Goal: Task Accomplishment & Management: Complete application form

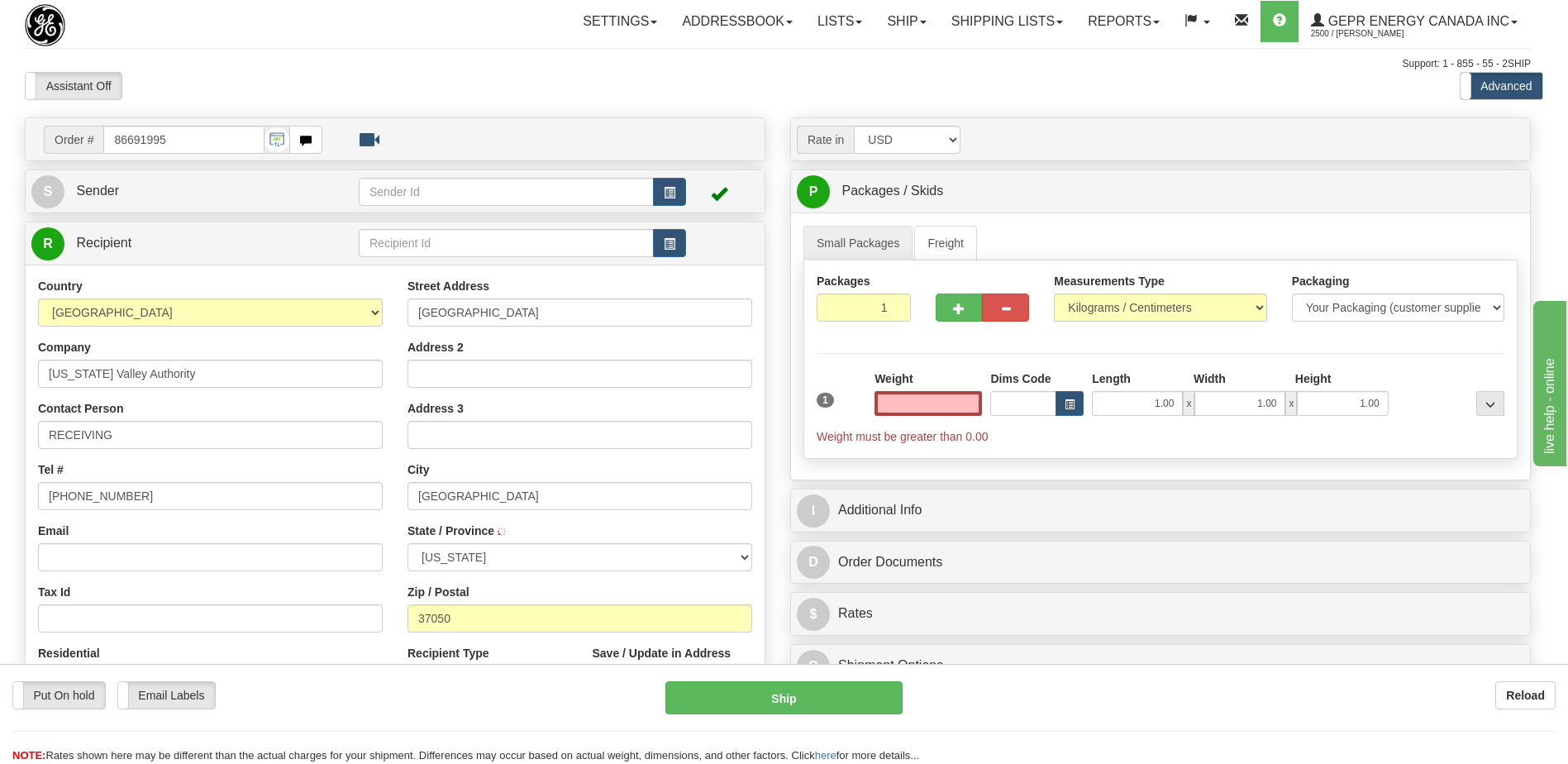
type input "[GEOGRAPHIC_DATA]"
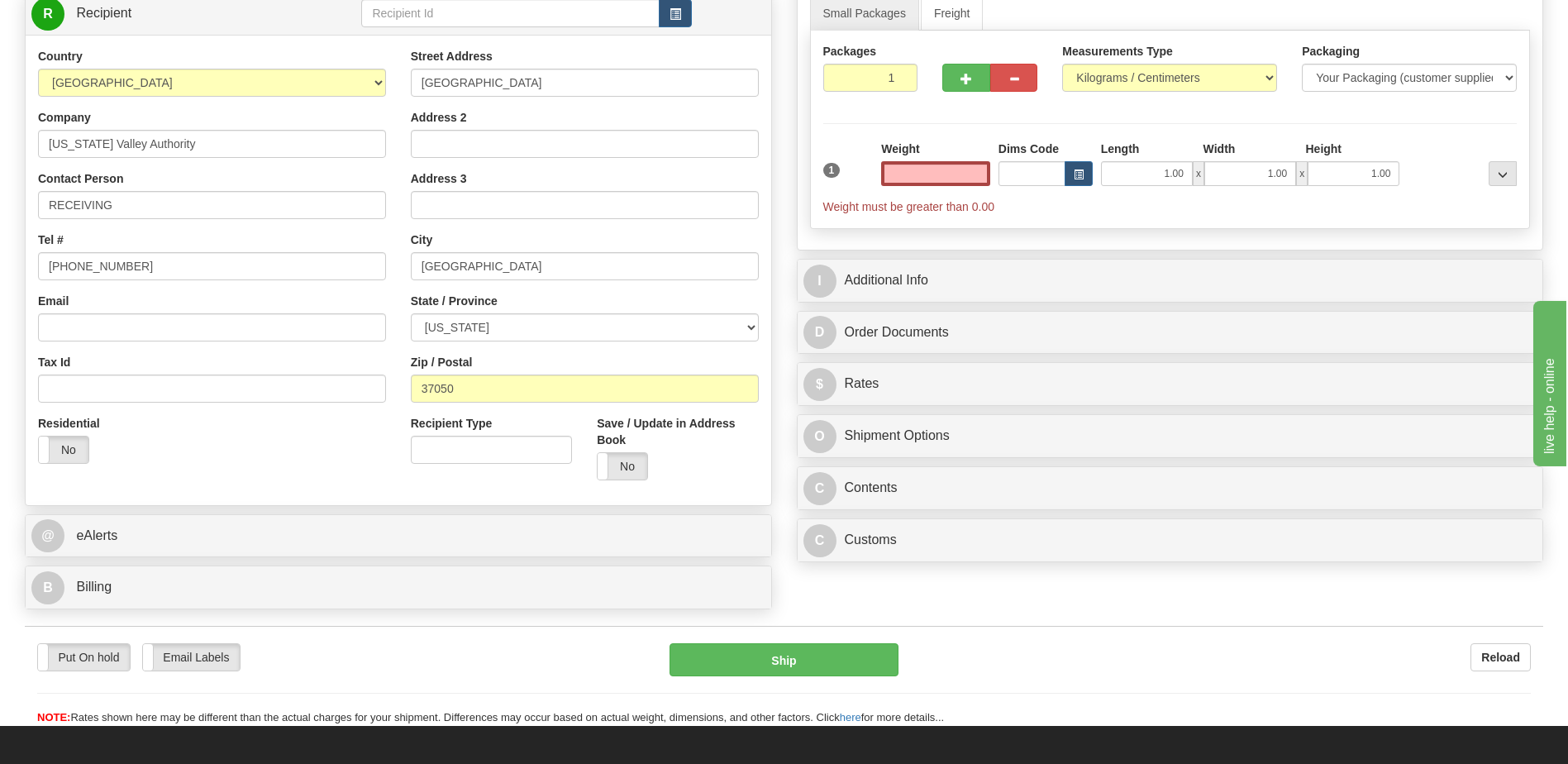
scroll to position [248, 0]
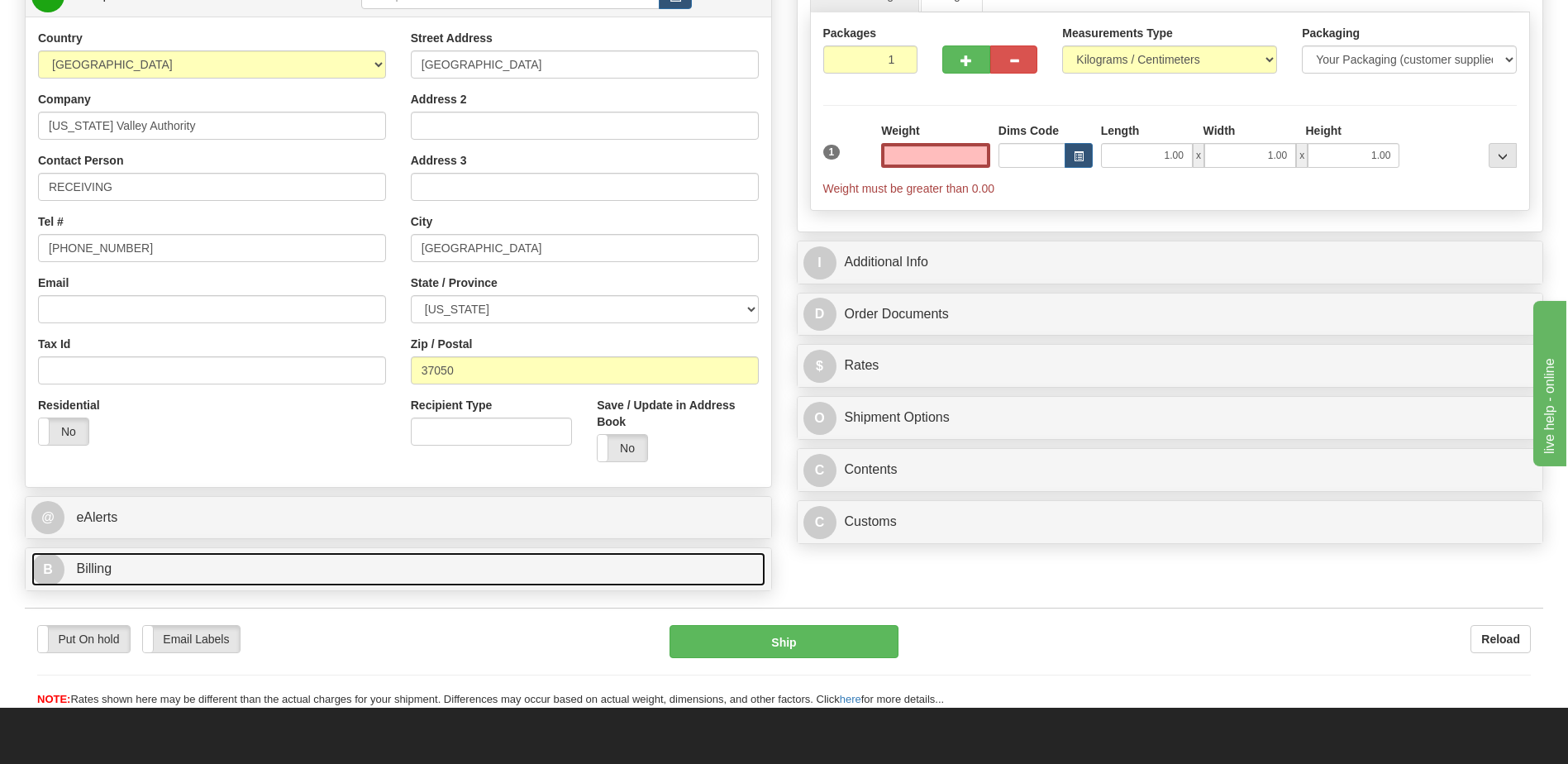
type input "0.00"
click at [223, 573] on link "B Billing" at bounding box center [398, 568] width 733 height 33
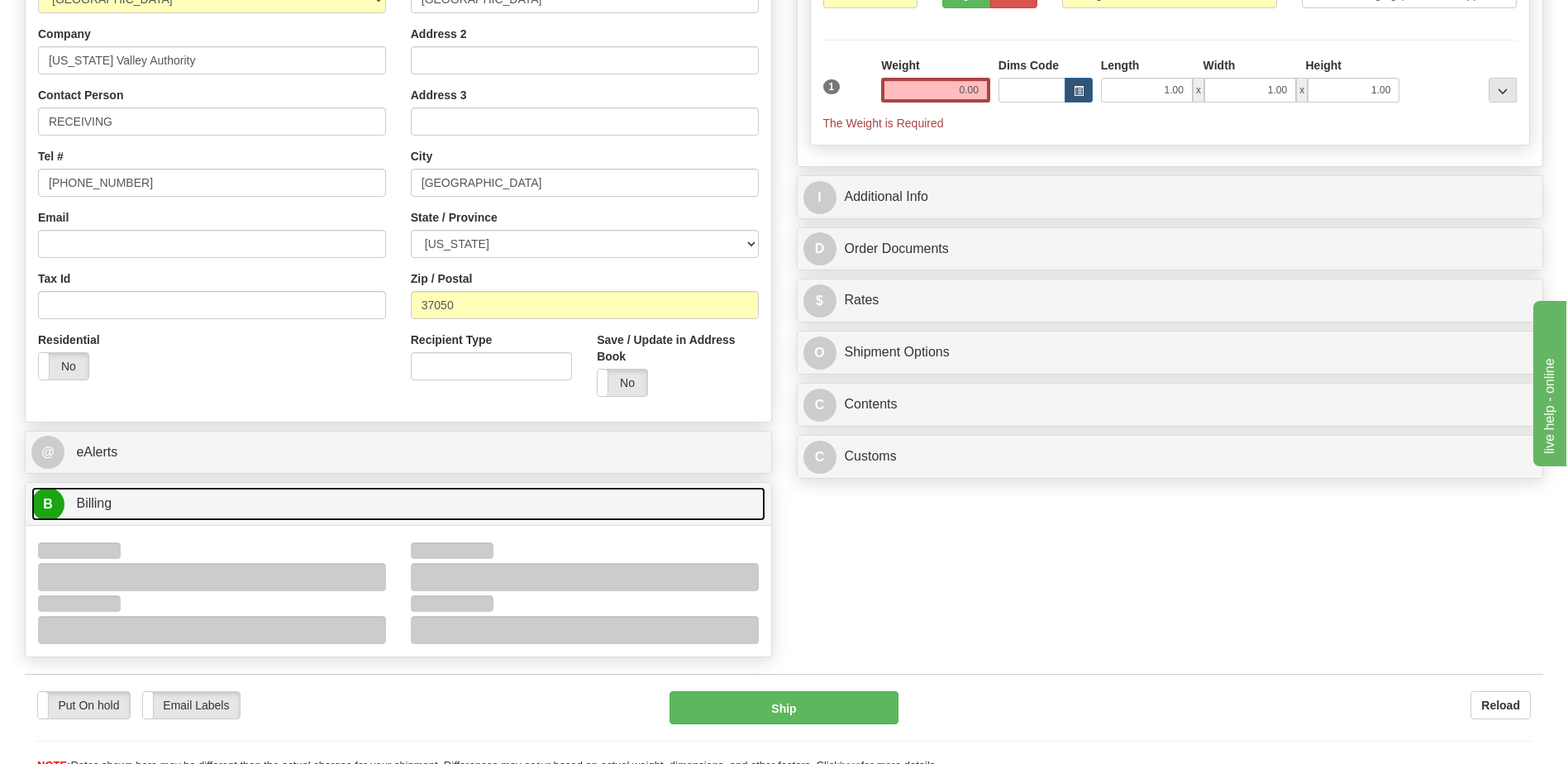
scroll to position [414, 0]
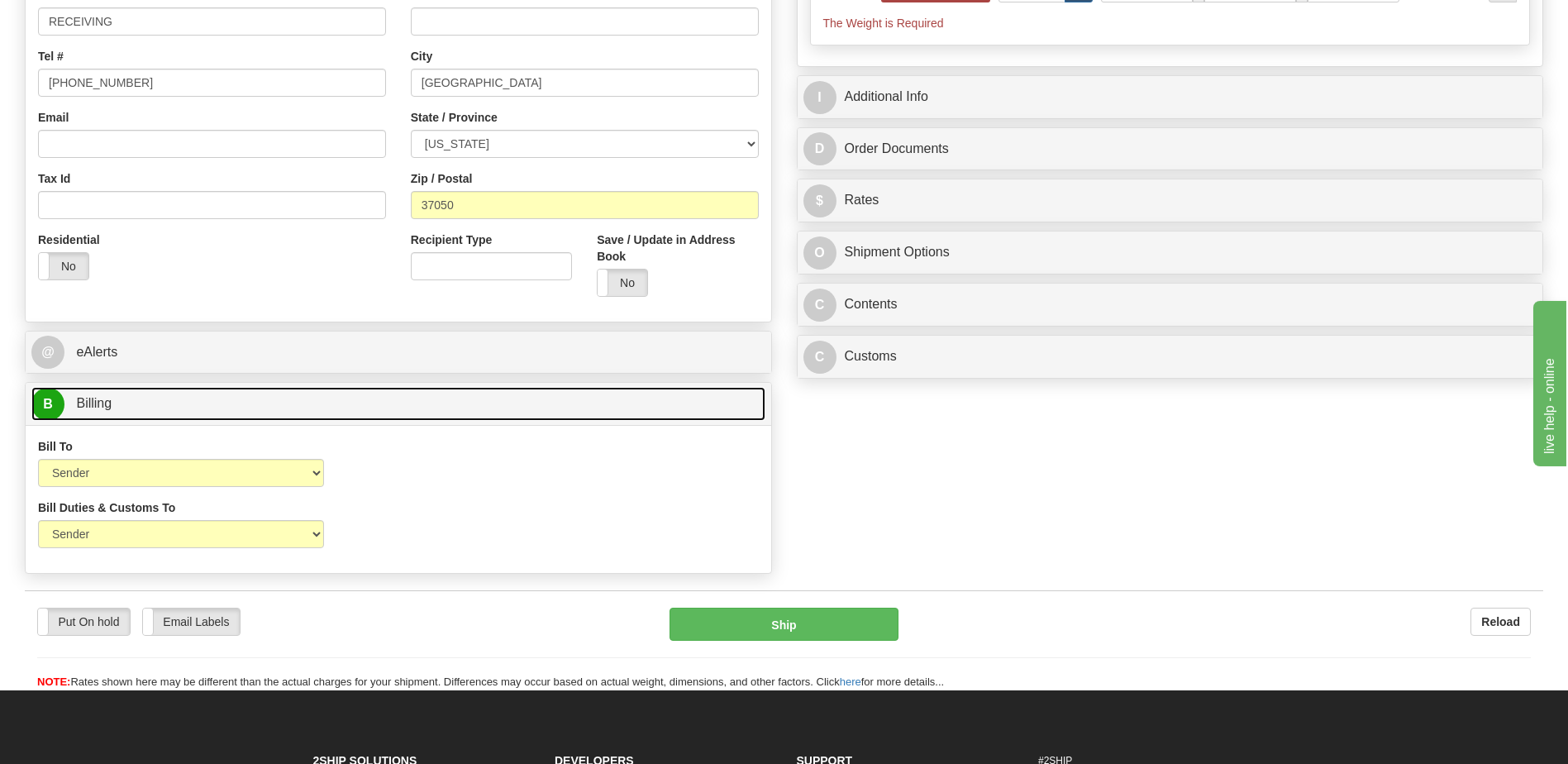
click at [215, 411] on link "B Billing" at bounding box center [398, 403] width 733 height 33
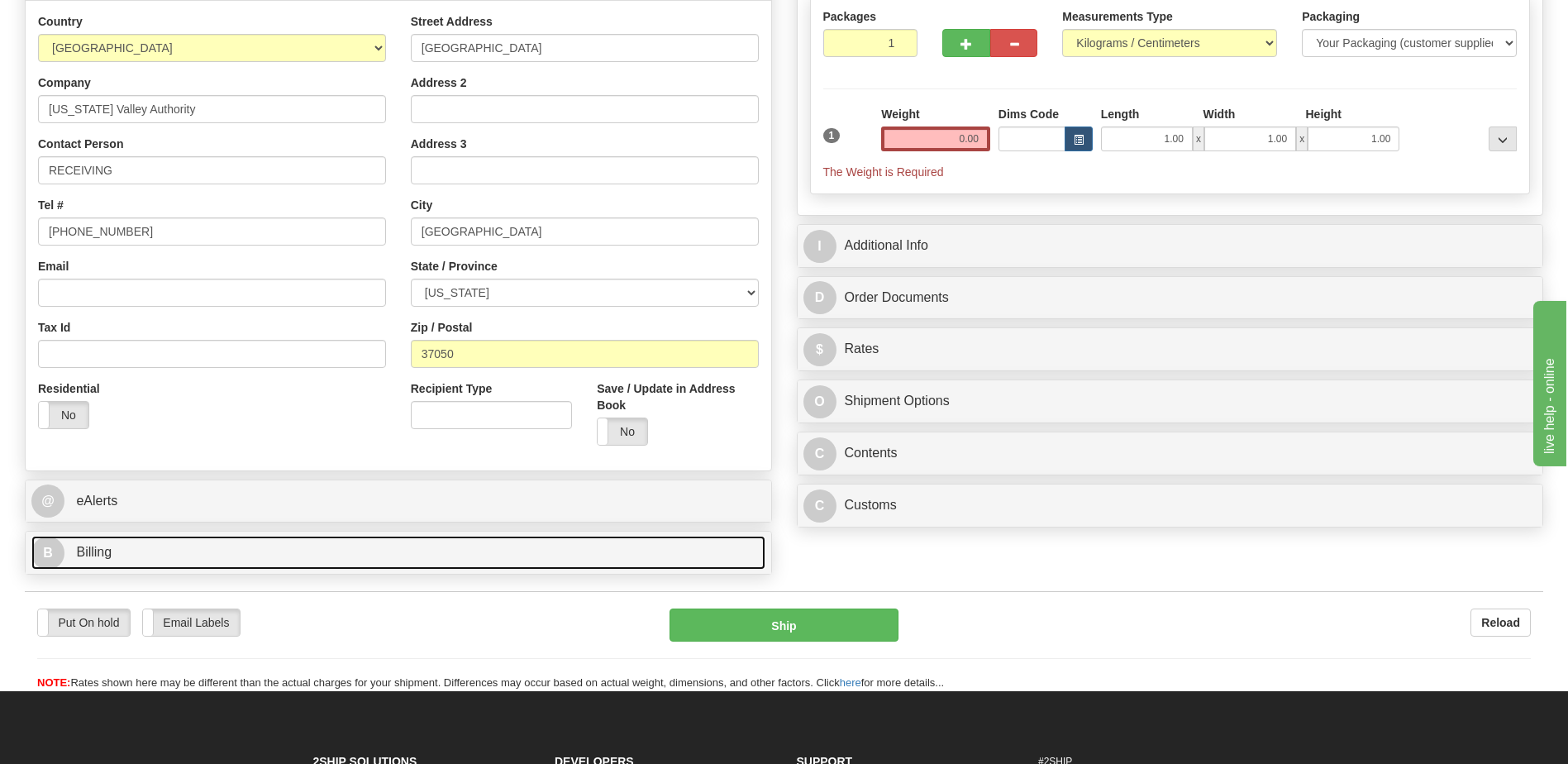
scroll to position [248, 0]
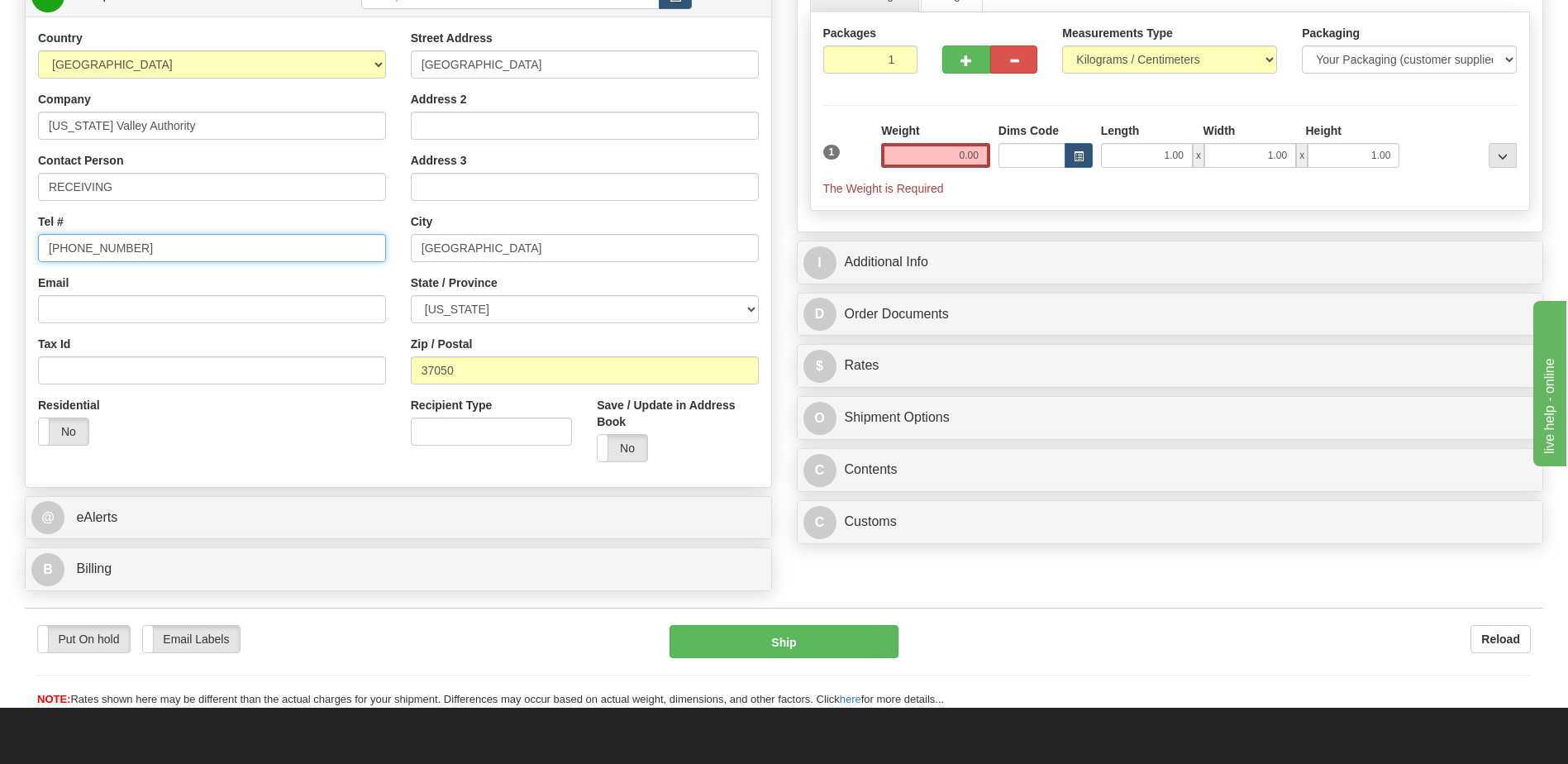
drag, startPoint x: 159, startPoint y: 247, endPoint x: 141, endPoint y: 243, distance: 18.4
click at [141, 243] on input "[PHONE_NUMBER]" at bounding box center [212, 247] width 348 height 28
click at [350, 284] on div "Email" at bounding box center [212, 298] width 348 height 49
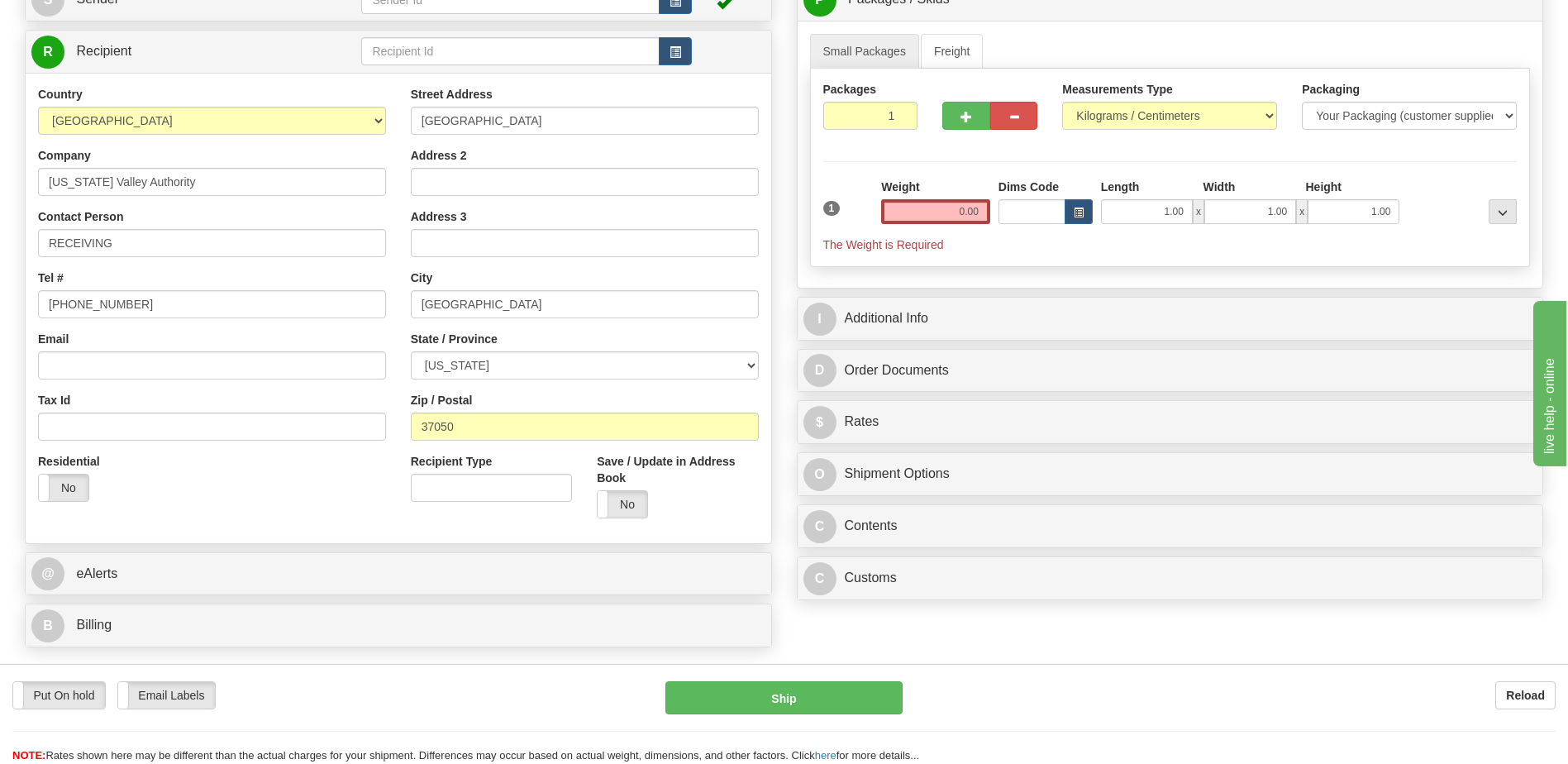
scroll to position [165, 0]
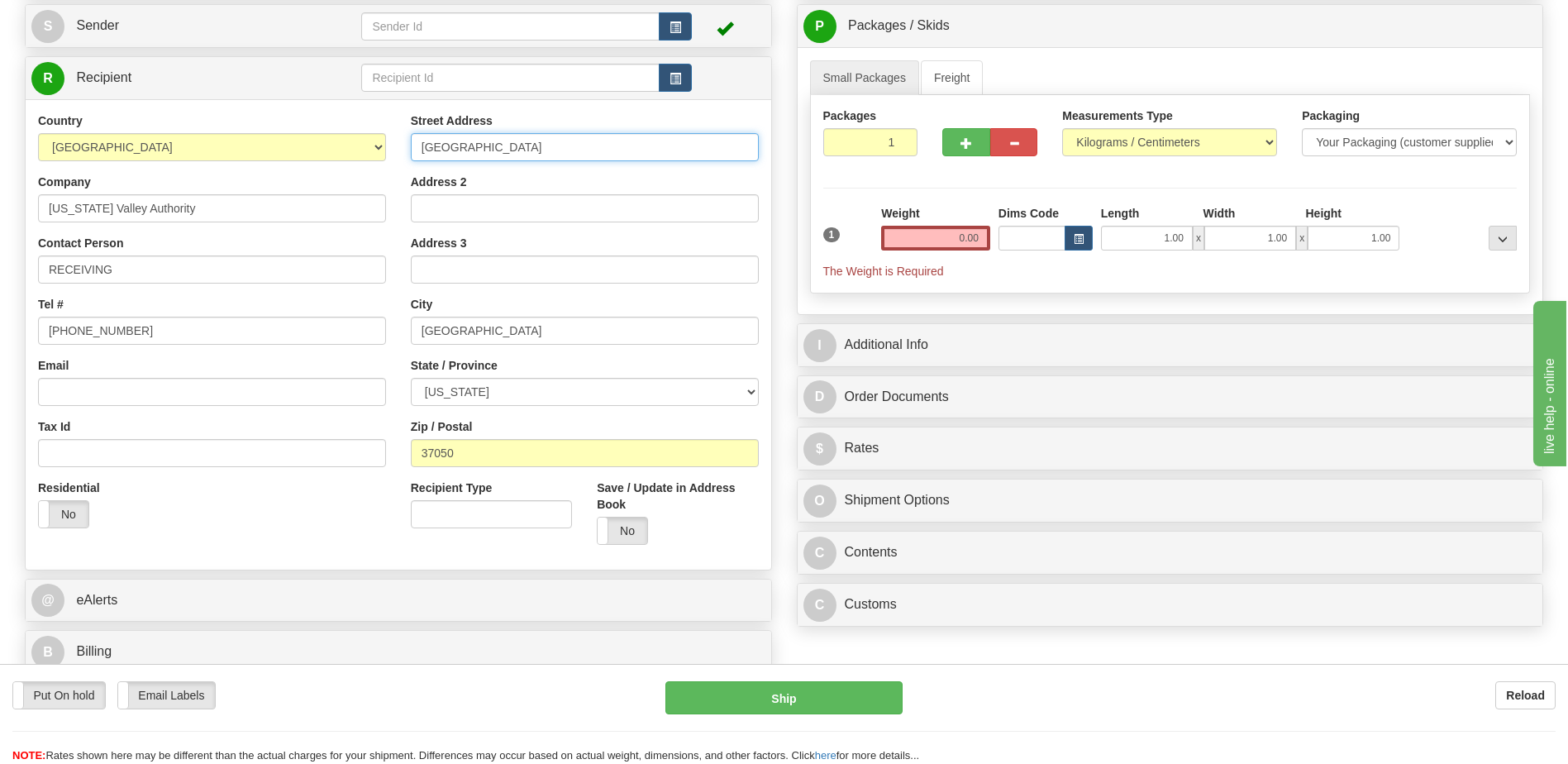
drag, startPoint x: 539, startPoint y: 149, endPoint x: 222, endPoint y: 162, distance: 317.3
click at [222, 162] on div "Country [GEOGRAPHIC_DATA] [GEOGRAPHIC_DATA] [GEOGRAPHIC_DATA] [GEOGRAPHIC_DATA]…" at bounding box center [398, 335] width 746 height 445
paste input "925"
click at [449, 150] on input "[STREET_ADDRESS]" at bounding box center [584, 146] width 348 height 28
type input "[STREET_ADDRESS]"
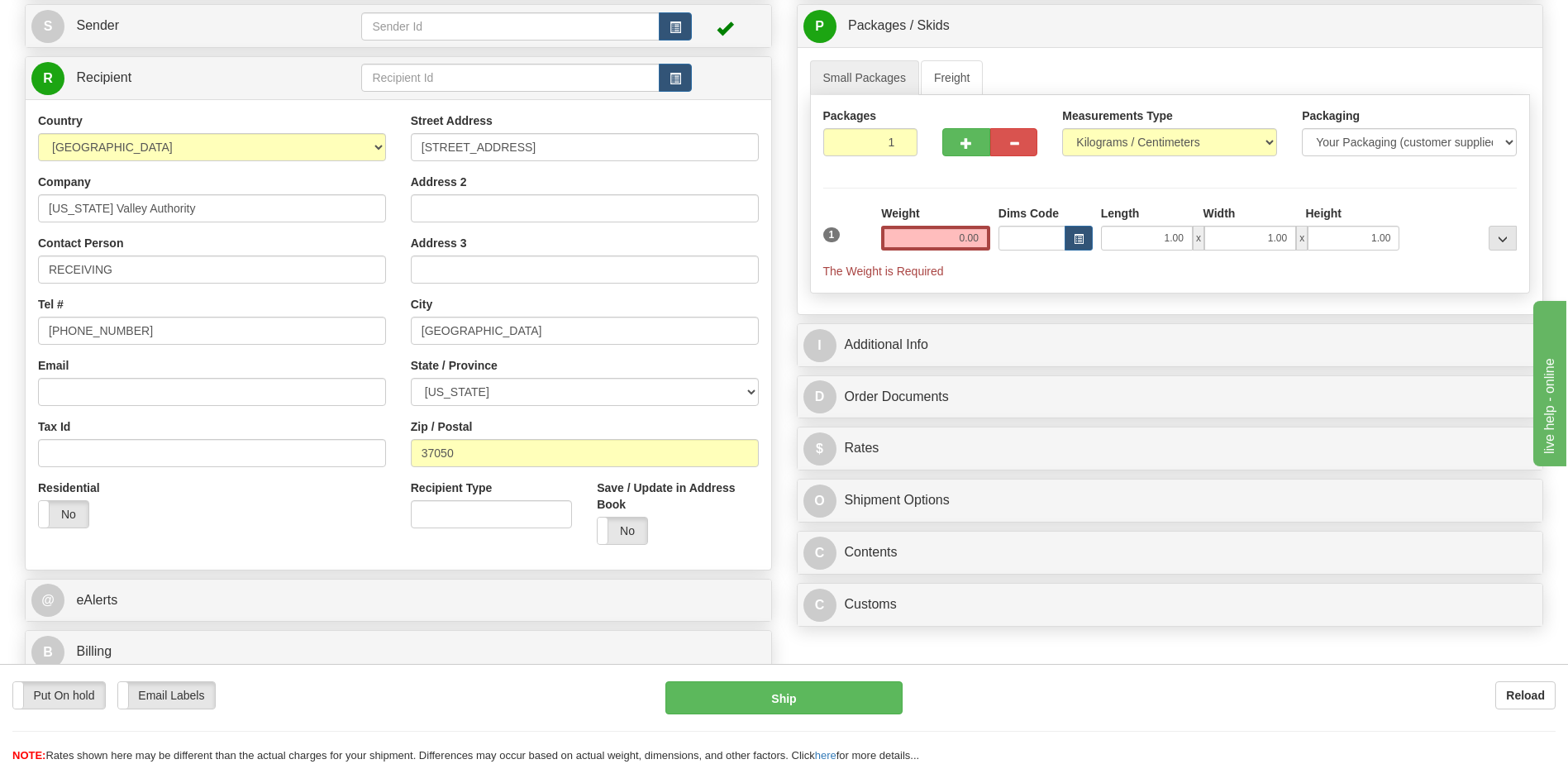
click at [200, 507] on div "Residential Yes No" at bounding box center [212, 510] width 372 height 61
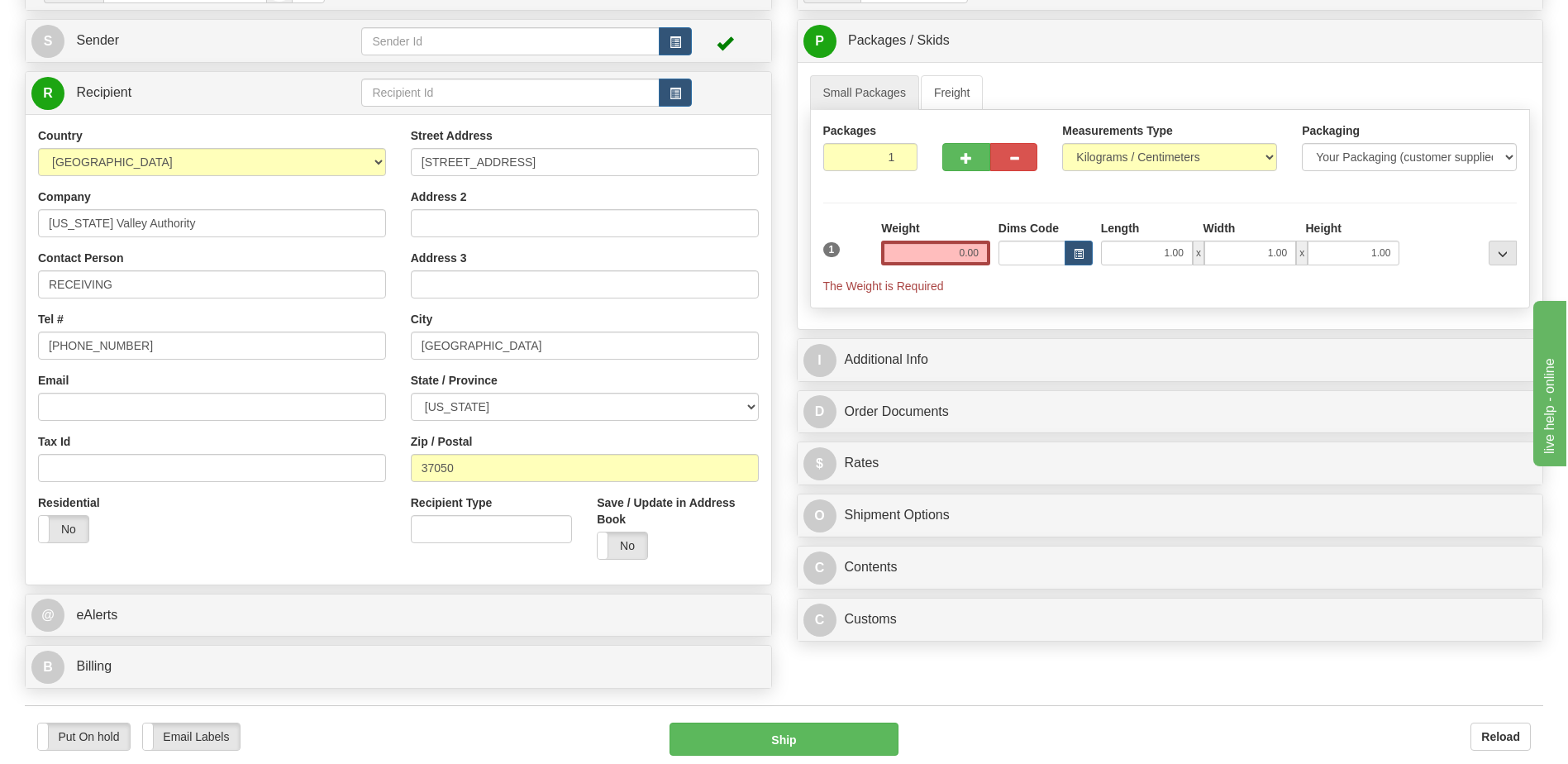
scroll to position [0, 0]
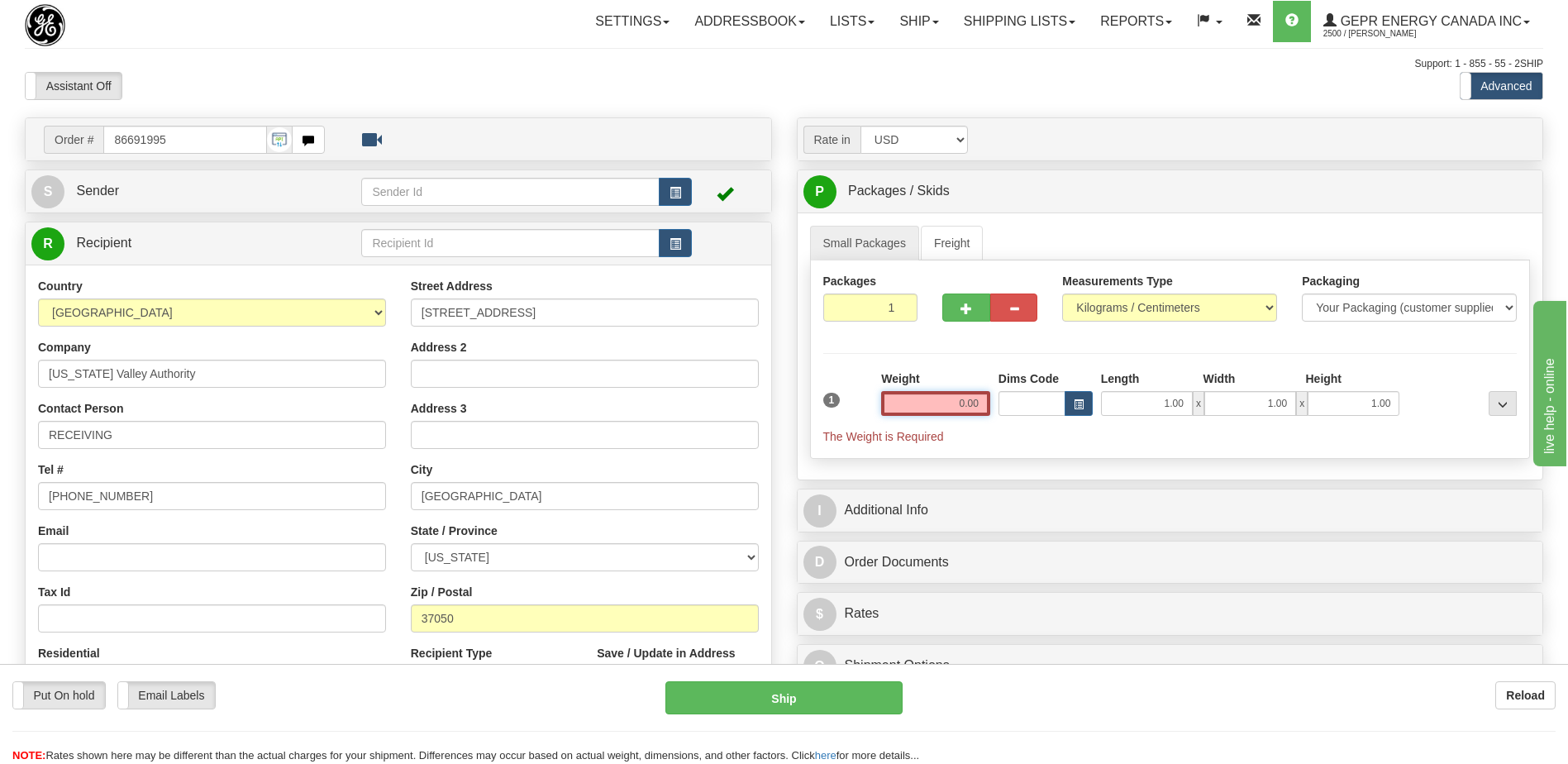
click at [965, 404] on input "0.00" at bounding box center [935, 403] width 109 height 25
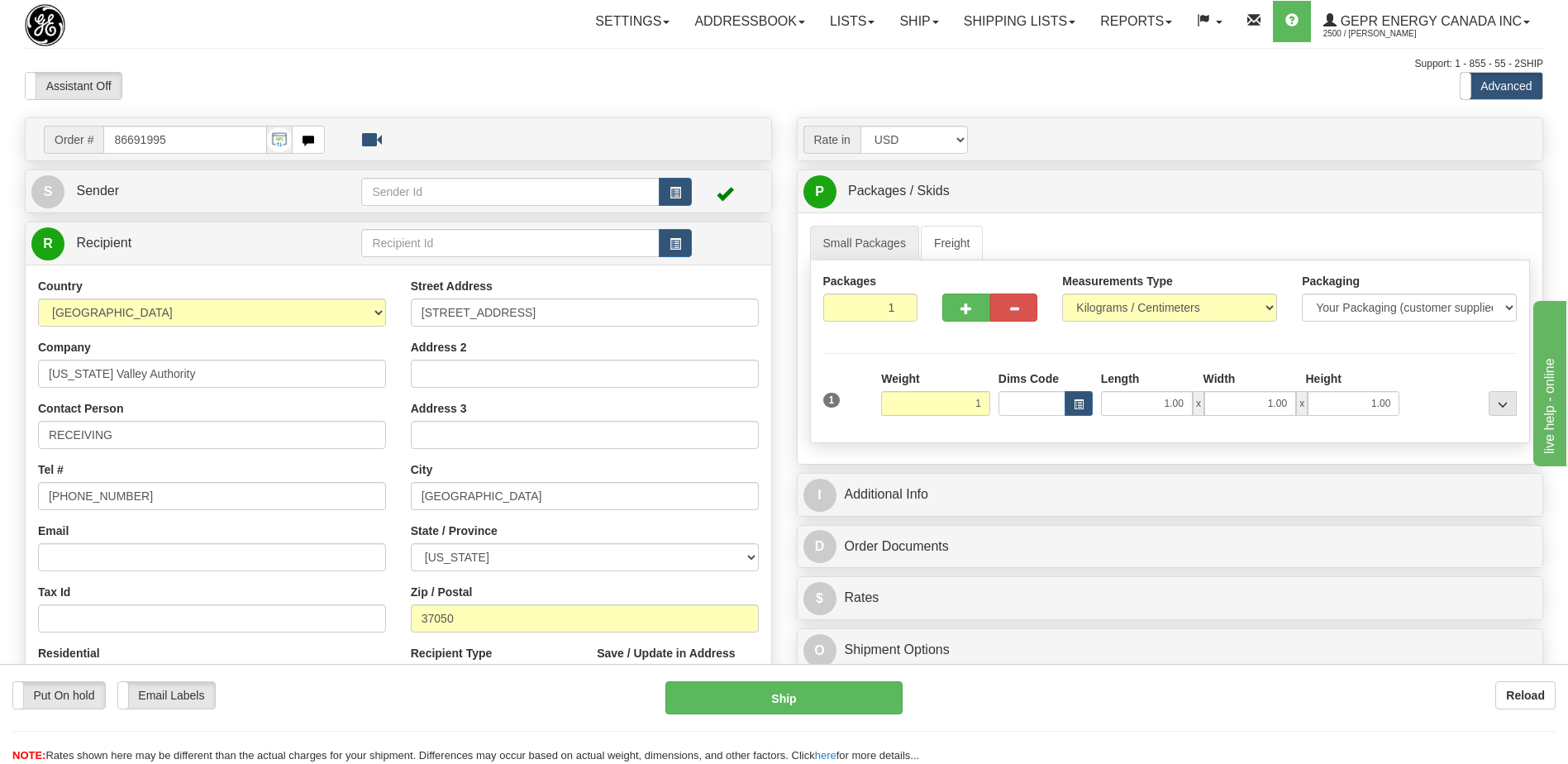
type input "1.00"
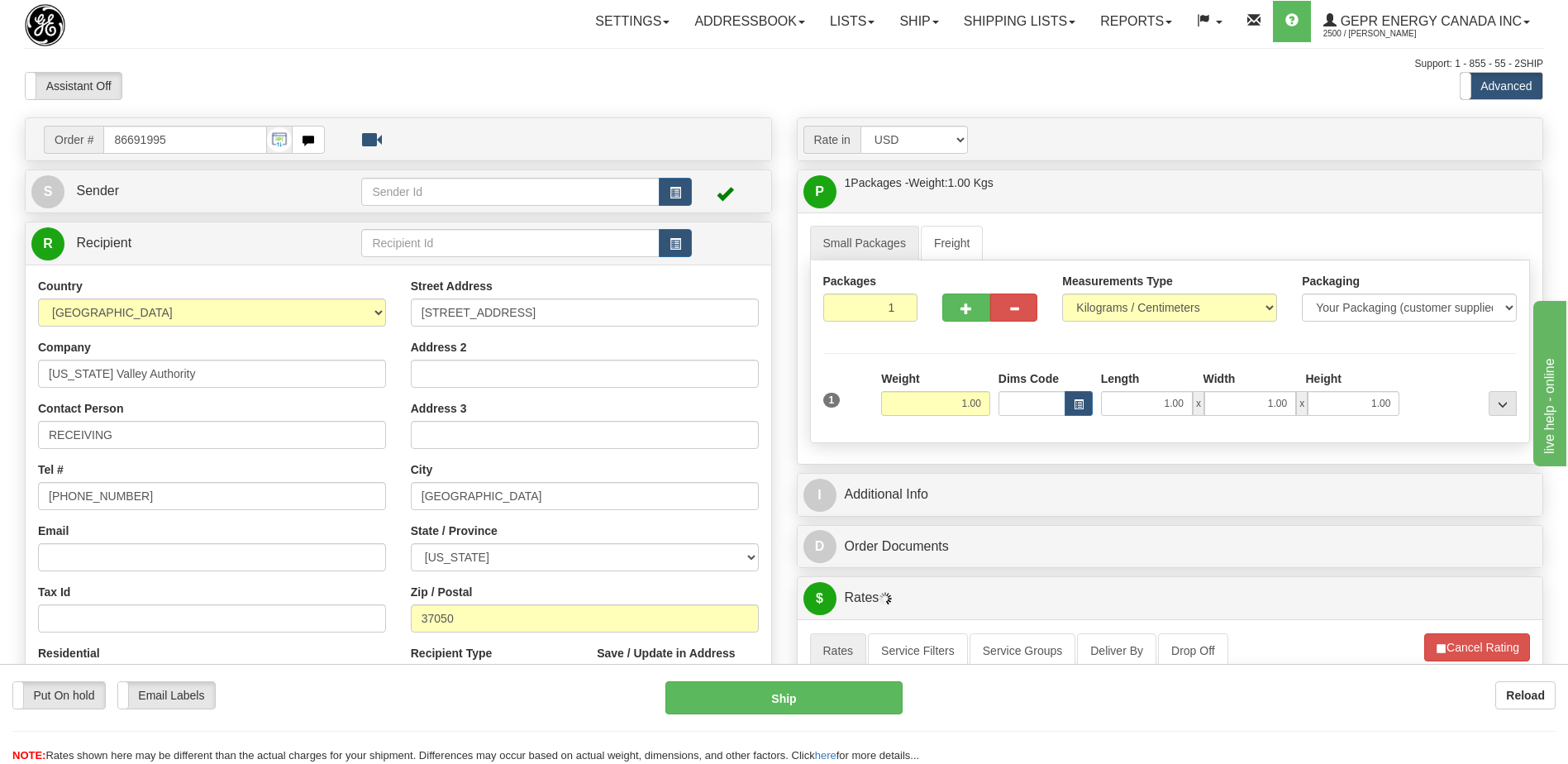
click at [588, 58] on div "Support: 1 - 855 - 55 - 2SHIP" at bounding box center [784, 64] width 1518 height 14
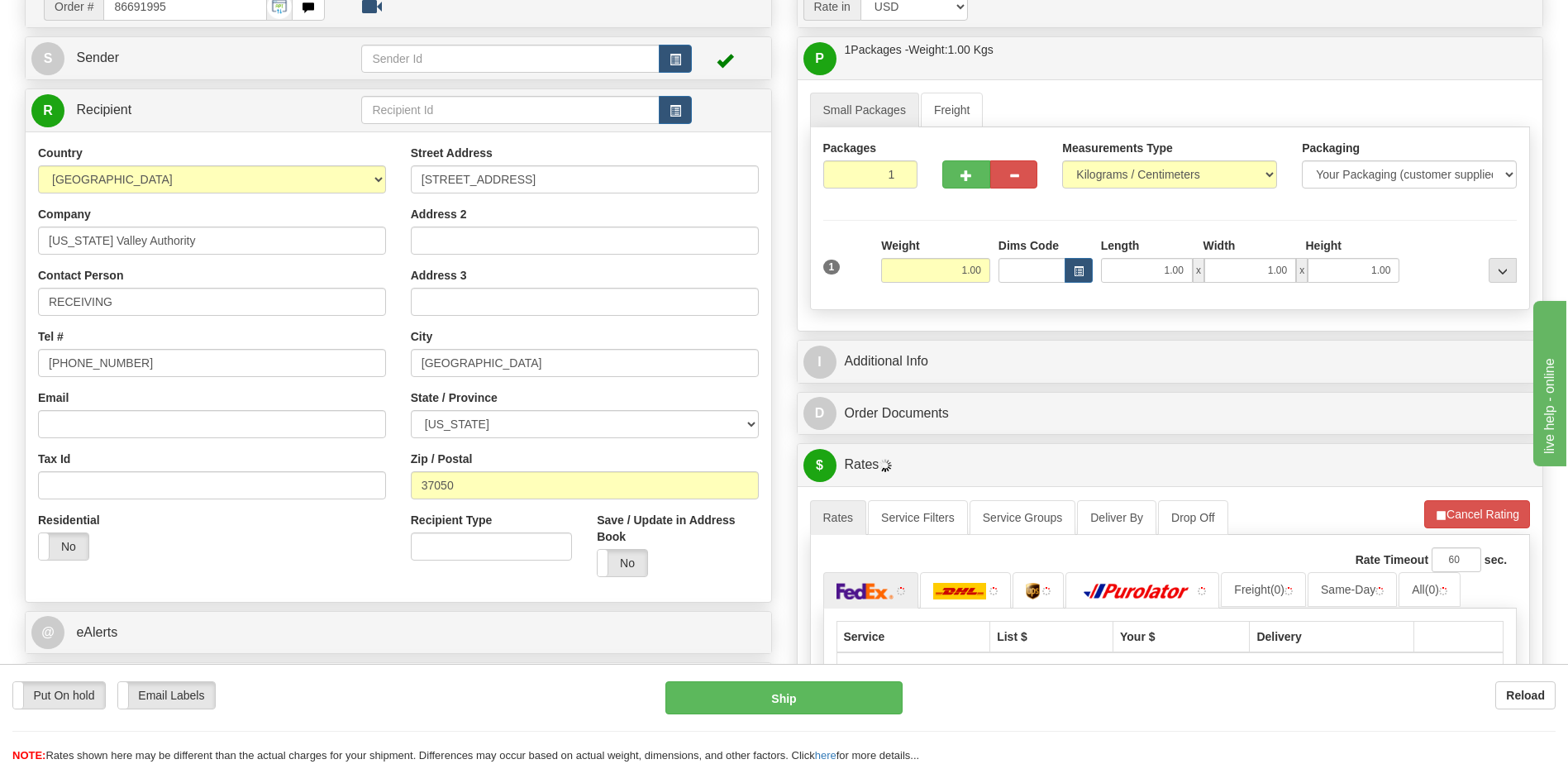
scroll to position [165, 0]
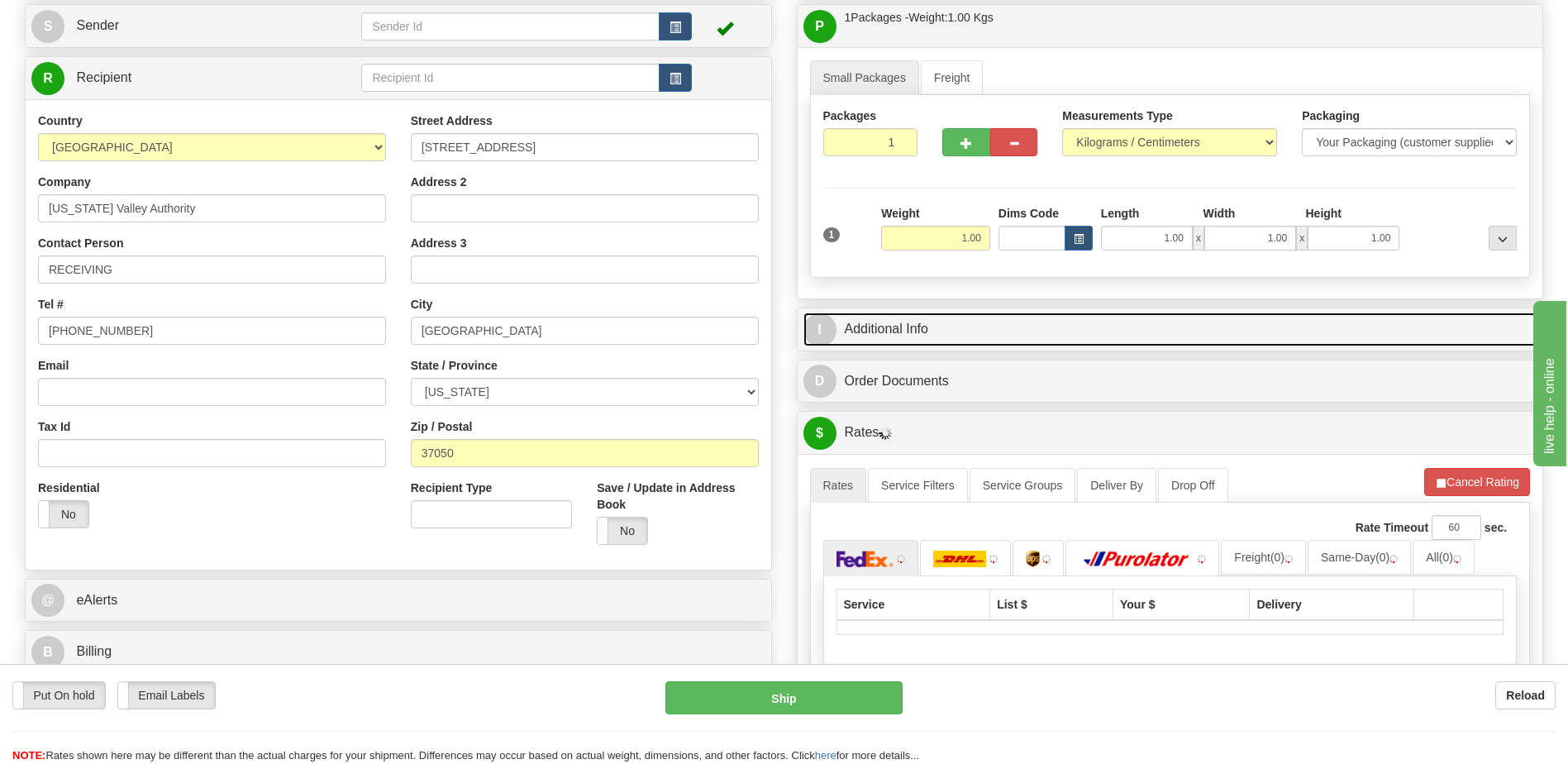
click at [1022, 321] on link "I Additional Info" at bounding box center [1170, 329] width 733 height 33
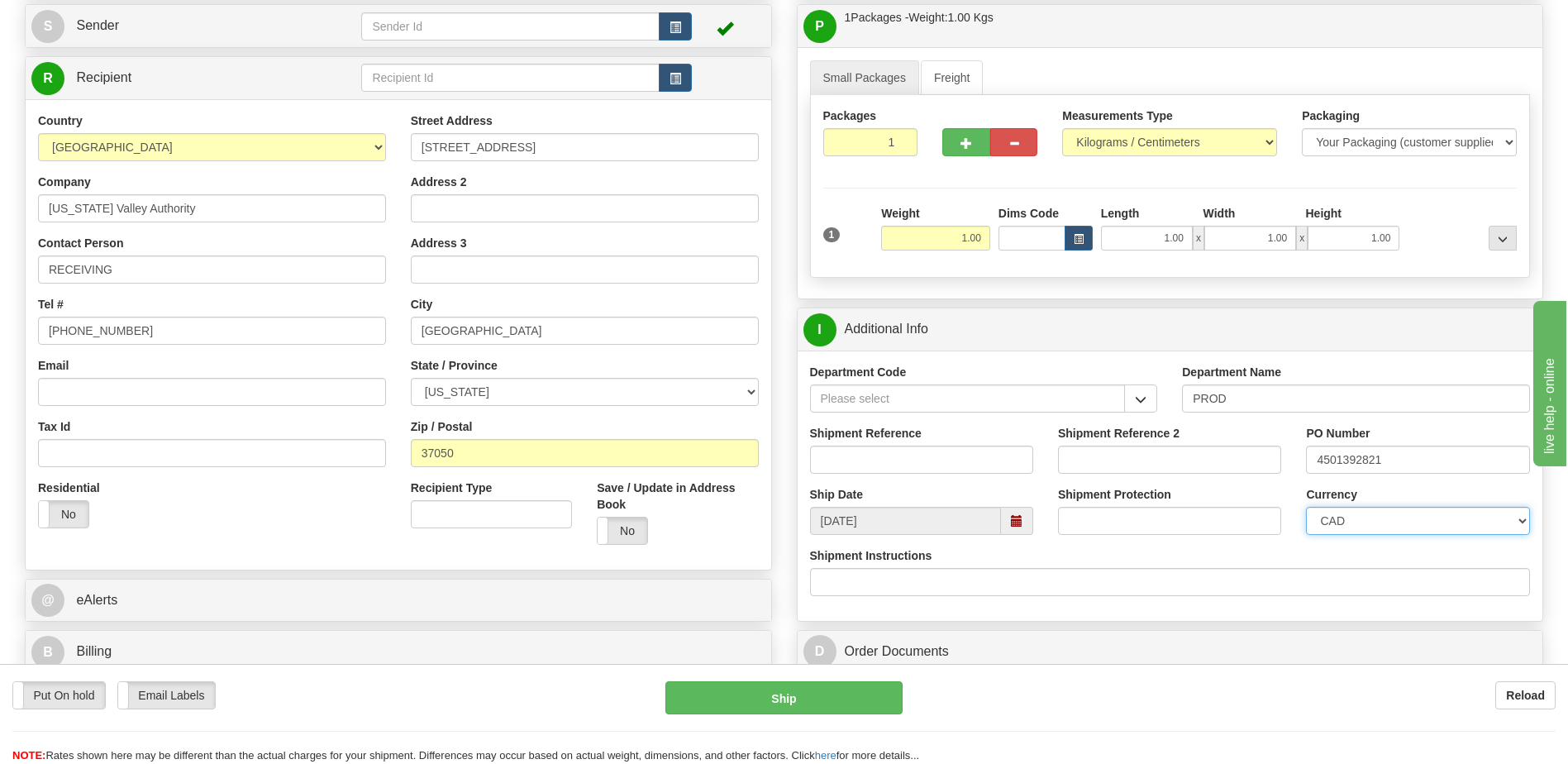
click at [1369, 521] on select "CAD USD EUR ZAR [PERSON_NAME] ARN AUD AUS AWG BBD BFR BGN BHD BMD BND BRC BRL C…" at bounding box center [1417, 520] width 223 height 28
select select "1"
click at [1305, 506] on select "CAD USD EUR ZAR [PERSON_NAME] ARN AUD AUS AWG BBD BFR BGN BHD BMD BND BRC BRL C…" at bounding box center [1417, 520] width 223 height 28
click at [936, 466] on input "Shipment Reference" at bounding box center [922, 458] width 223 height 28
click at [874, 463] on input "539900" at bounding box center [922, 458] width 223 height 28
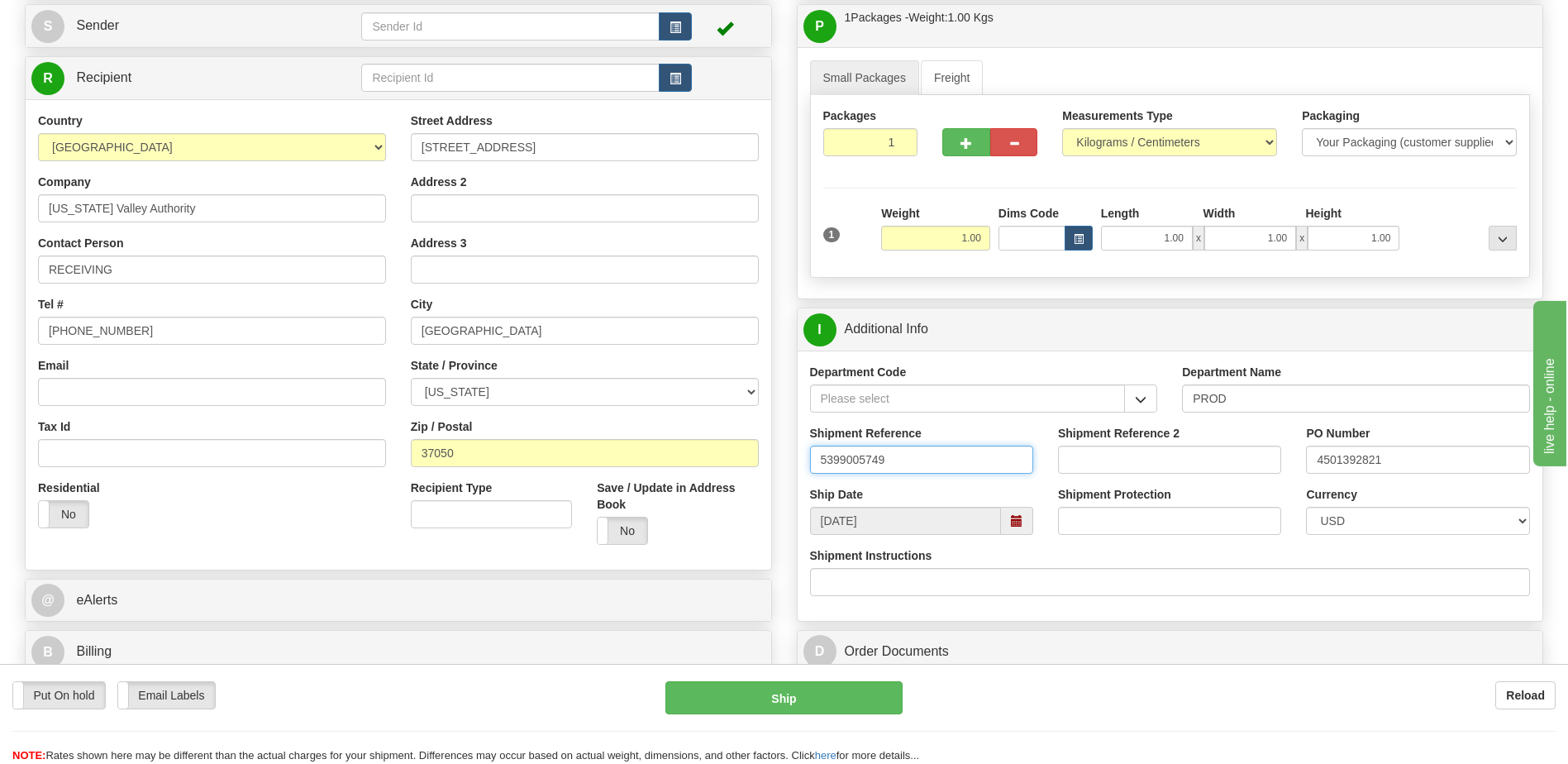
type input "5399005749"
drag, startPoint x: 1389, startPoint y: 457, endPoint x: 1181, endPoint y: 458, distance: 208.0
click at [1181, 458] on div "Shipment Reference 5399005749 Shipment Reference 2 PO Number 4501392821" at bounding box center [1170, 456] width 746 height 61
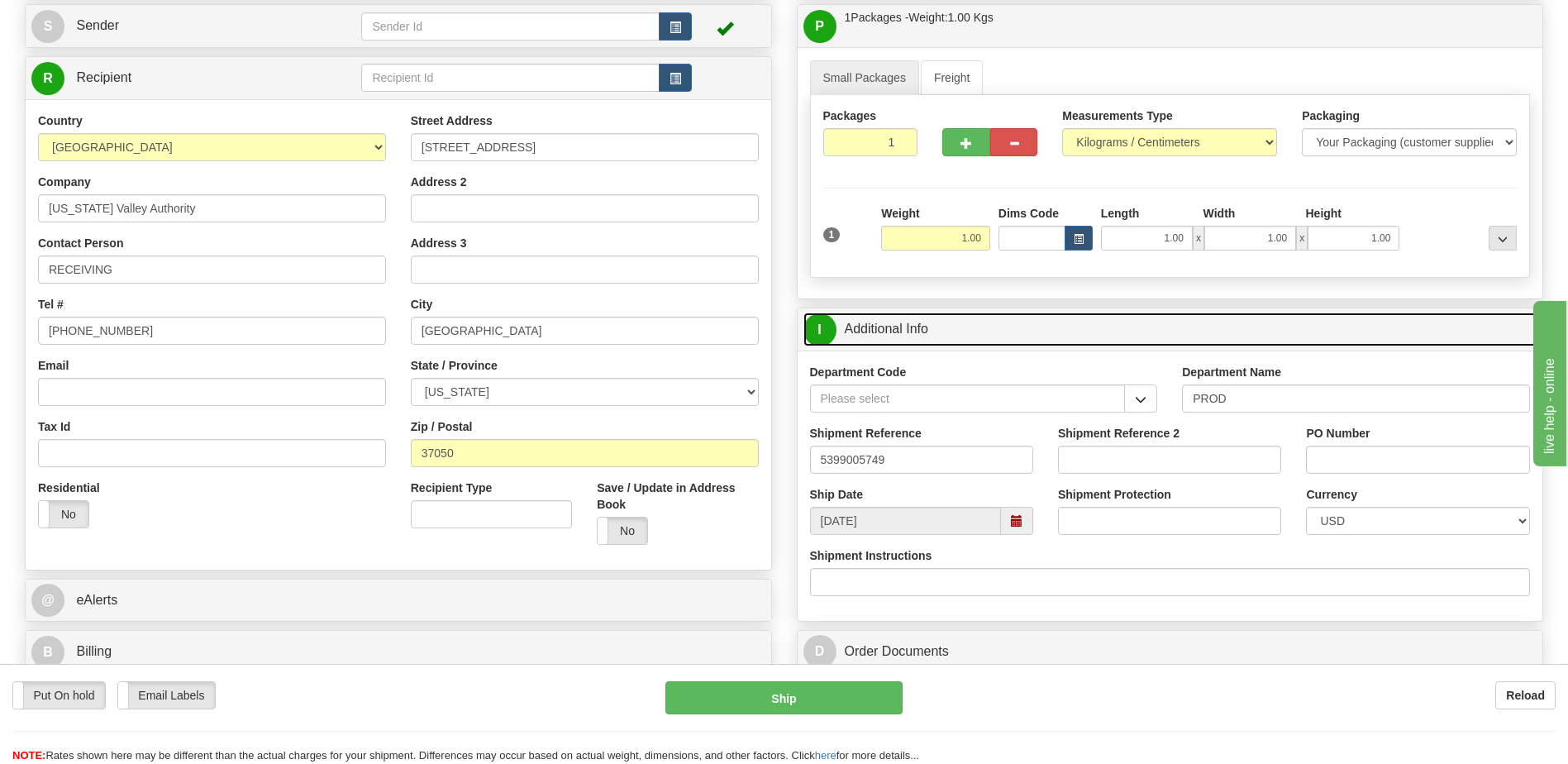
click at [930, 329] on link "I Additional Info" at bounding box center [1170, 329] width 733 height 33
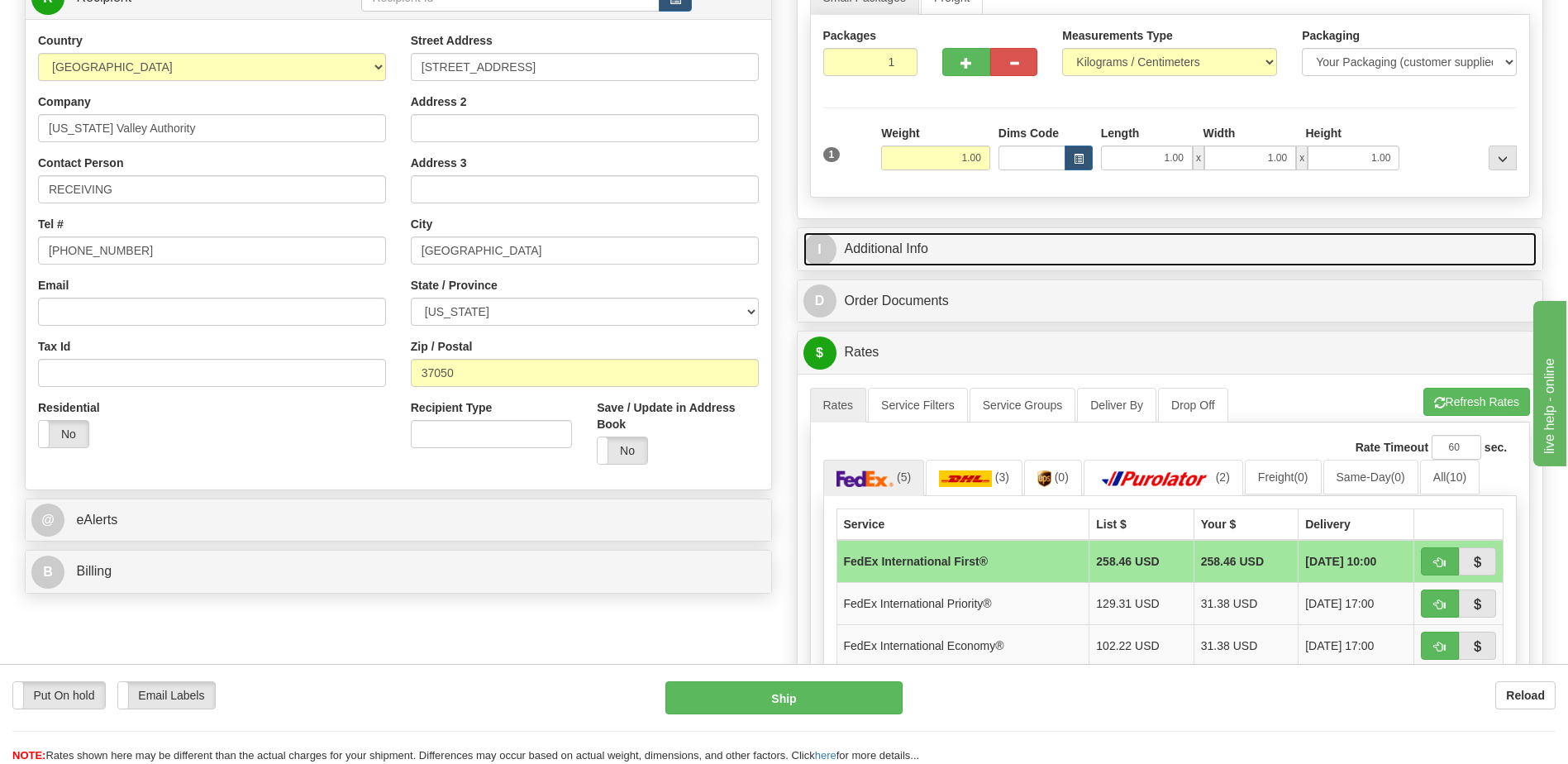
scroll to position [414, 0]
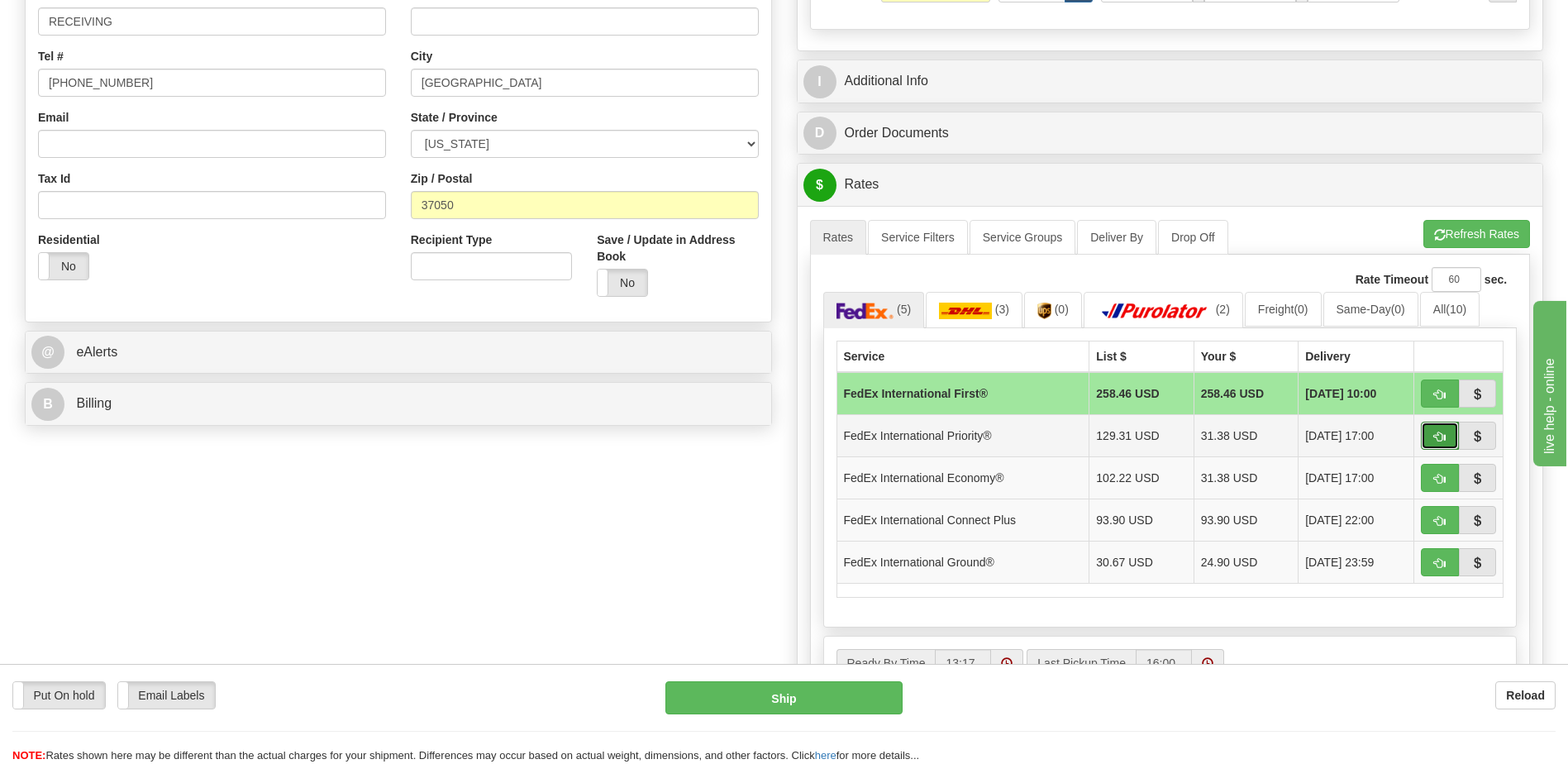
click at [1431, 438] on button "button" at bounding box center [1440, 435] width 38 height 28
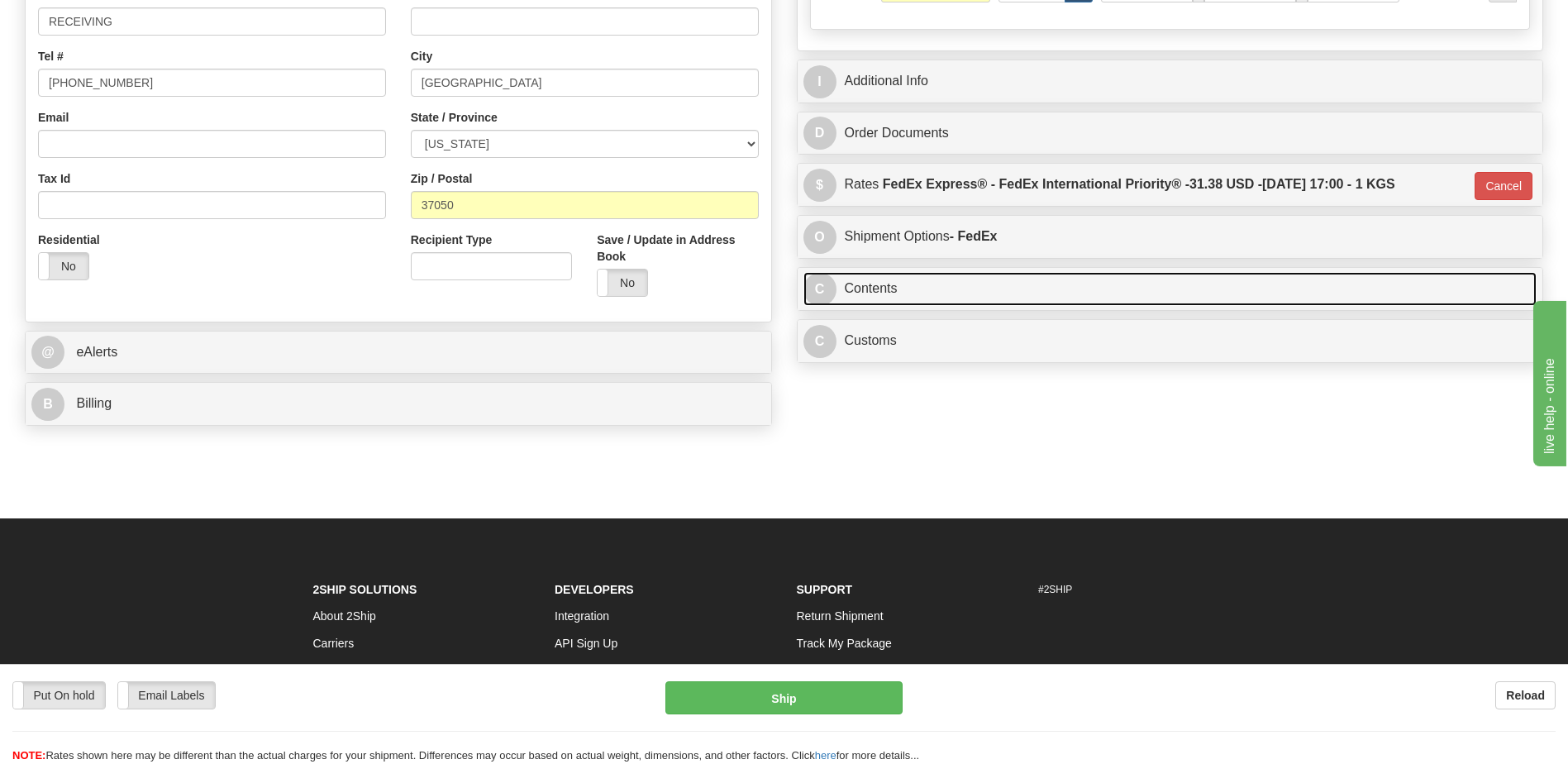
click at [936, 282] on link "C Contents" at bounding box center [1170, 288] width 733 height 33
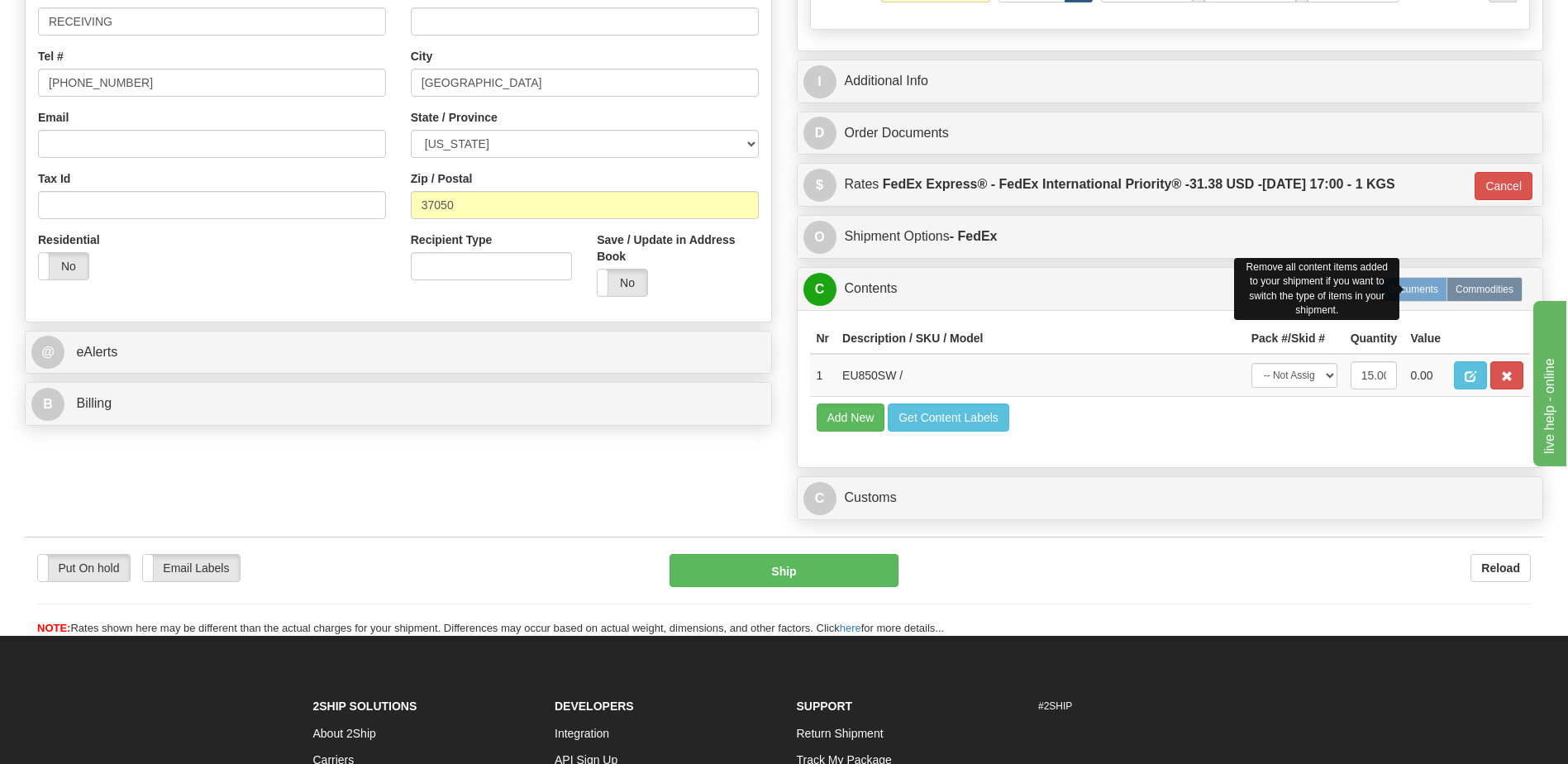
click at [1421, 291] on label "Documents" at bounding box center [1412, 289] width 69 height 25
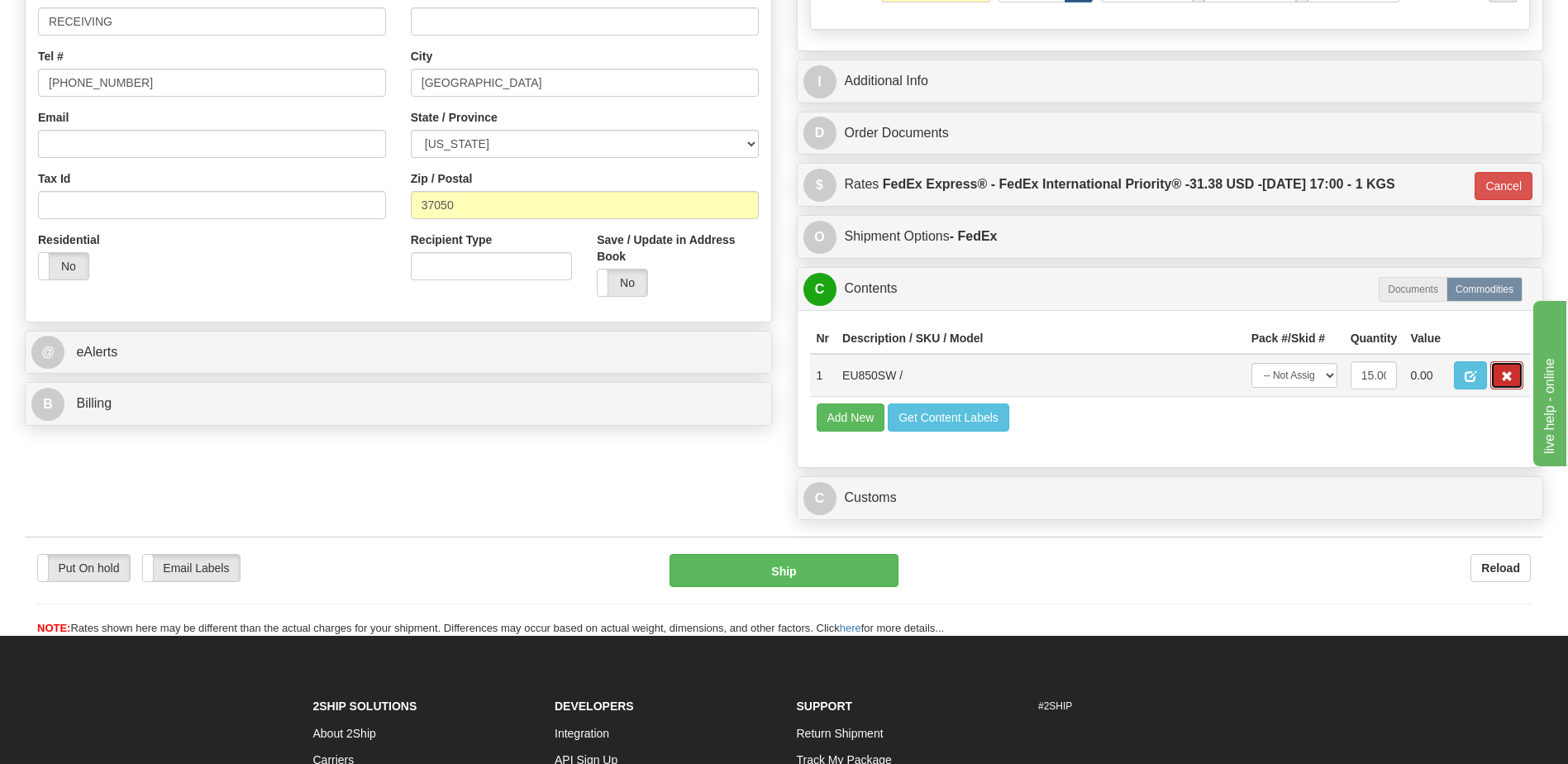
click at [1516, 376] on button "button" at bounding box center [1506, 374] width 33 height 28
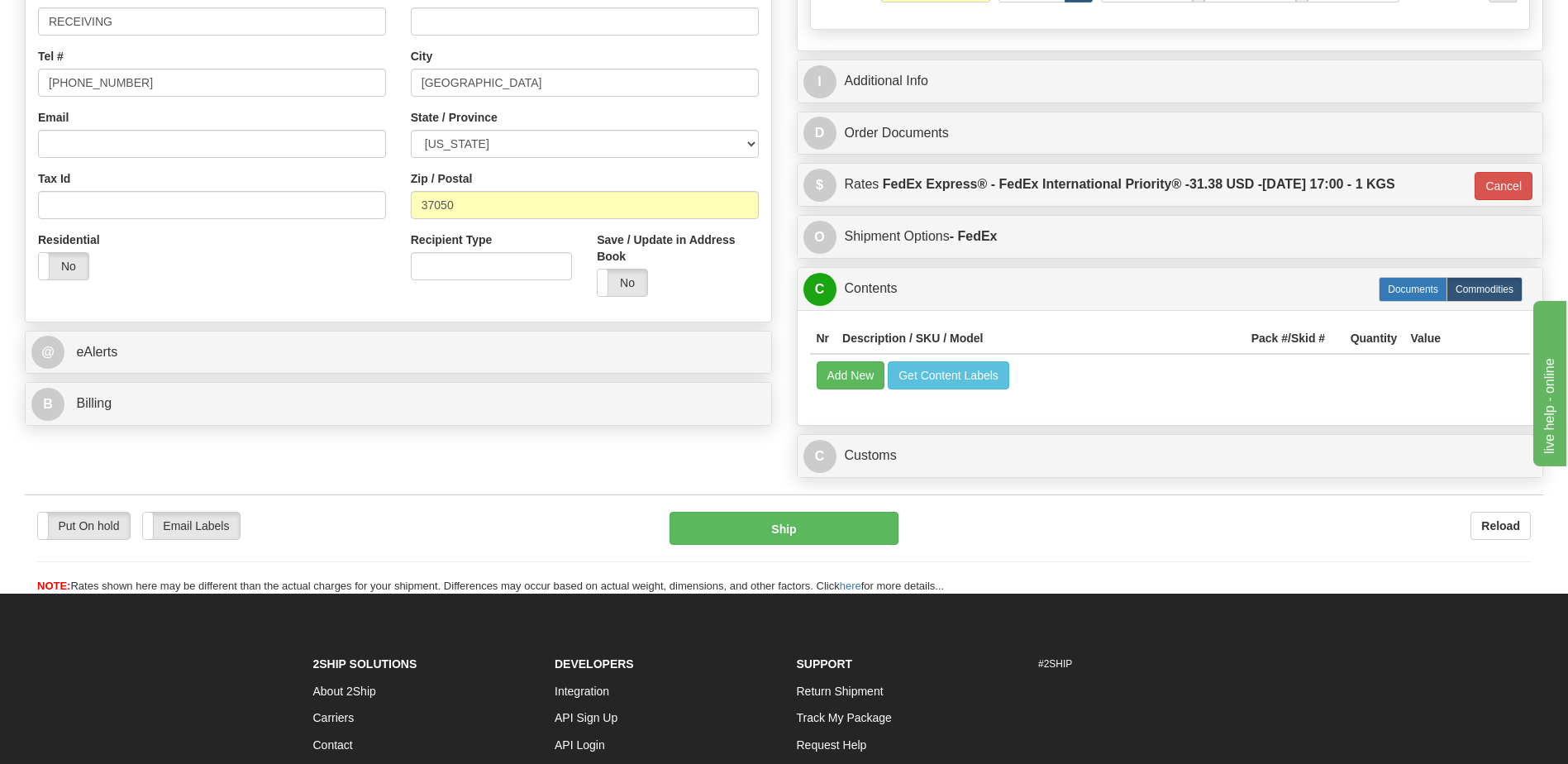
click at [1429, 285] on label "Documents" at bounding box center [1412, 289] width 69 height 25
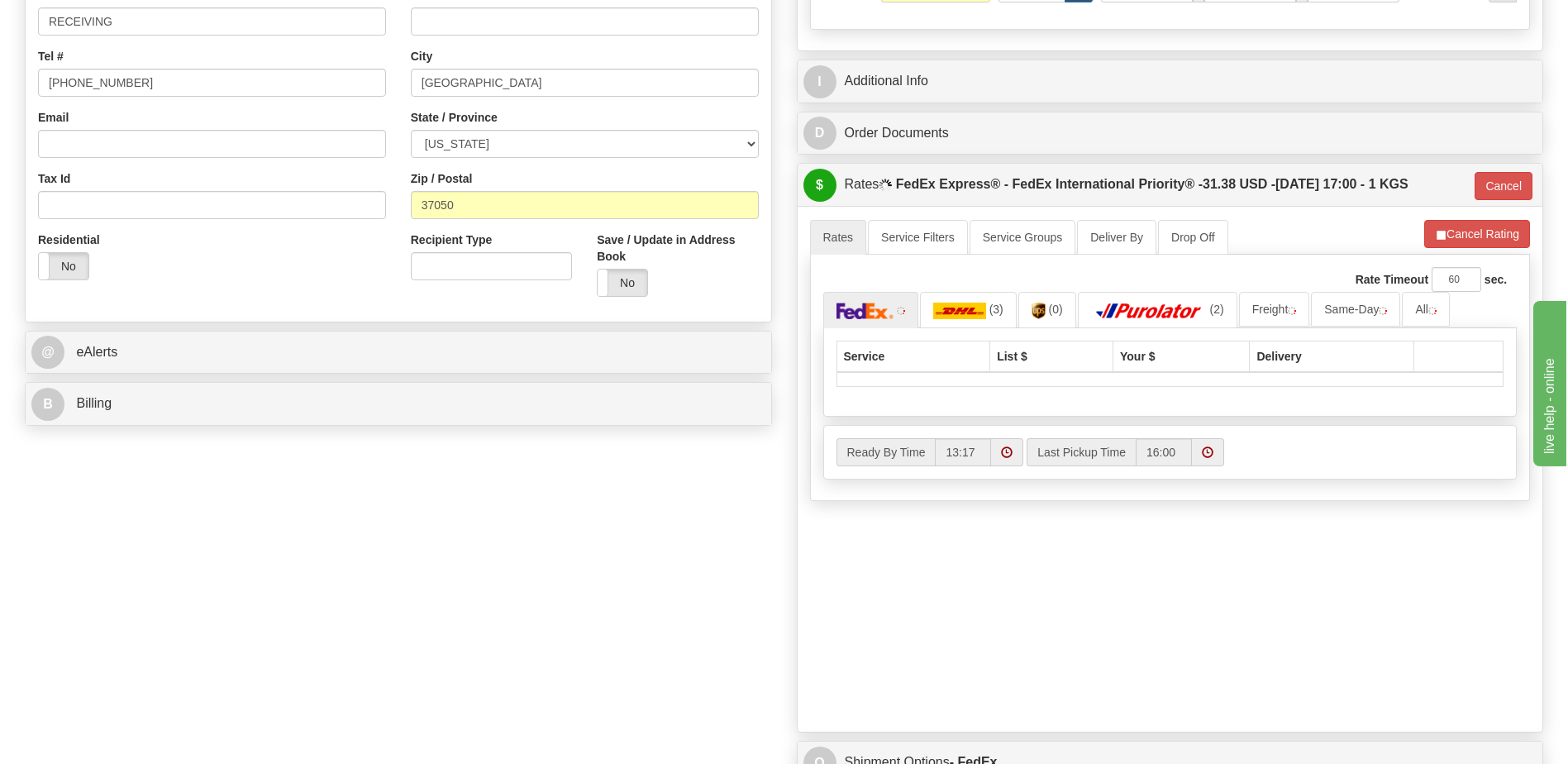
type input "01"
radio input "true"
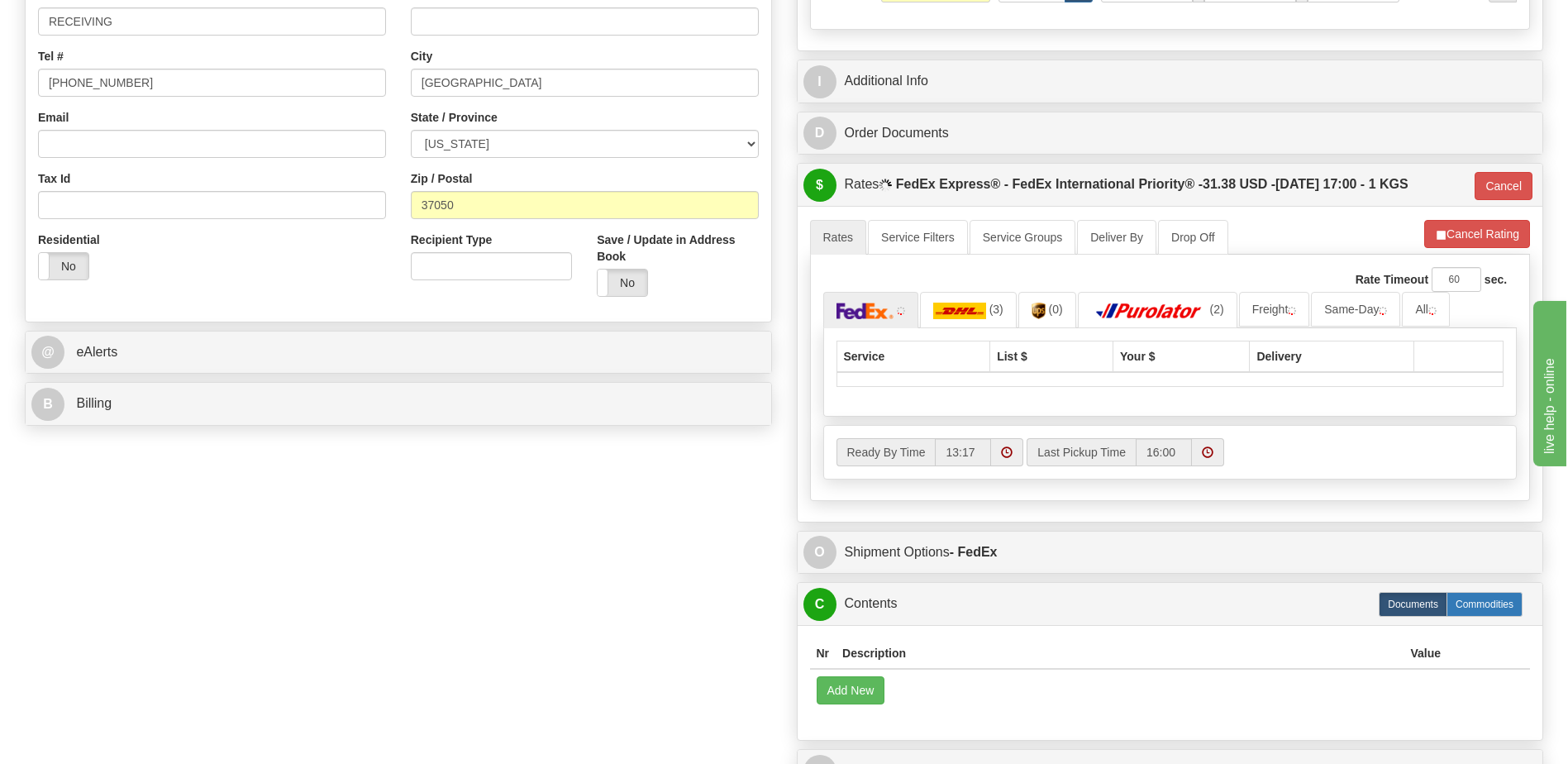
click at [1496, 605] on label "Commodities" at bounding box center [1484, 605] width 76 height 25
radio input "true"
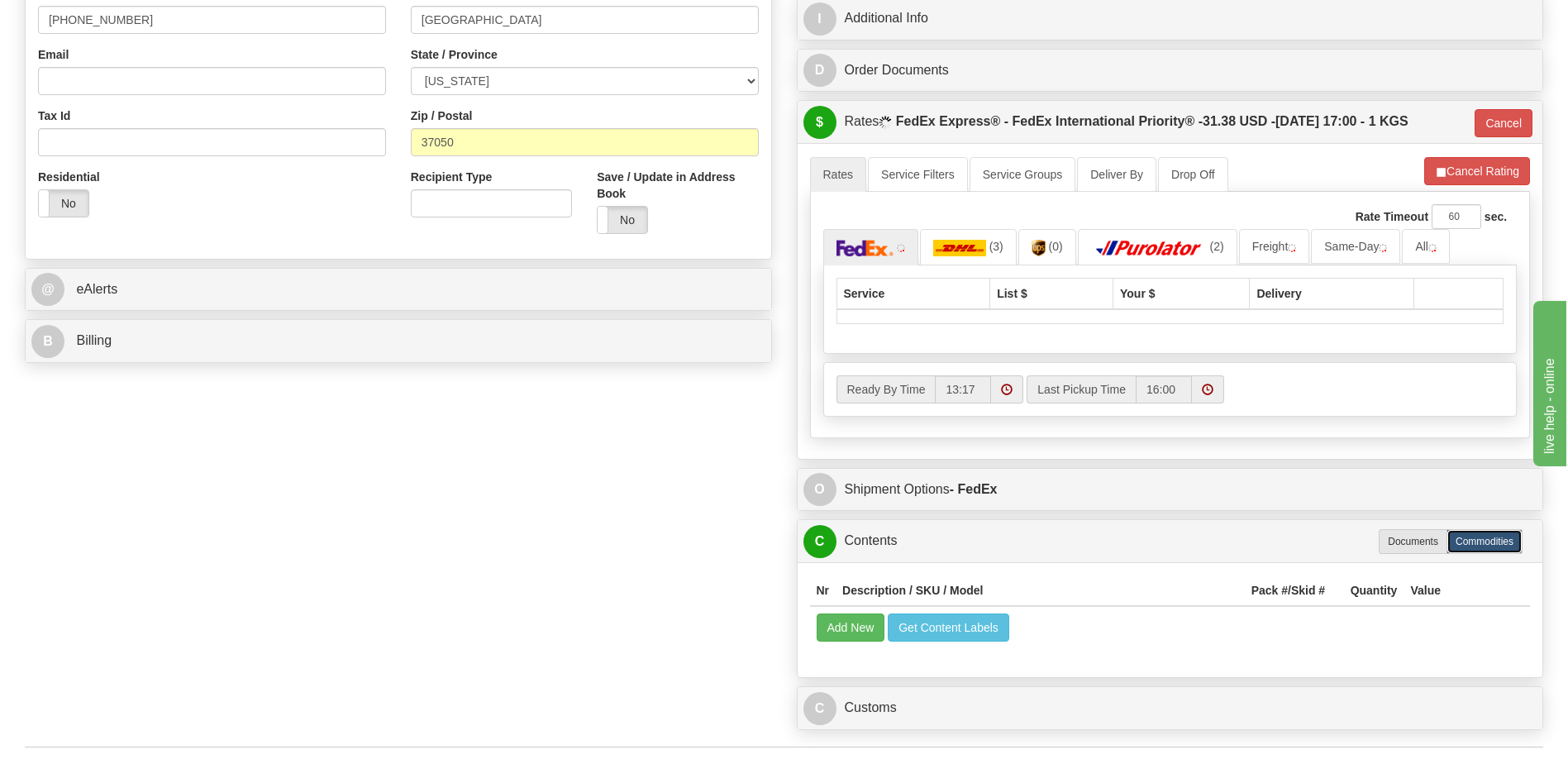
scroll to position [579, 0]
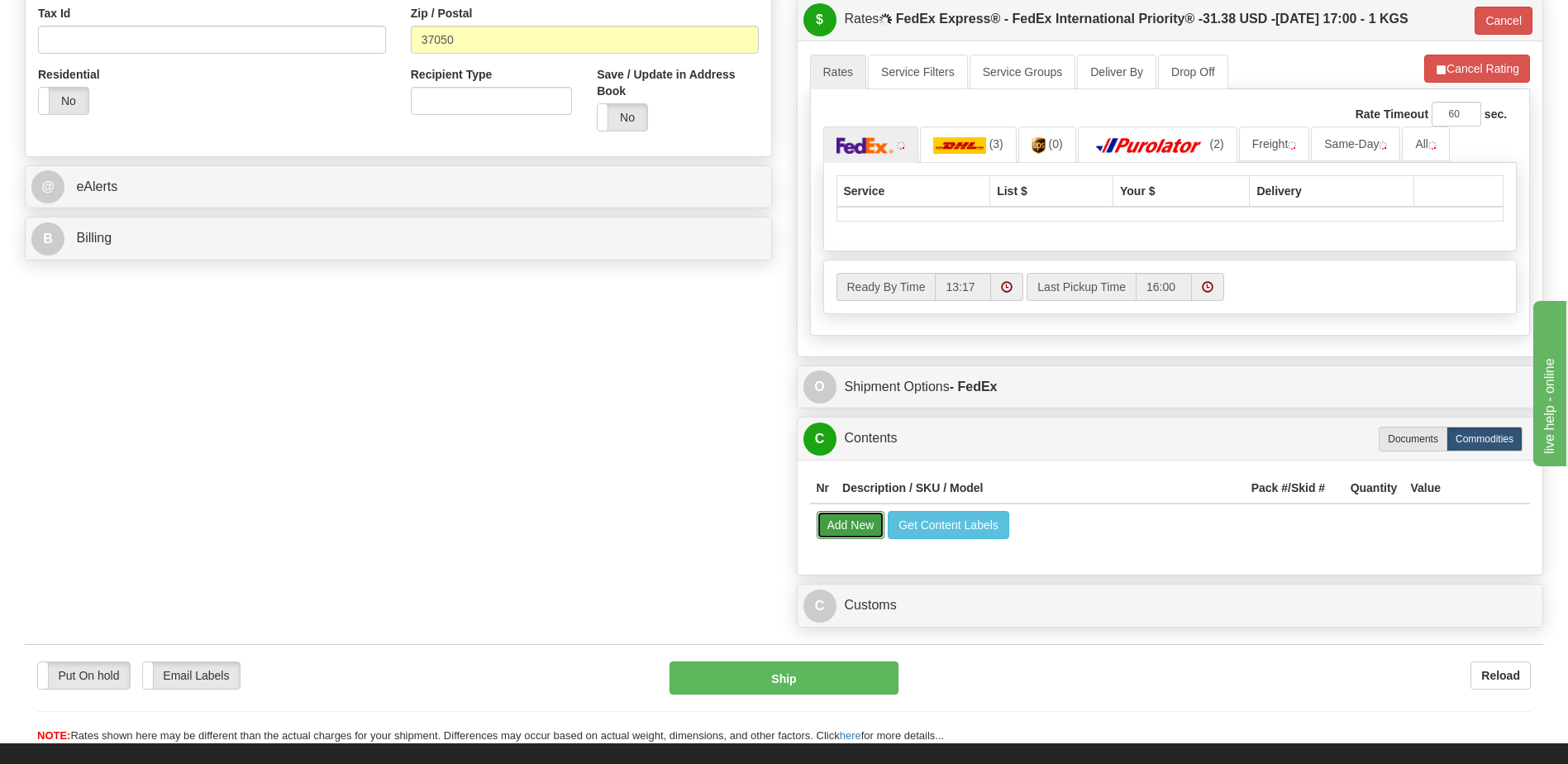
click at [837, 513] on button "Add New" at bounding box center [851, 524] width 69 height 28
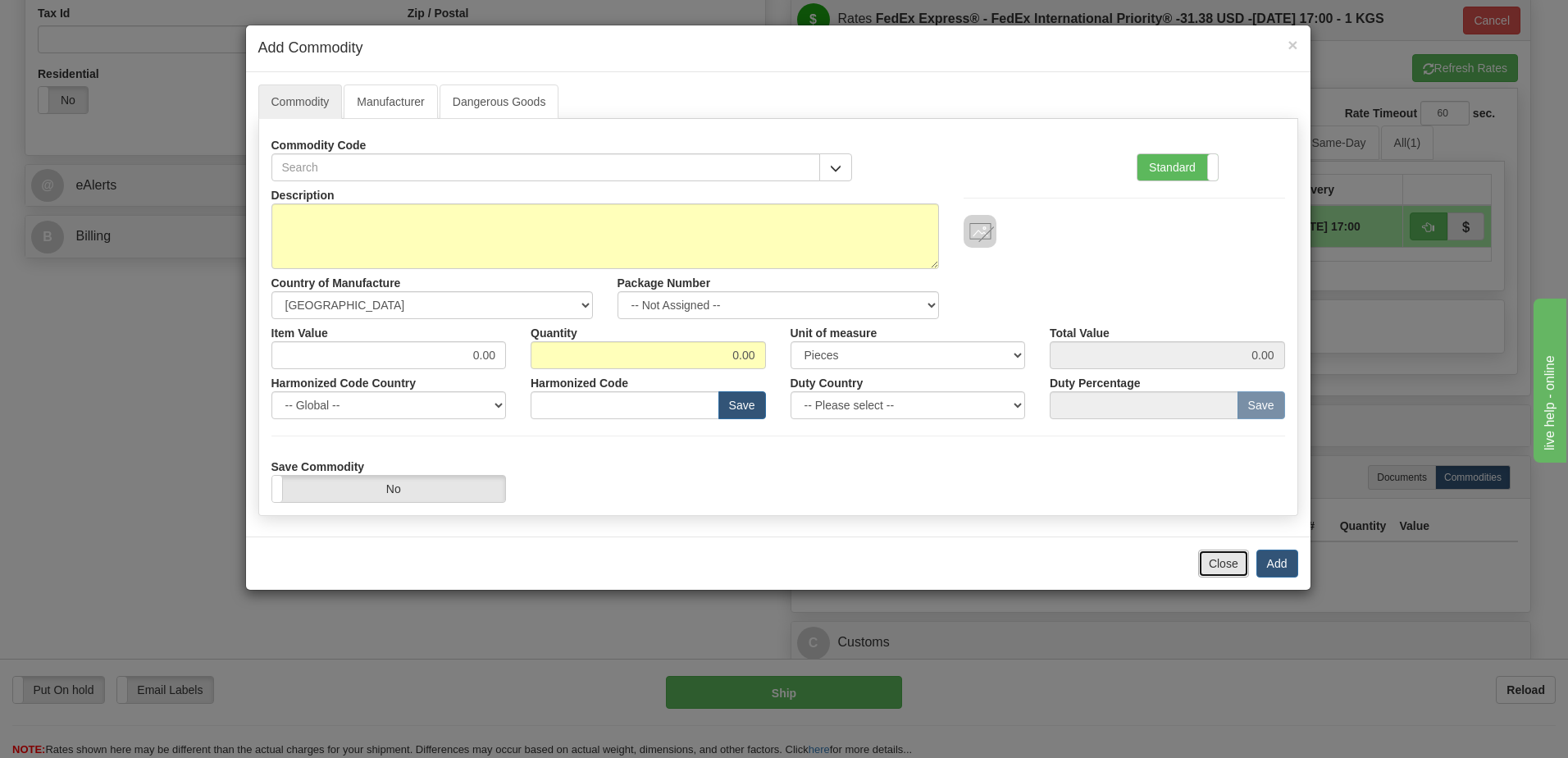
click at [1221, 567] on button "Close" at bounding box center [1223, 563] width 51 height 27
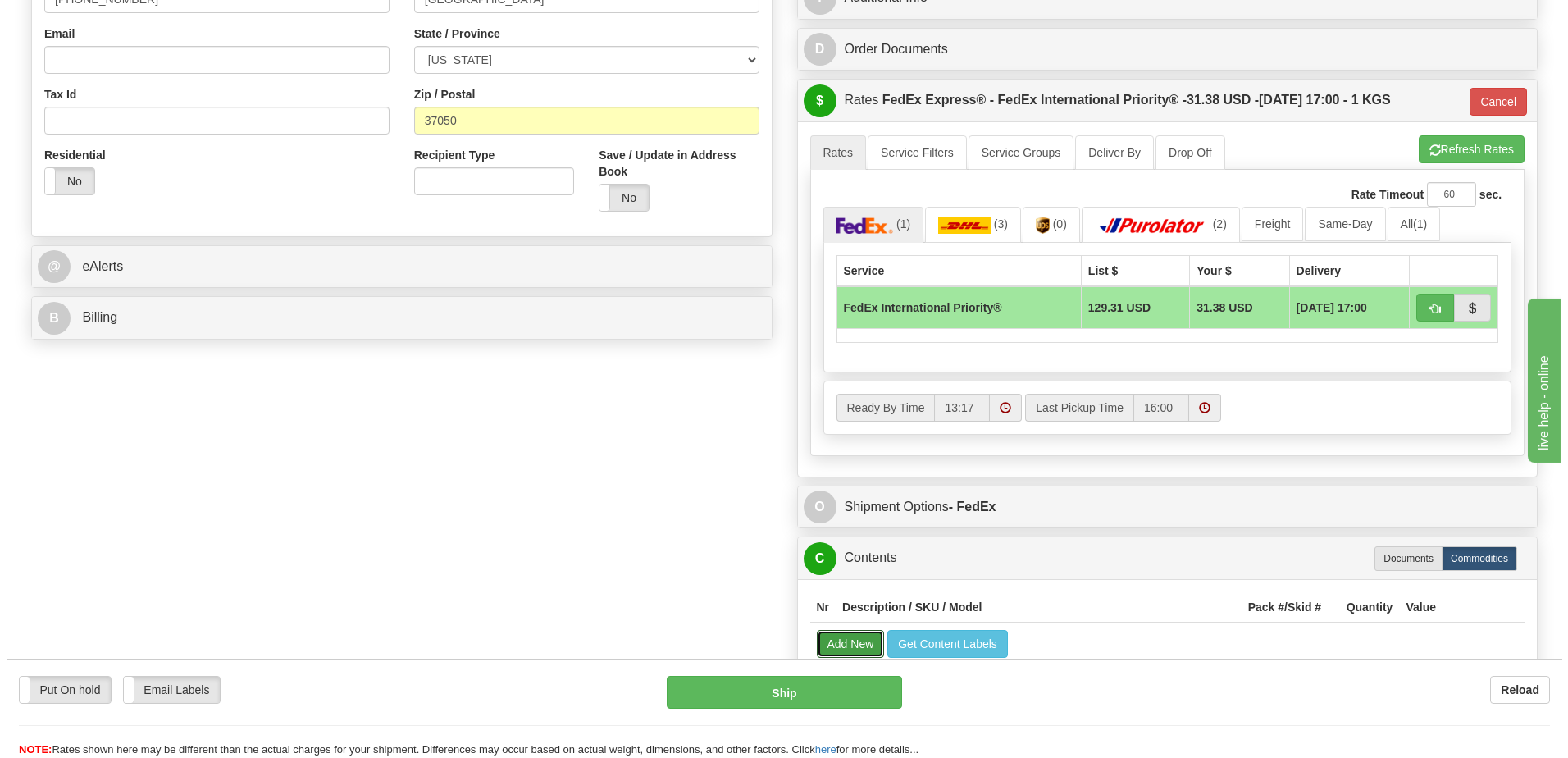
scroll to position [492, 0]
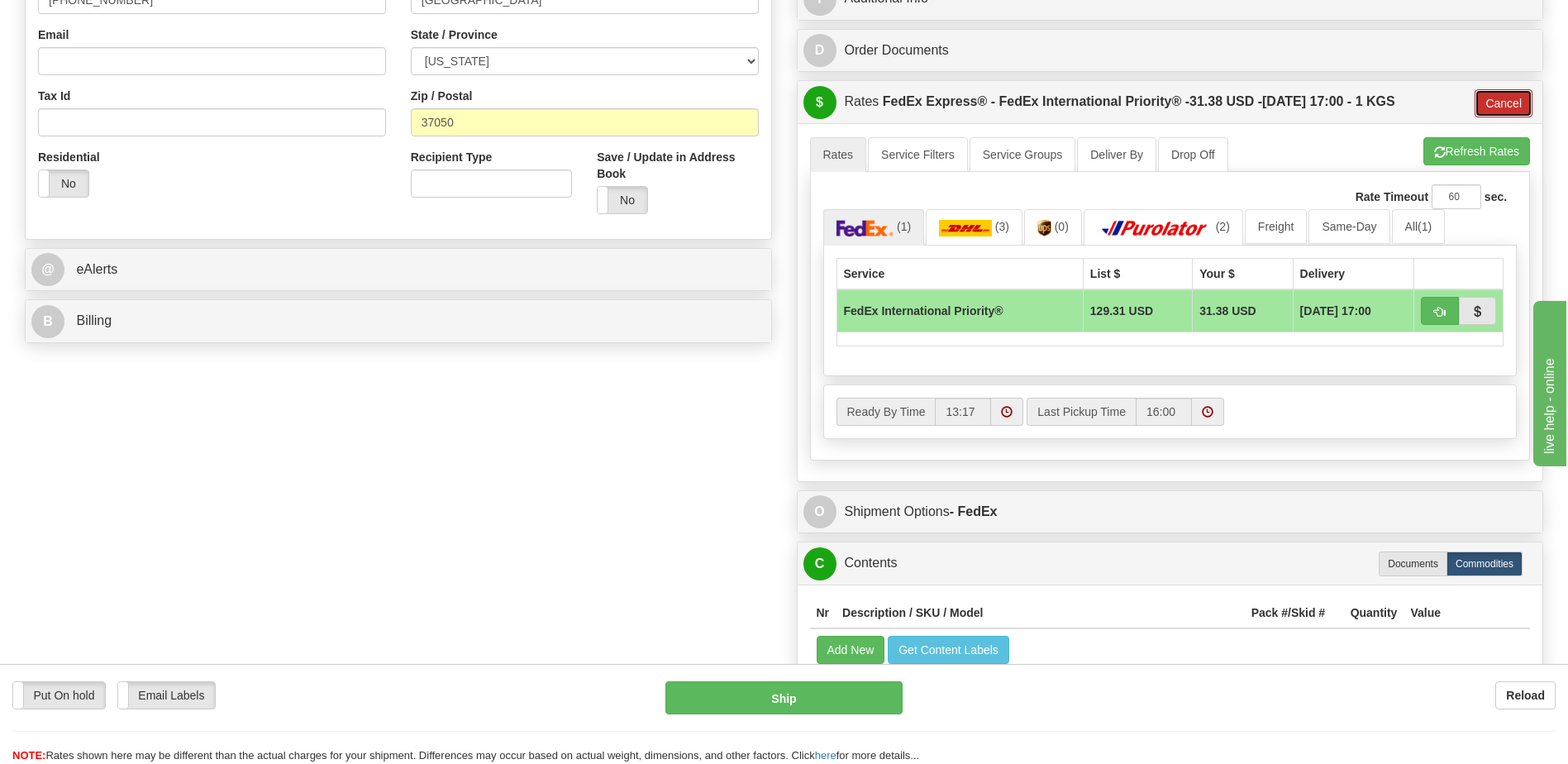
click at [1504, 102] on button "Cancel" at bounding box center [1503, 102] width 58 height 28
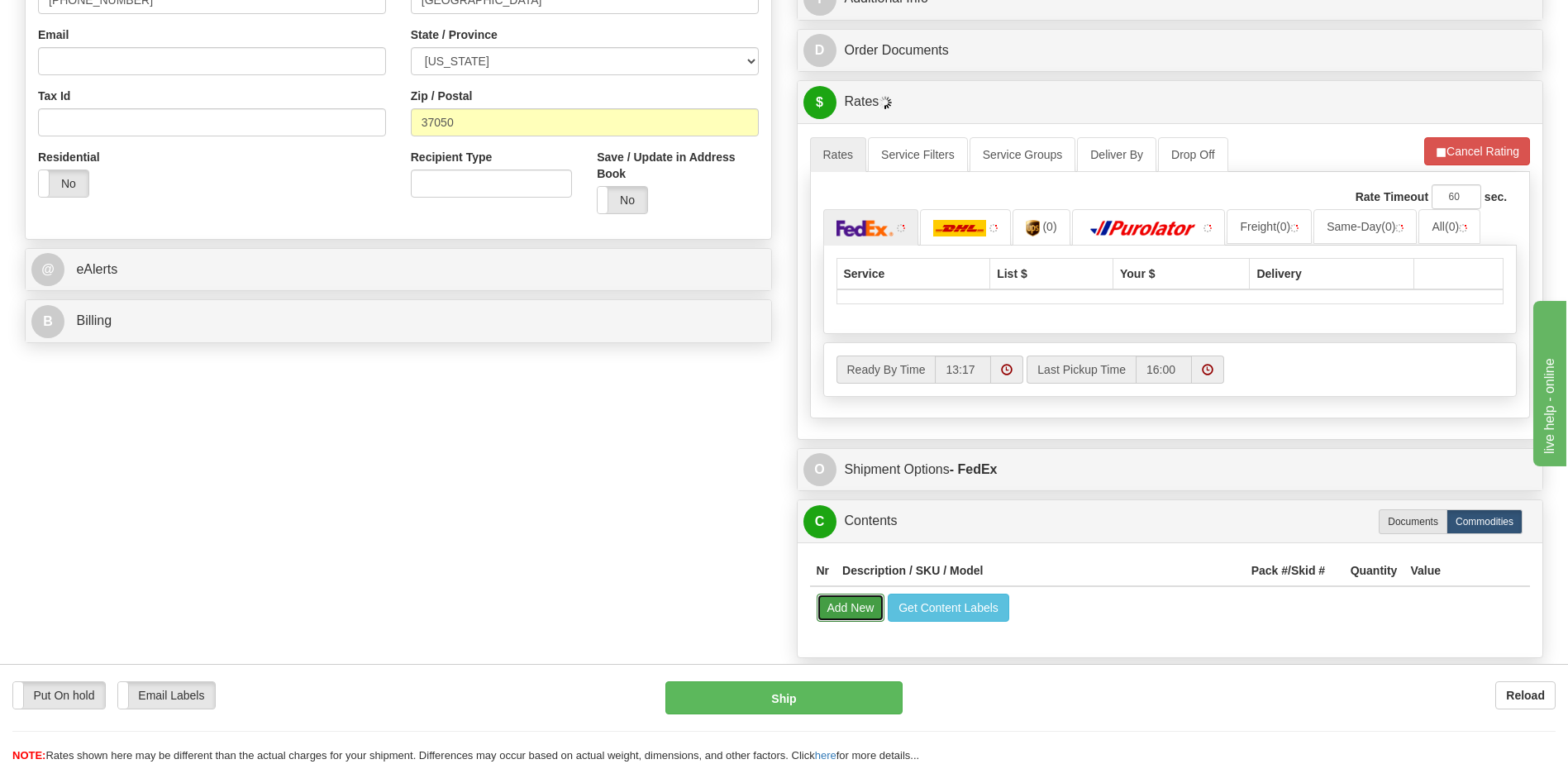
click at [858, 607] on button "Add New" at bounding box center [851, 606] width 69 height 28
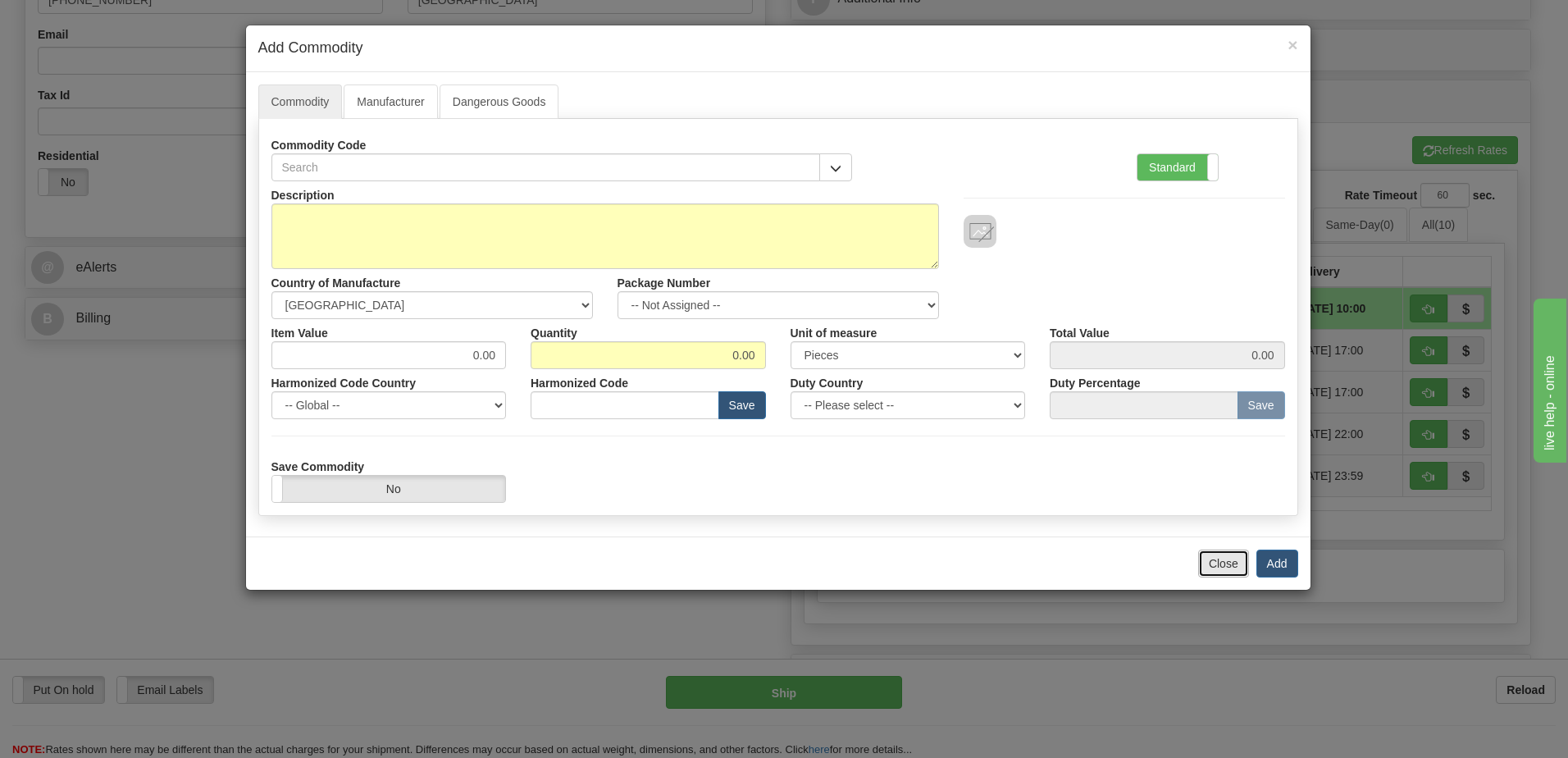
click at [1211, 560] on button "Close" at bounding box center [1223, 563] width 51 height 27
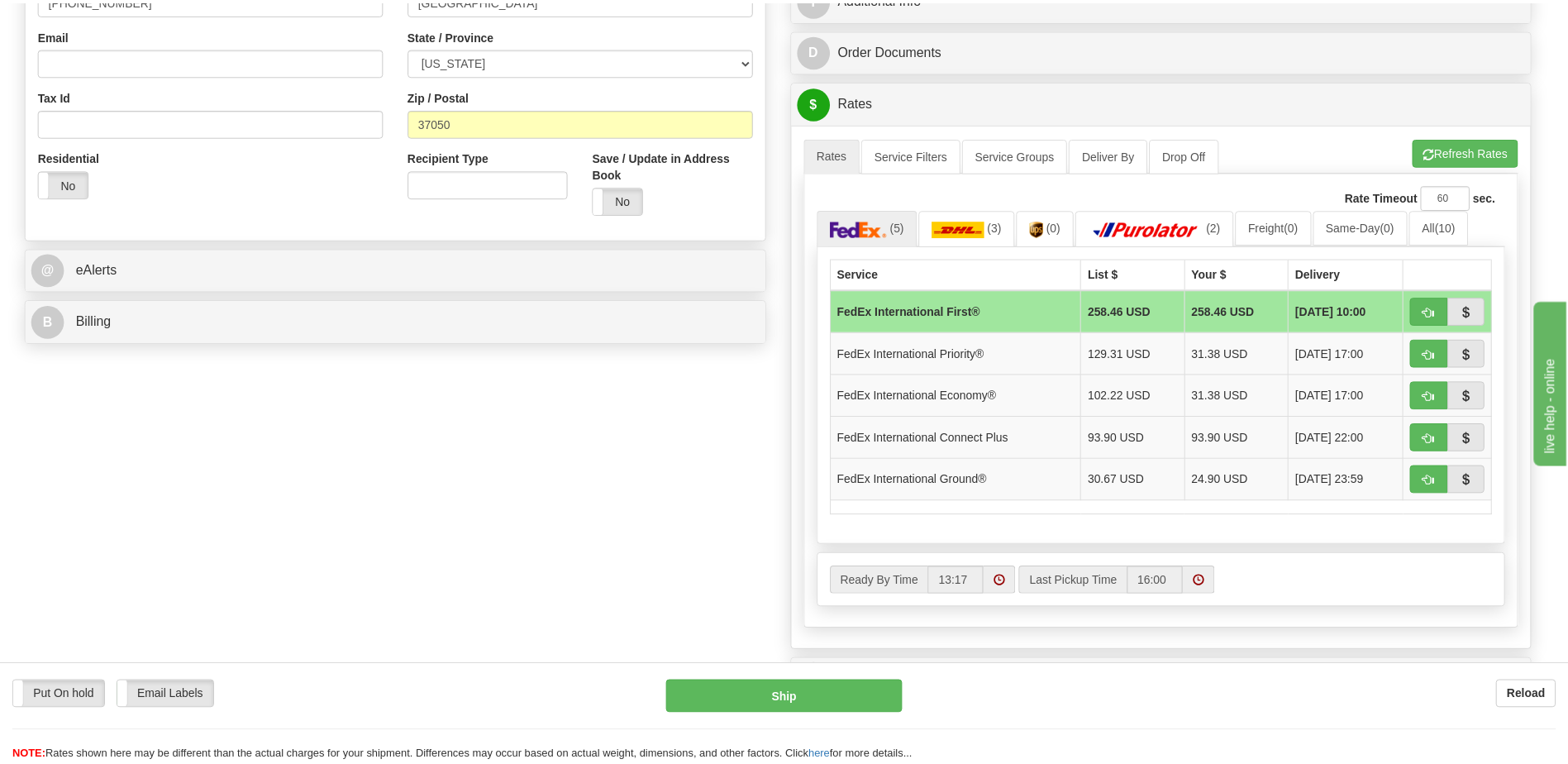
scroll to position [933, 0]
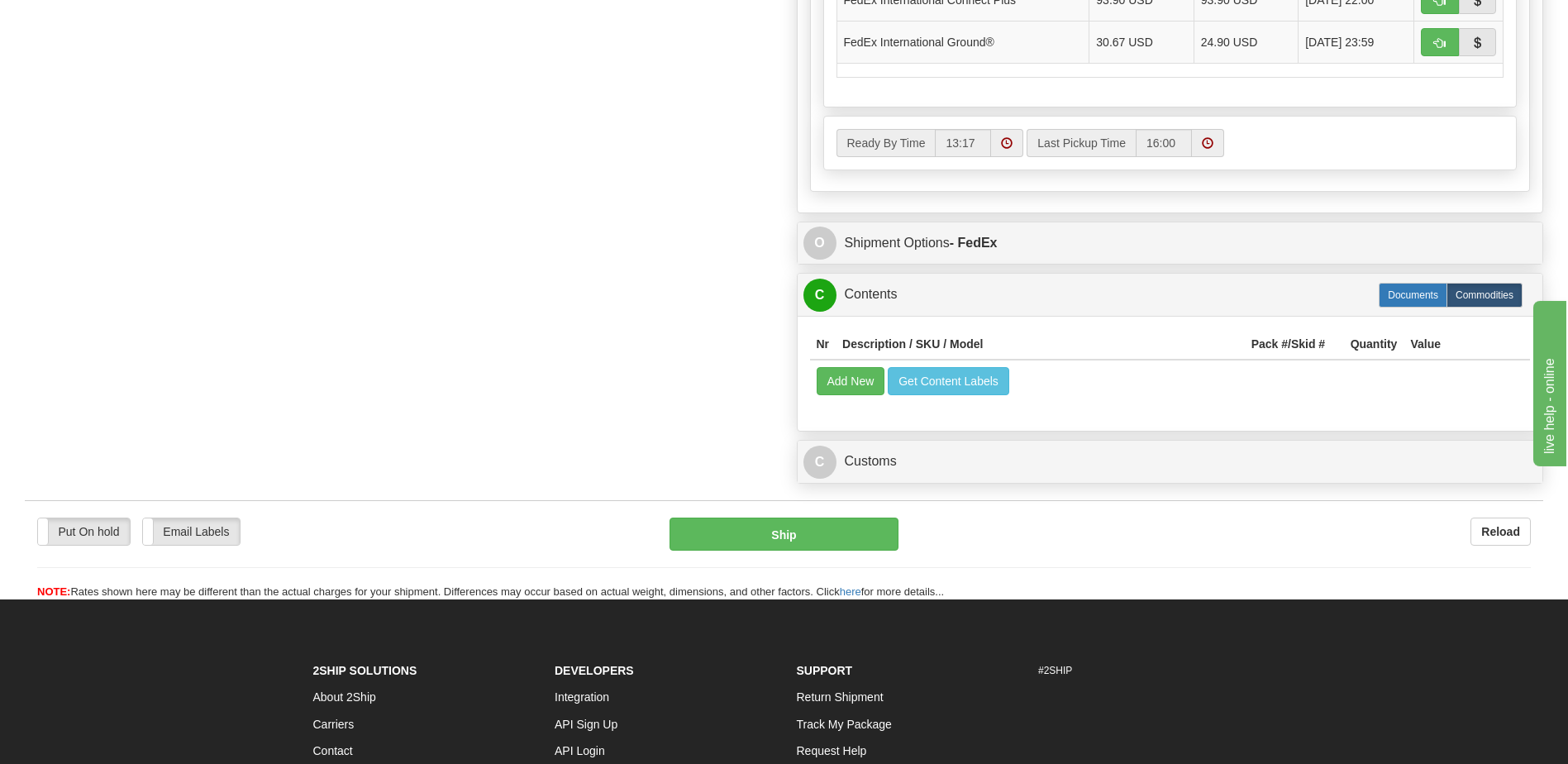
click at [1413, 297] on label "Documents" at bounding box center [1412, 295] width 69 height 25
radio input "true"
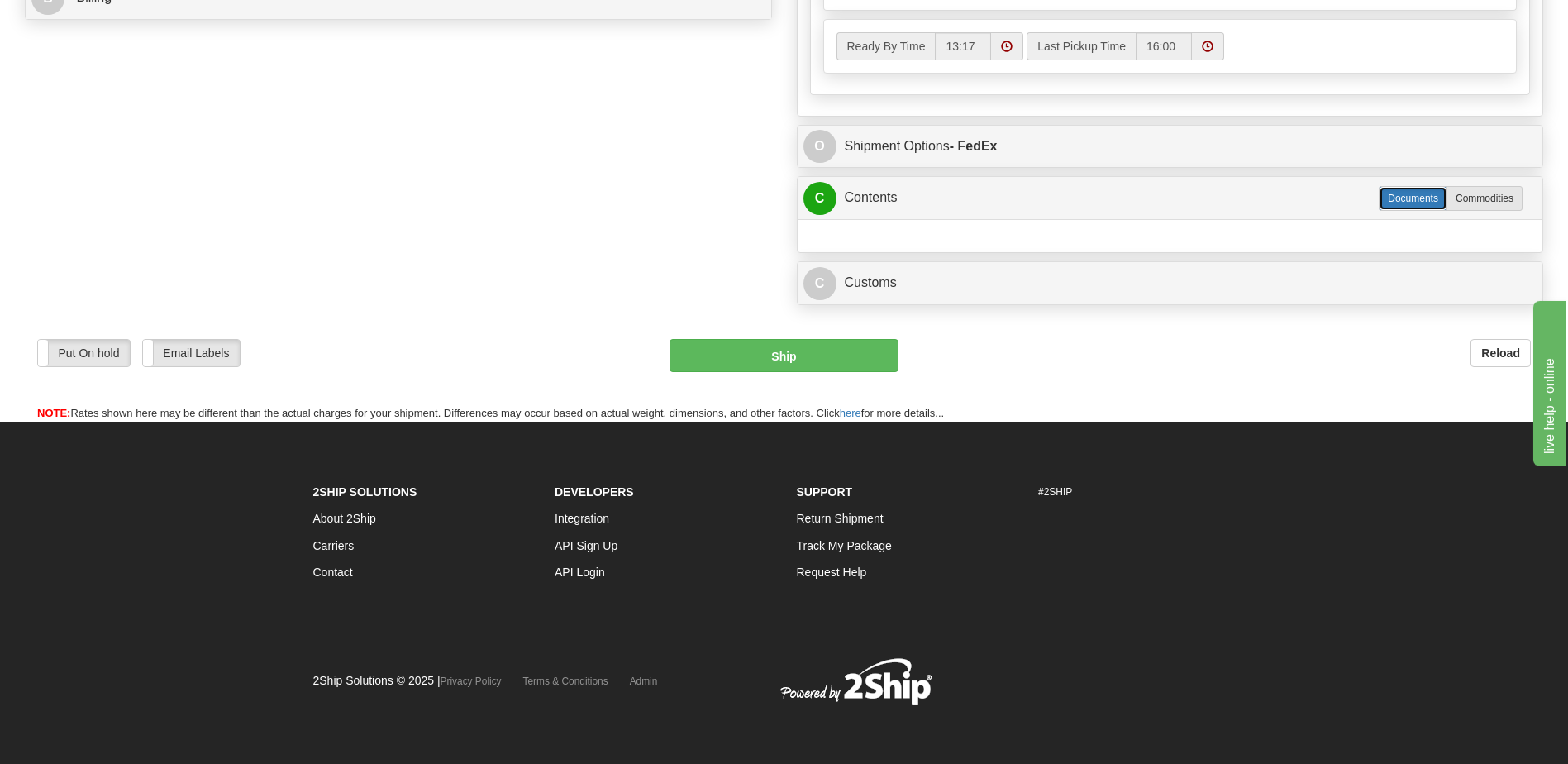
scroll to position [812, 0]
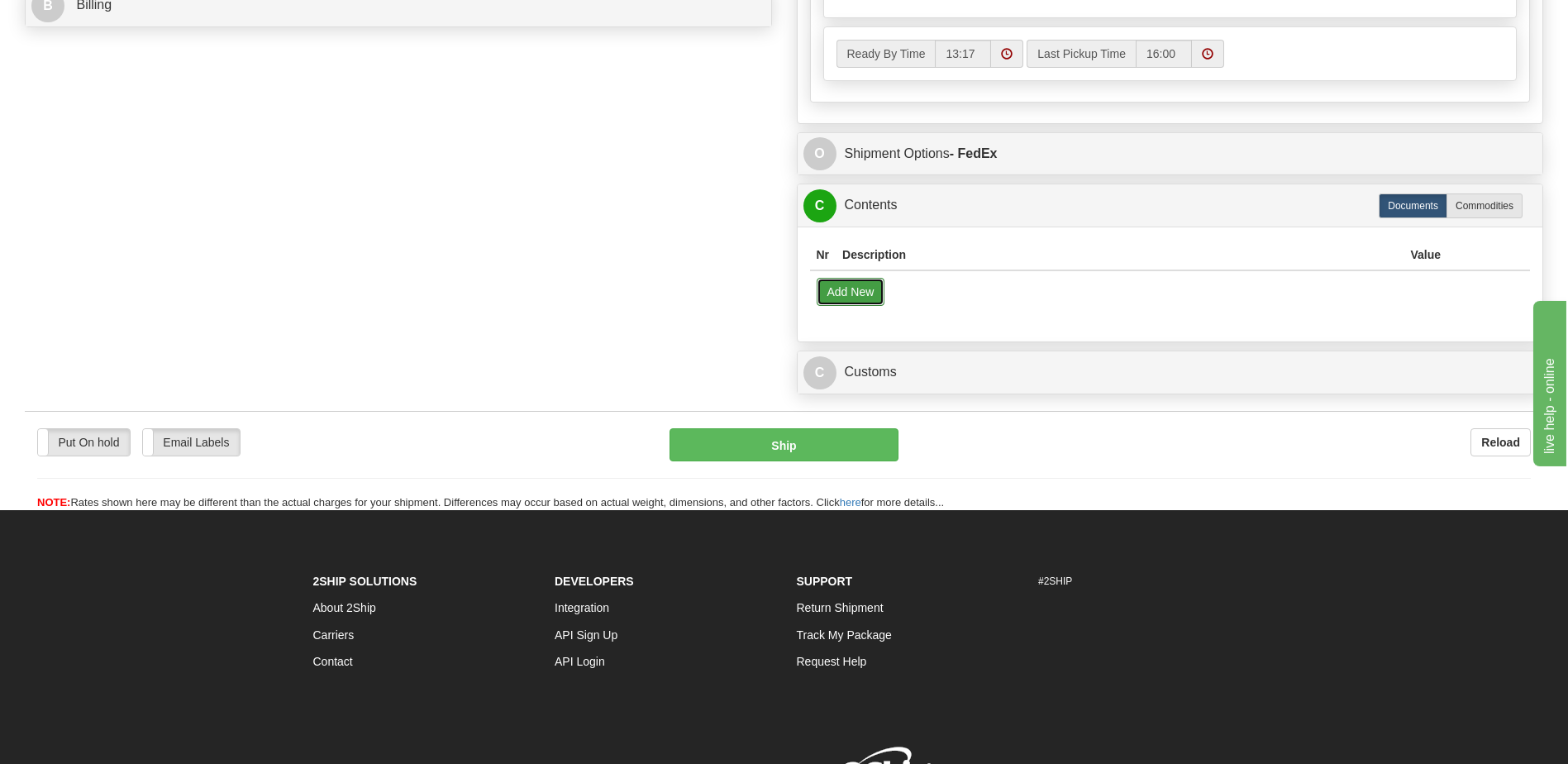
click at [869, 294] on button "Add New" at bounding box center [851, 291] width 69 height 28
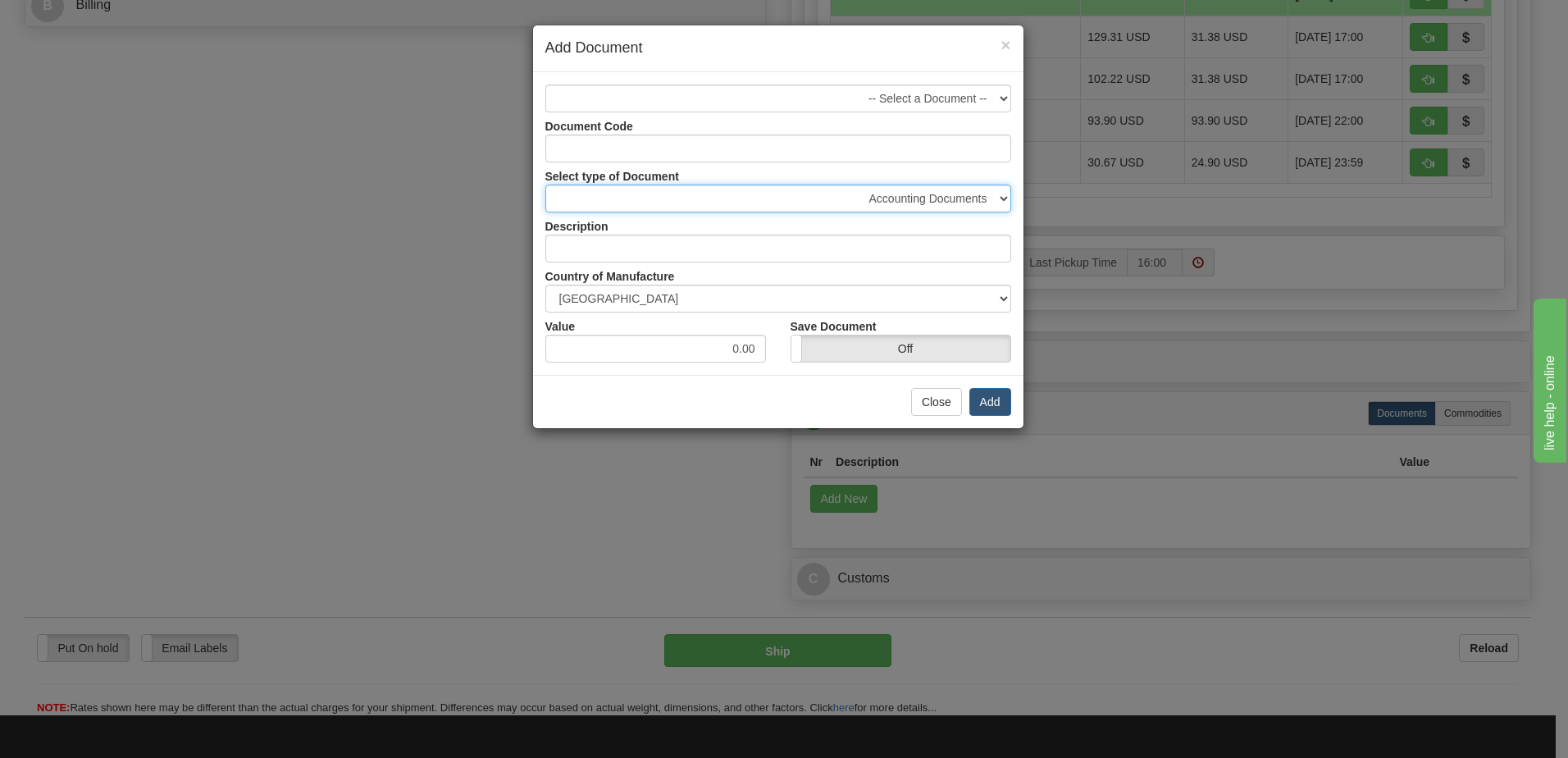
click at [952, 194] on select "Accounting Documents Analysis Reports Applications (Completed) Bank Statements …" at bounding box center [778, 198] width 466 height 27
select select "50"
click at [545, 185] on select "Accounting Documents Analysis Reports Applications (Completed) Bank Statements …" at bounding box center [778, 198] width 466 height 27
type input "Shipping Documents"
click at [741, 353] on input "0.00" at bounding box center [655, 348] width 221 height 27
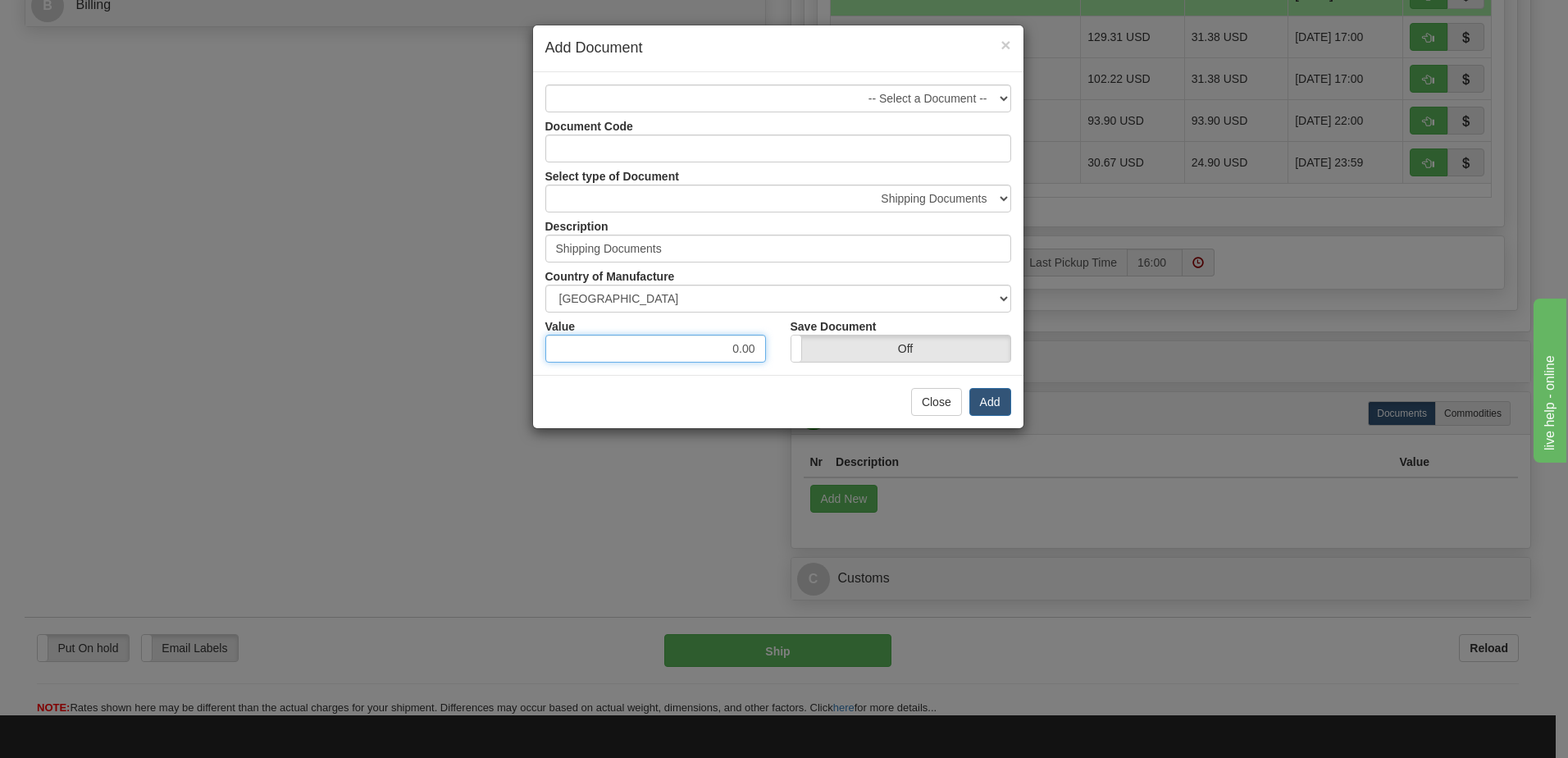
click at [741, 353] on input "0.00" at bounding box center [655, 348] width 221 height 27
type input "10"
click at [986, 404] on button "Add" at bounding box center [990, 401] width 42 height 27
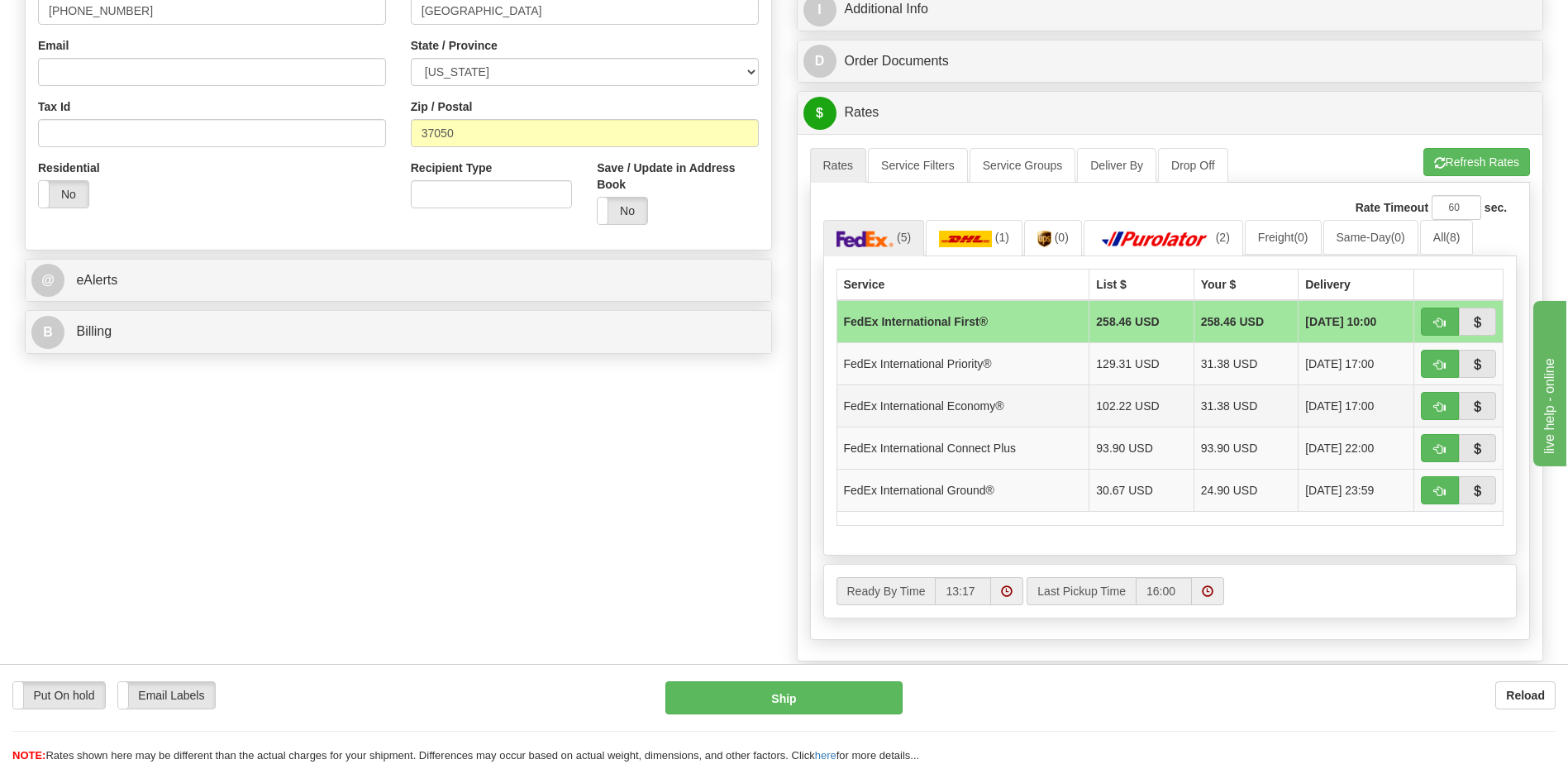
scroll to position [481, 0]
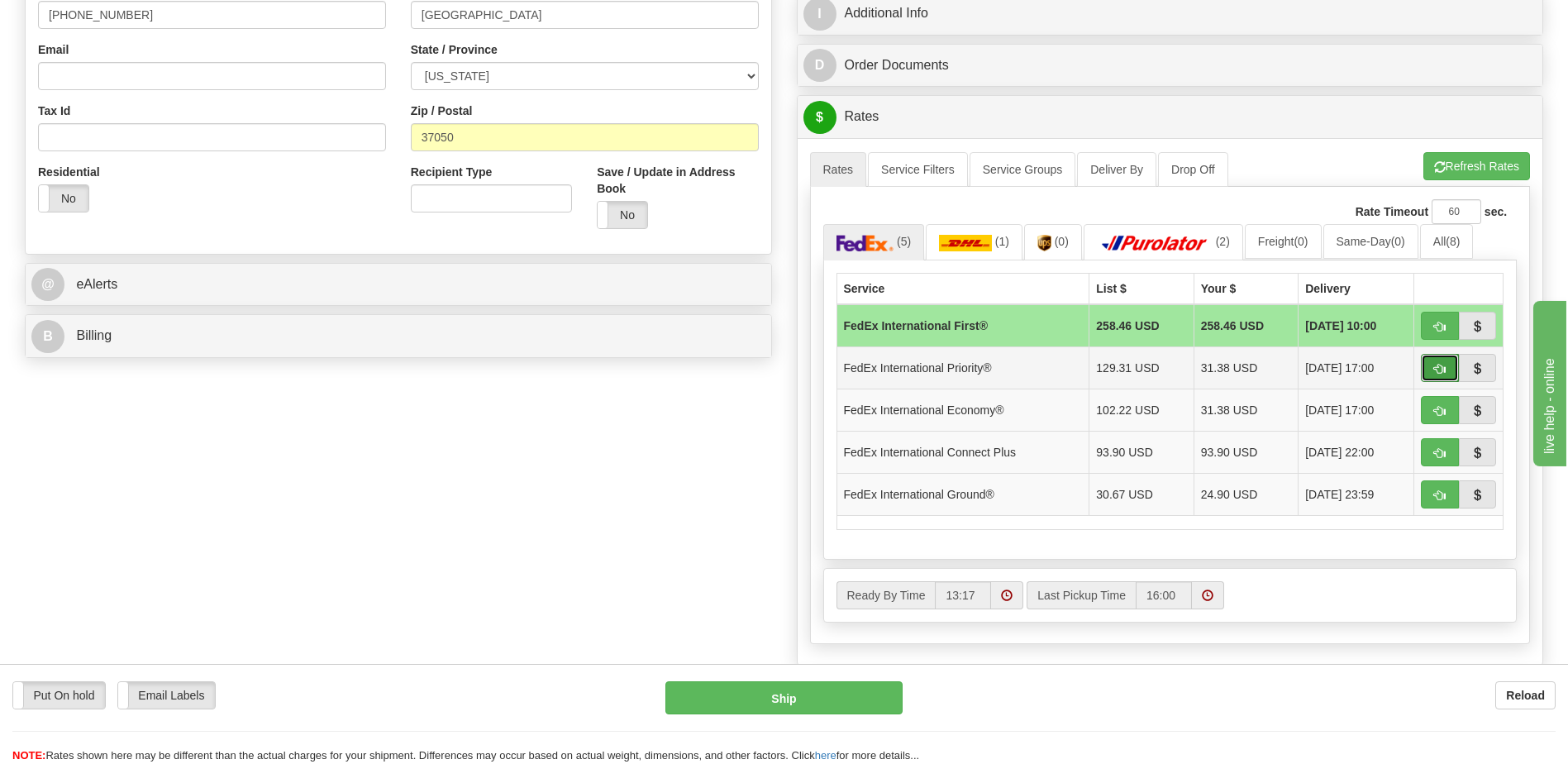
click at [1423, 365] on button "button" at bounding box center [1440, 367] width 38 height 28
type input "01"
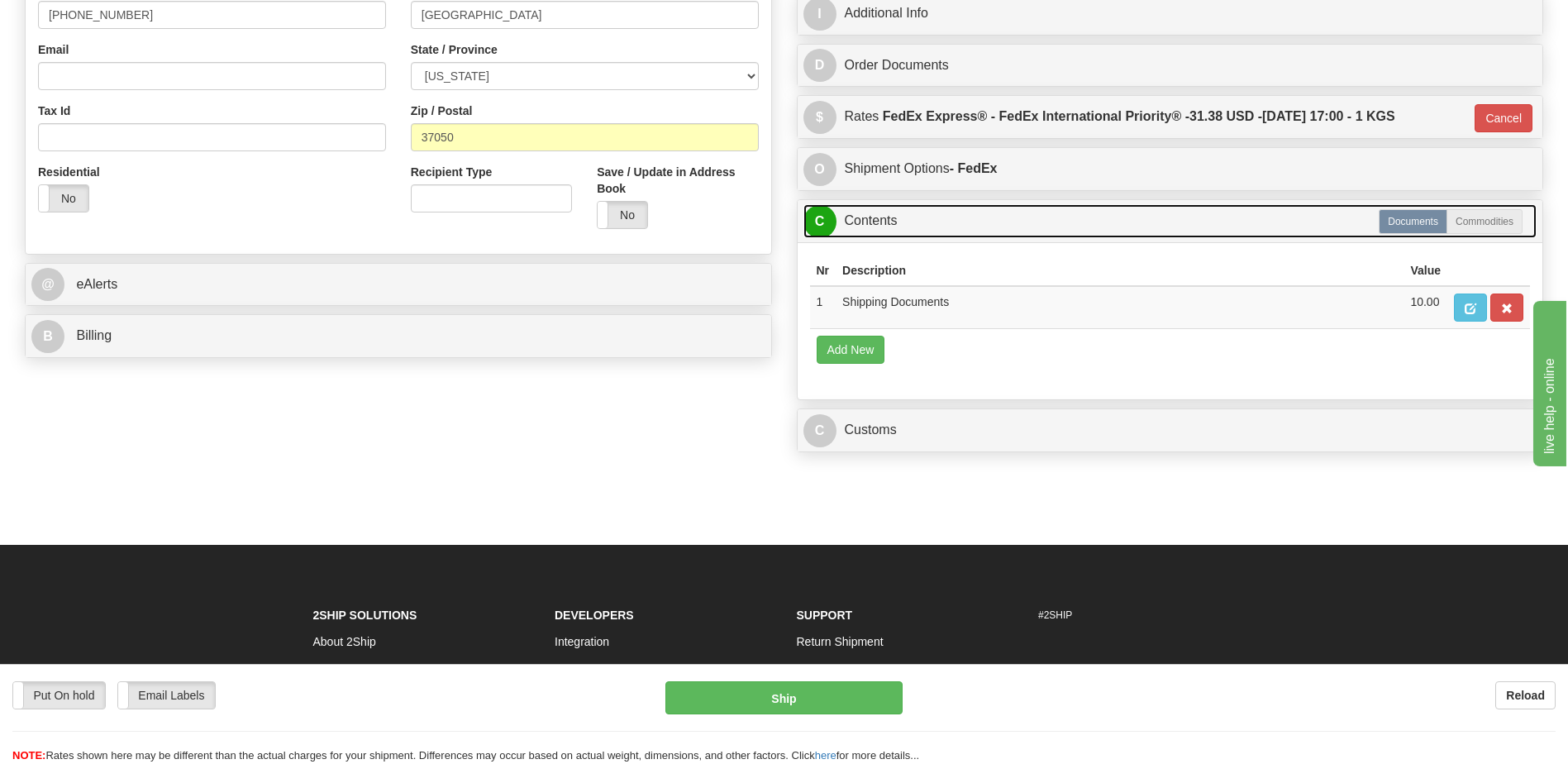
click at [870, 226] on link "C Contents" at bounding box center [1170, 221] width 733 height 33
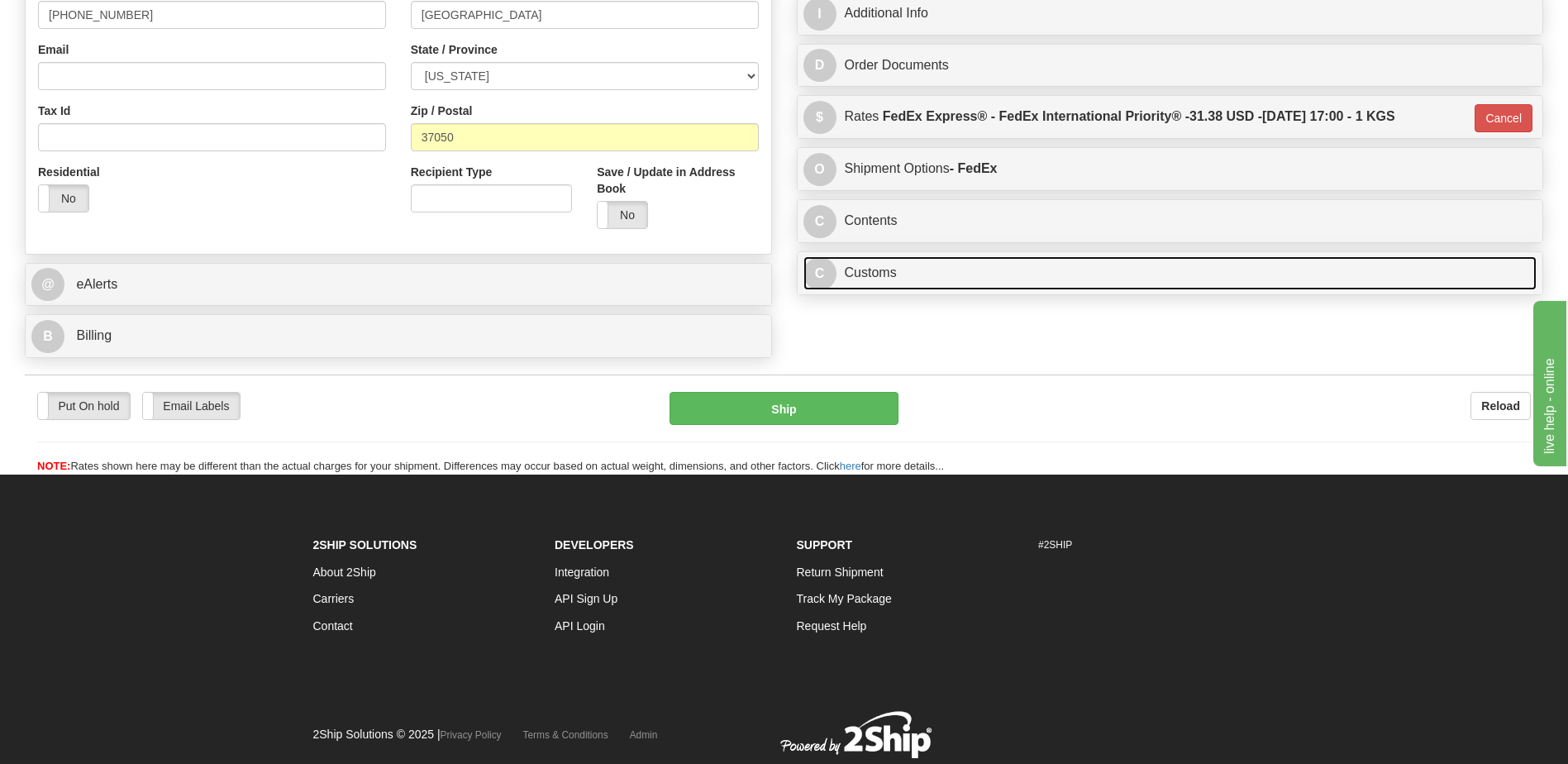
click at [877, 265] on link "C Customs" at bounding box center [1170, 272] width 733 height 33
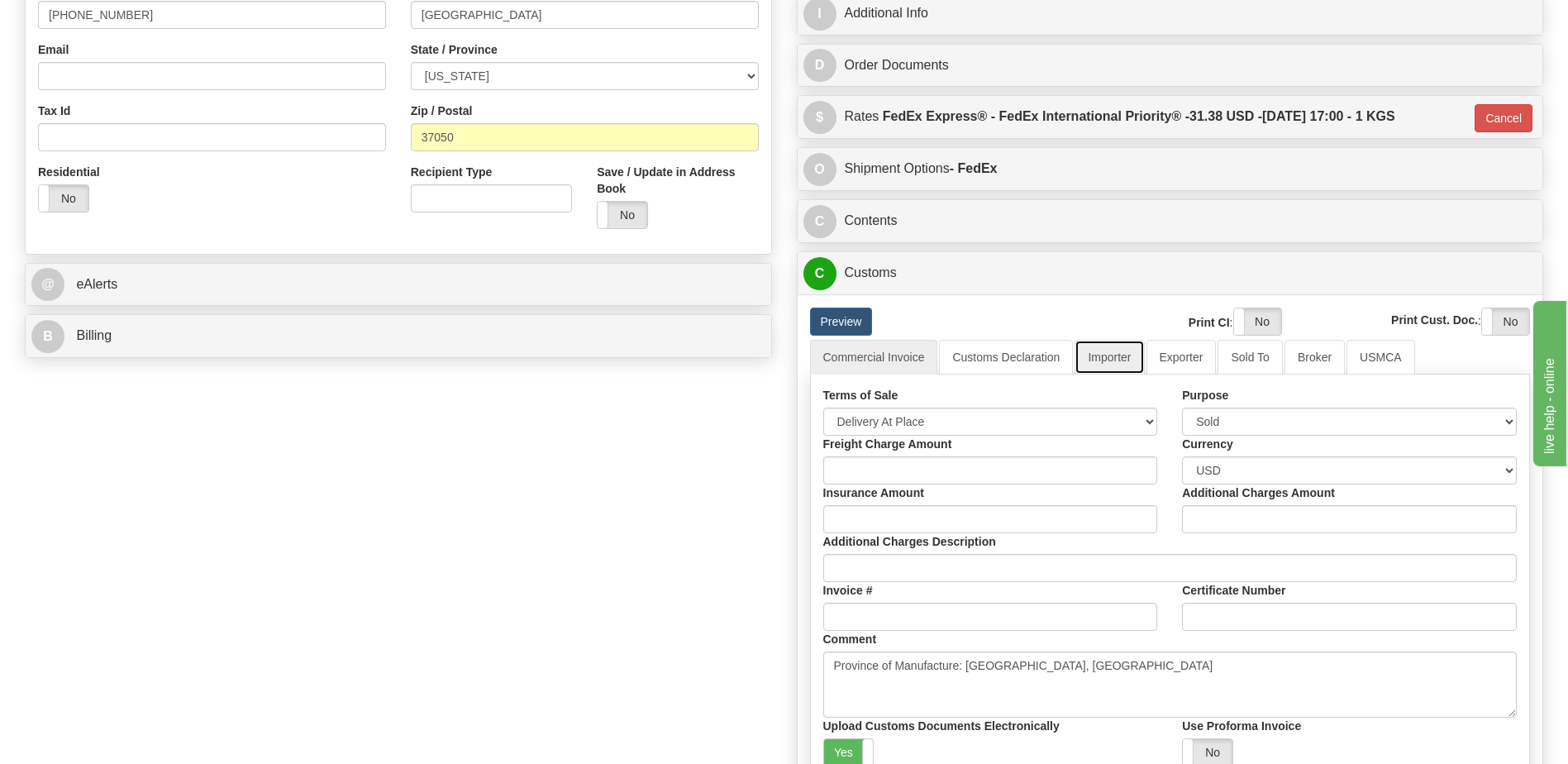
click at [1113, 365] on link "Importer" at bounding box center [1109, 357] width 70 height 34
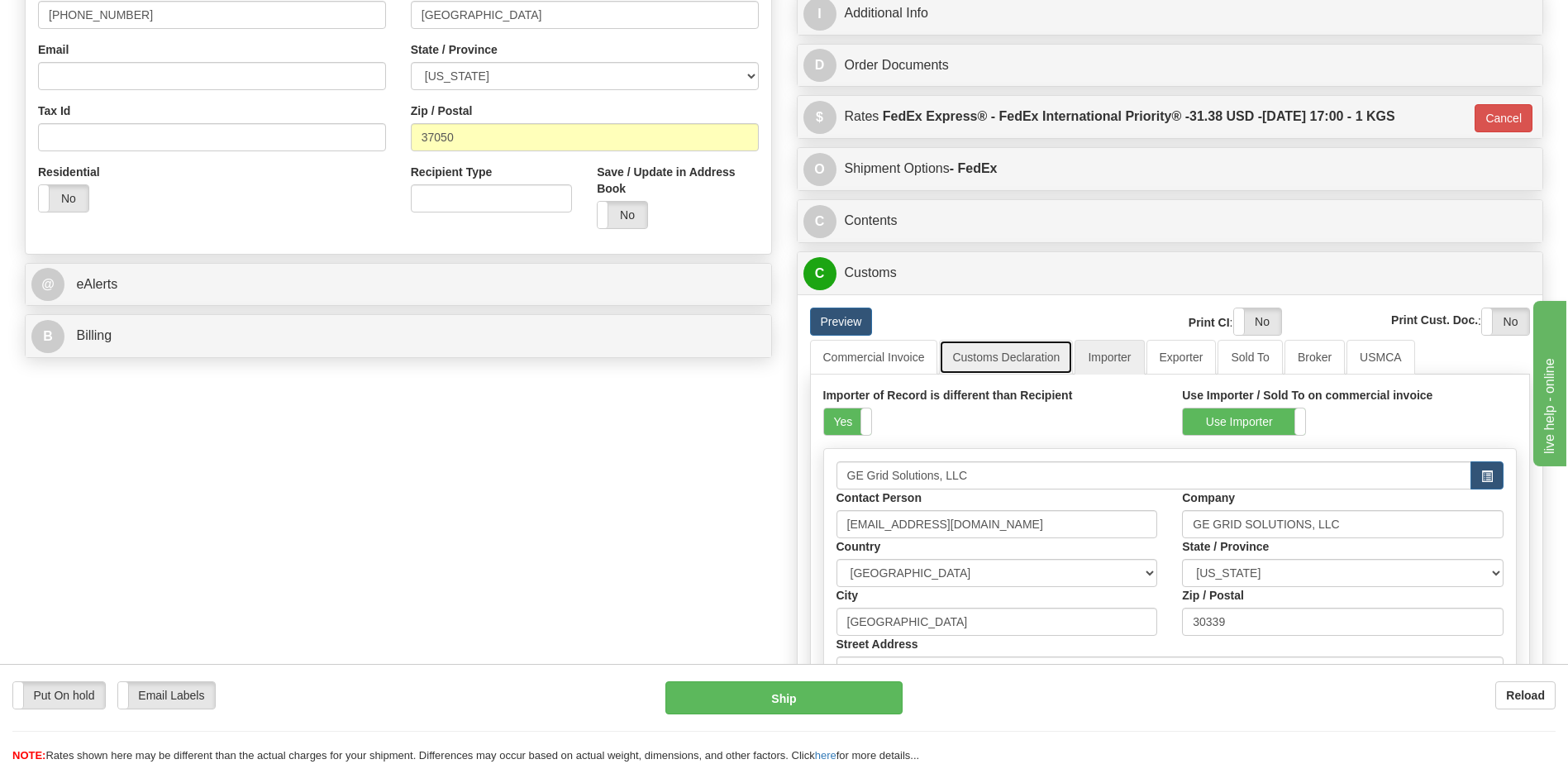
click at [984, 363] on link "Customs Declaration" at bounding box center [1006, 357] width 134 height 34
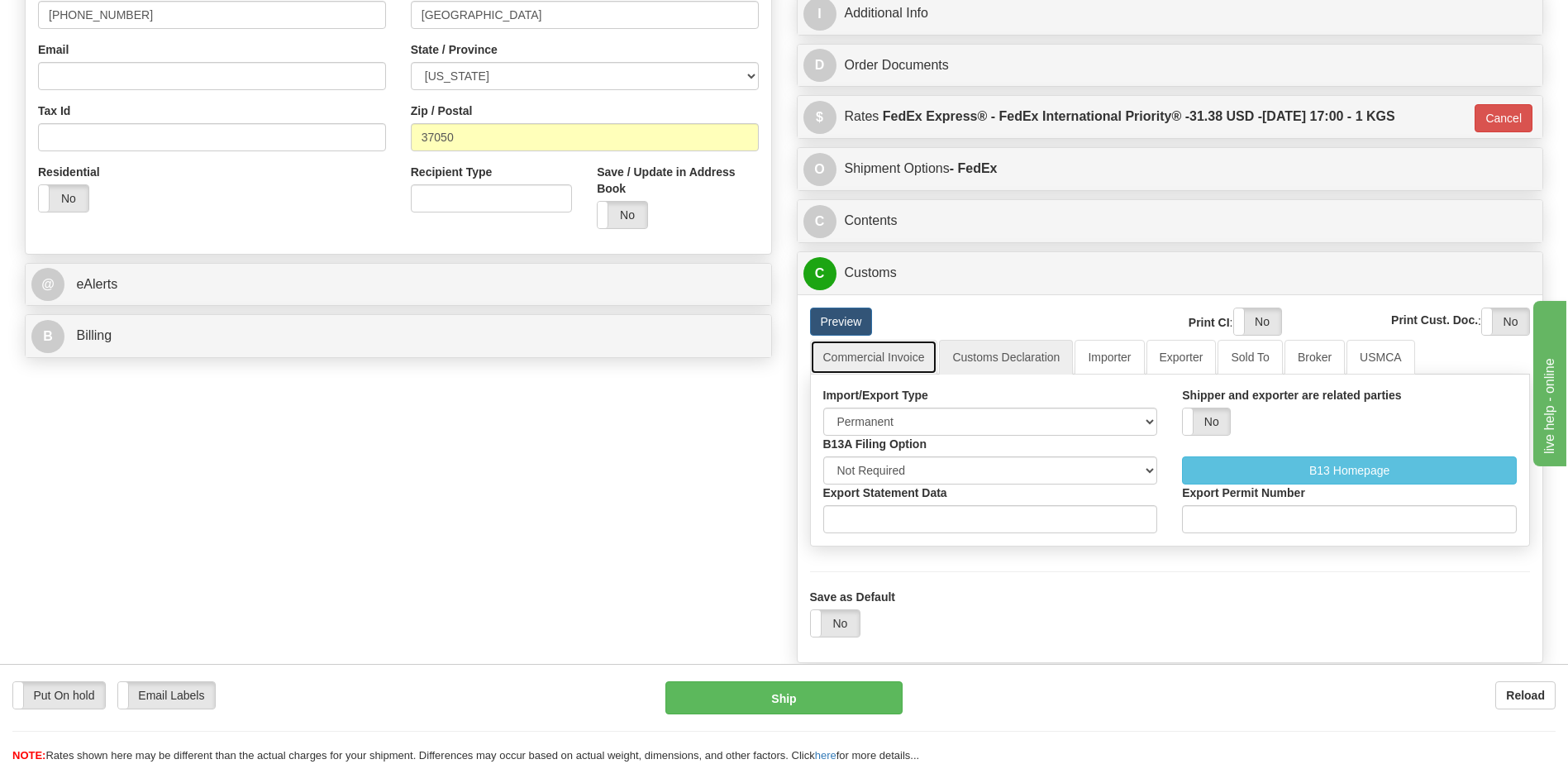
click at [894, 364] on link "Commercial Invoice" at bounding box center [874, 357] width 128 height 34
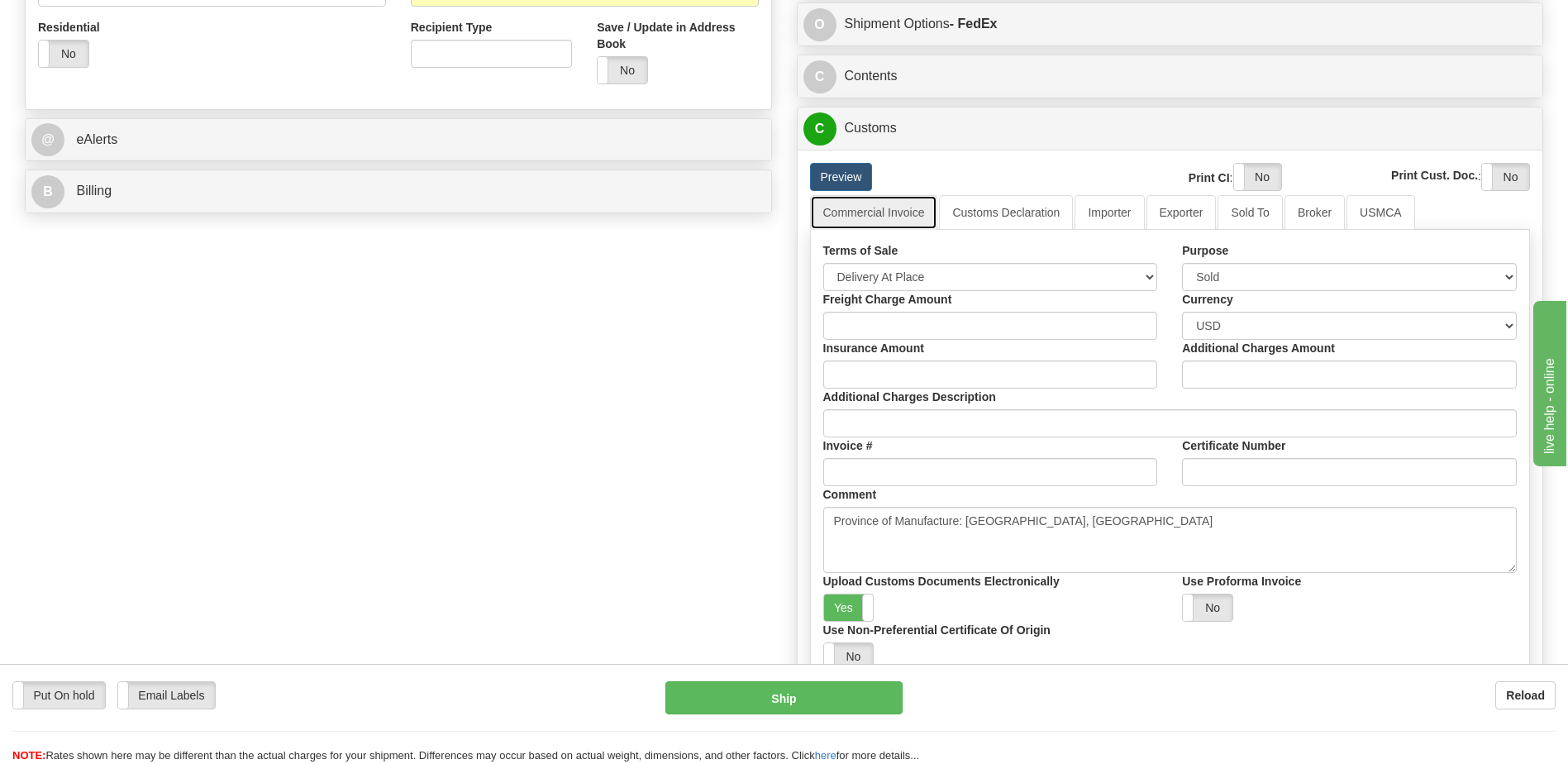
scroll to position [647, 0]
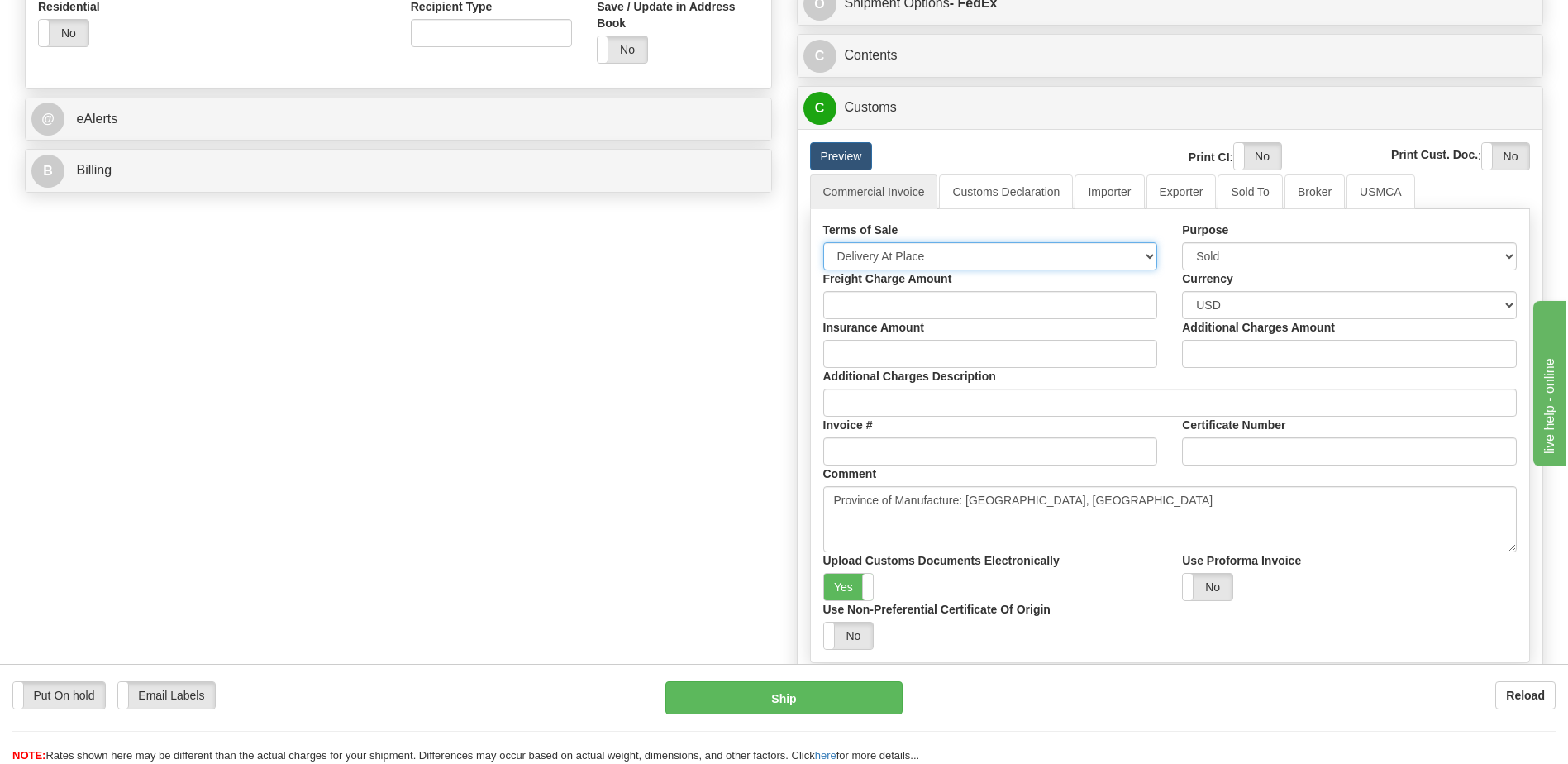
click at [890, 255] on select "Free Carrier Free On Board Ex Works Delivered Duty Unpaid Delivered Duty Paid C…" at bounding box center [990, 256] width 334 height 28
select select "7"
click at [823, 243] on select "Free Carrier Free On Board Ex Works Delivered Duty Unpaid Delivered Duty Paid C…" at bounding box center [990, 256] width 334 height 28
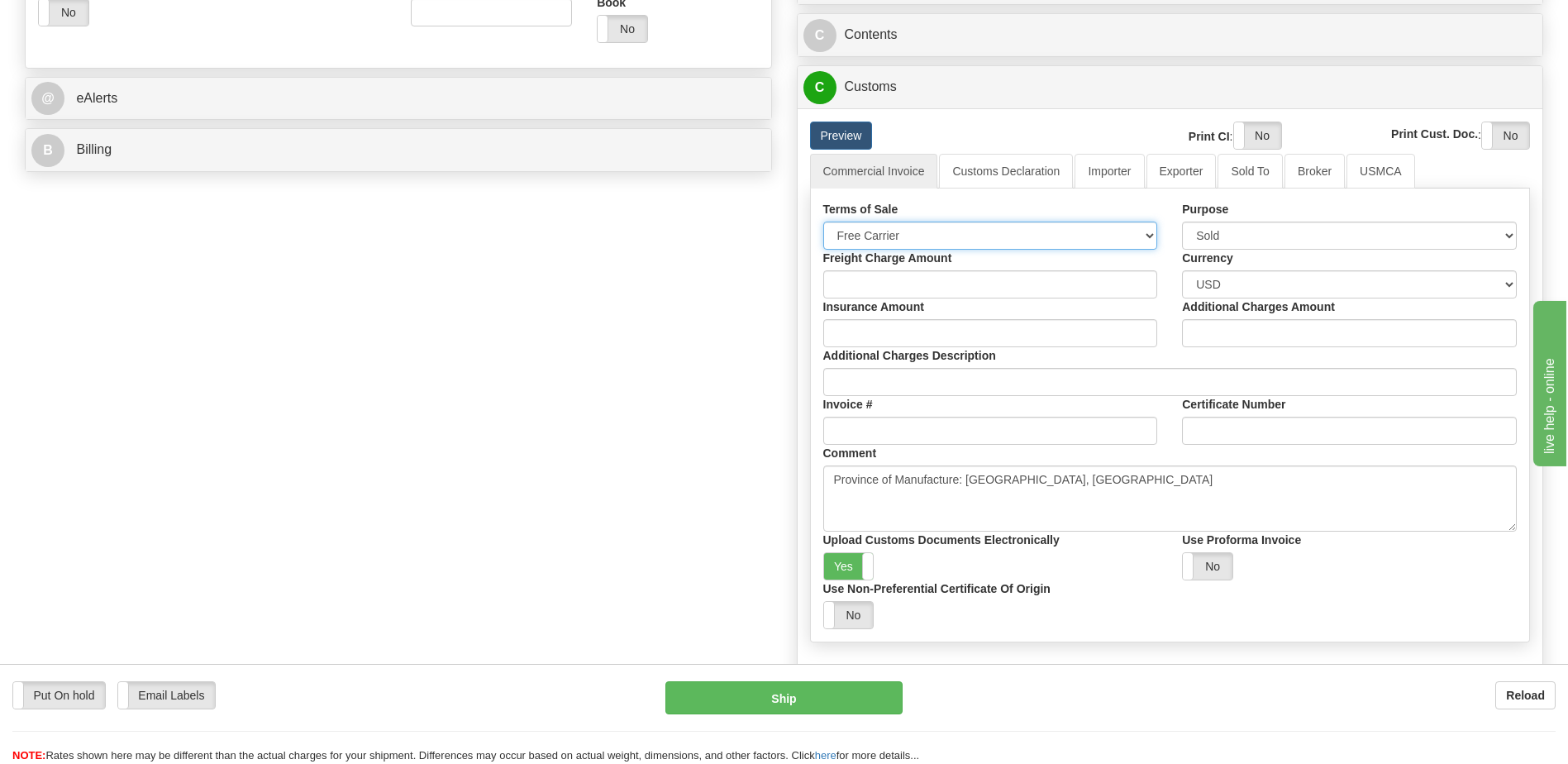
scroll to position [481, 0]
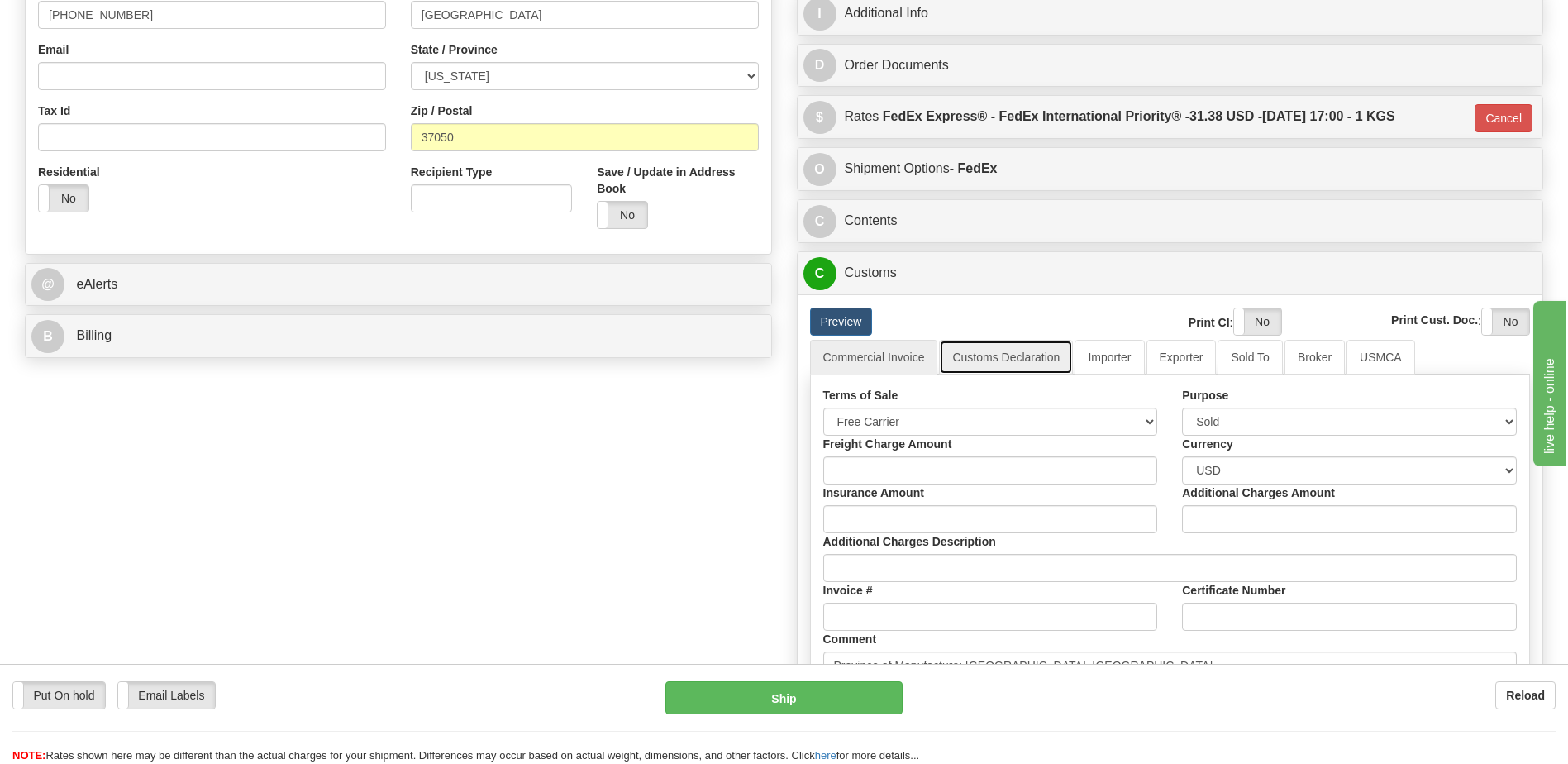
click at [1005, 357] on link "Customs Declaration" at bounding box center [1006, 357] width 134 height 34
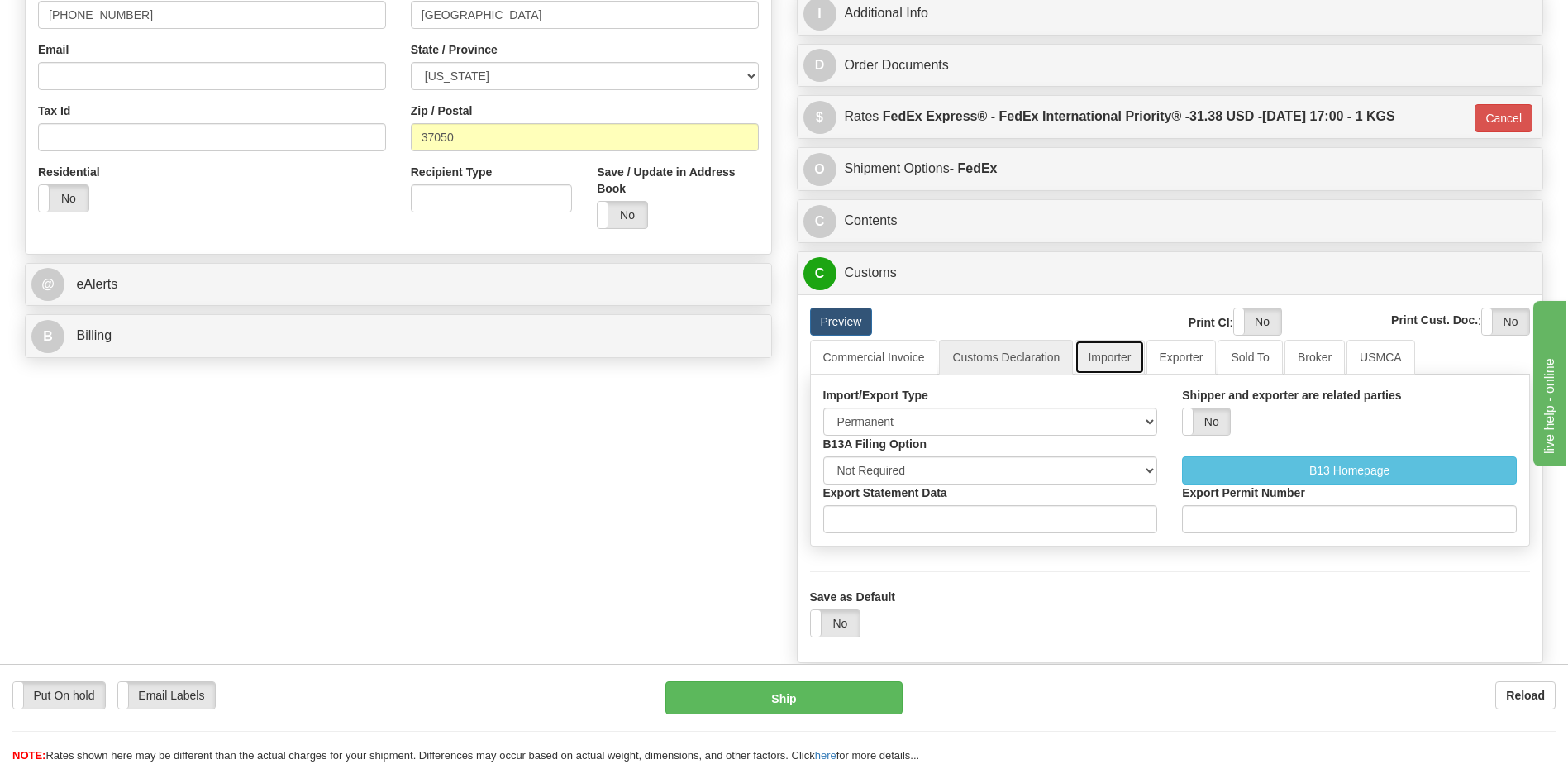
click at [1110, 353] on link "Importer" at bounding box center [1109, 357] width 70 height 34
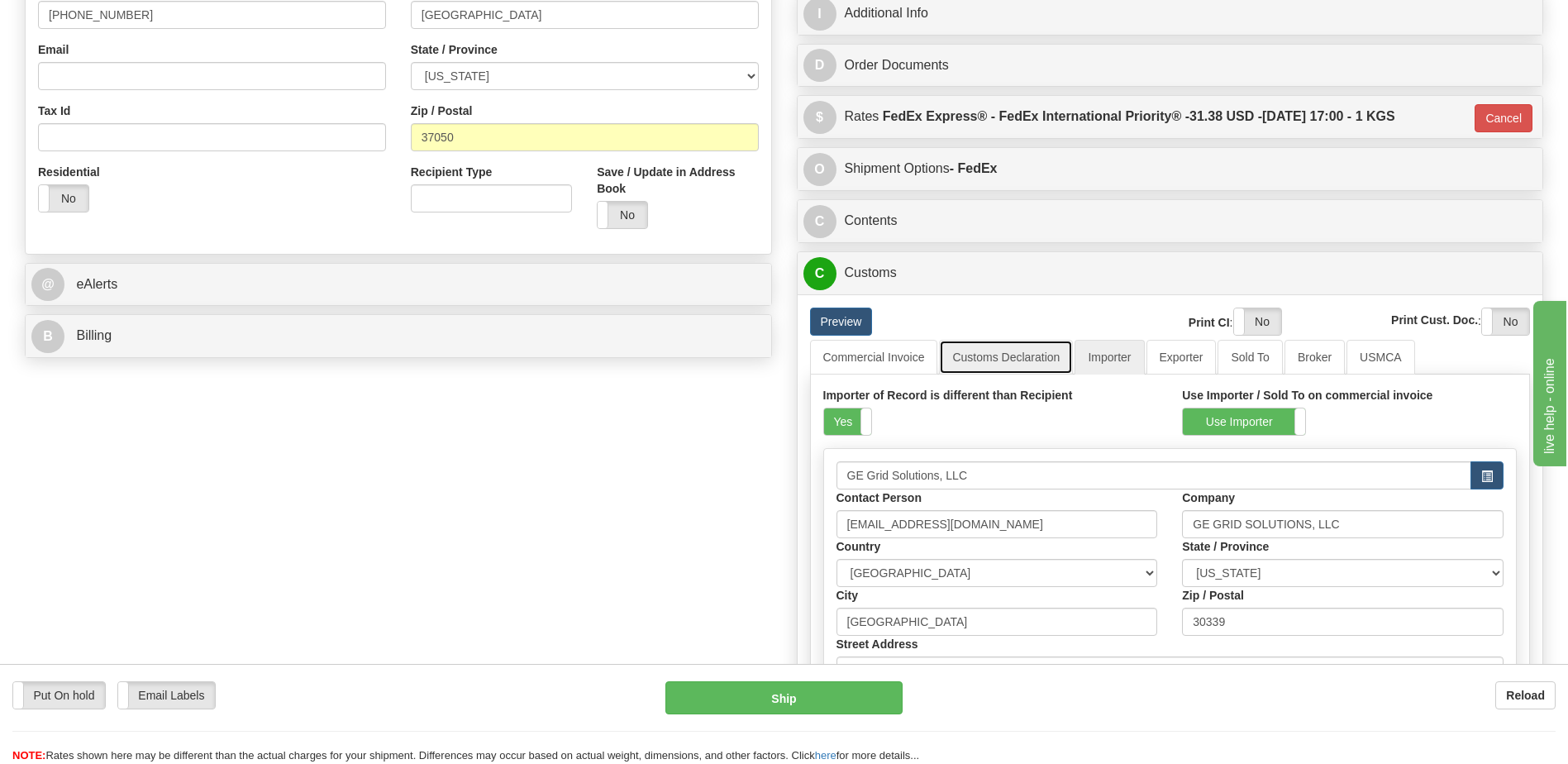
drag, startPoint x: 1014, startPoint y: 357, endPoint x: 939, endPoint y: 364, distance: 75.3
click at [1012, 357] on link "Customs Declaration" at bounding box center [1006, 357] width 134 height 34
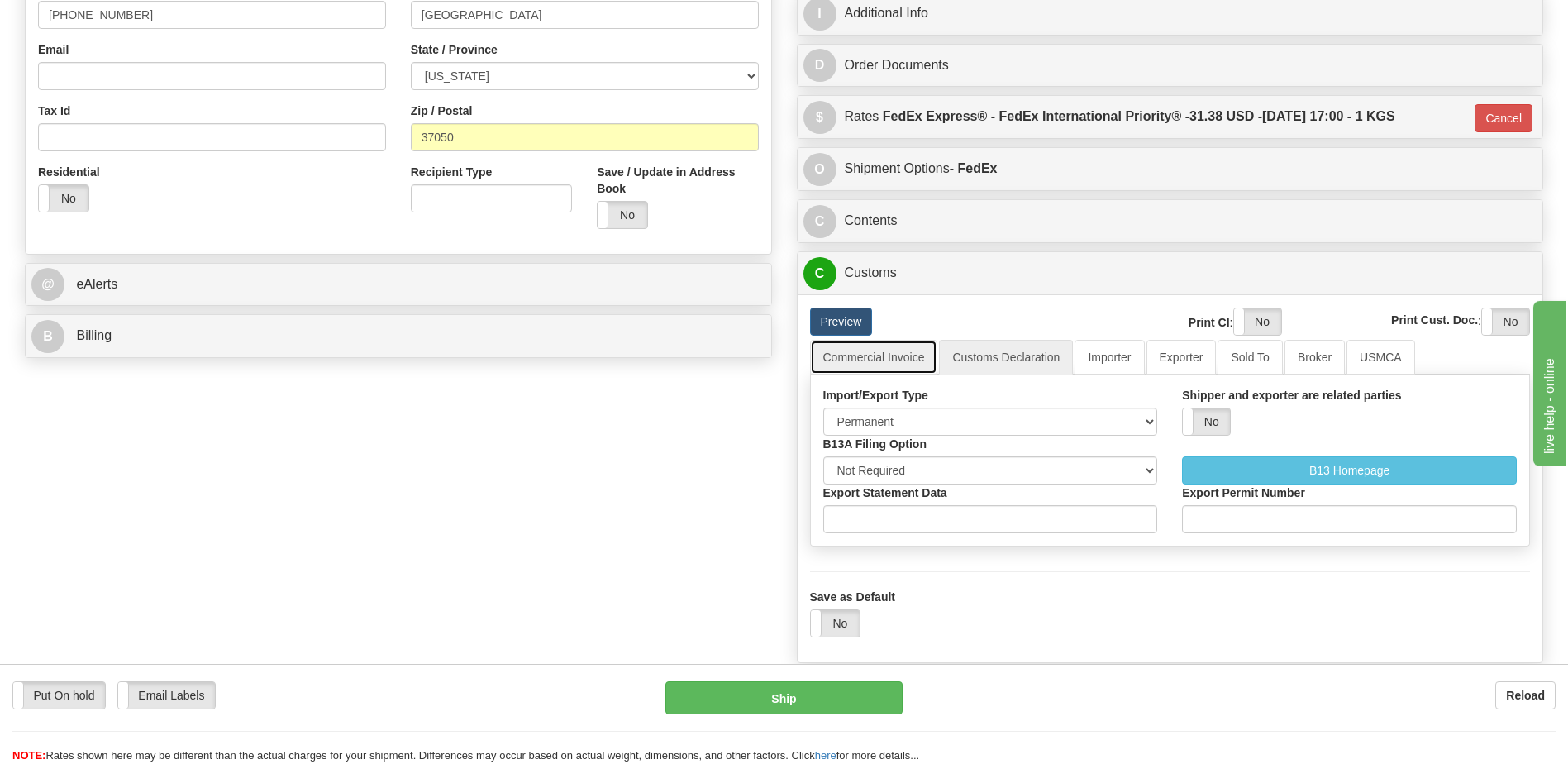
click at [887, 363] on link "Commercial Invoice" at bounding box center [874, 357] width 128 height 34
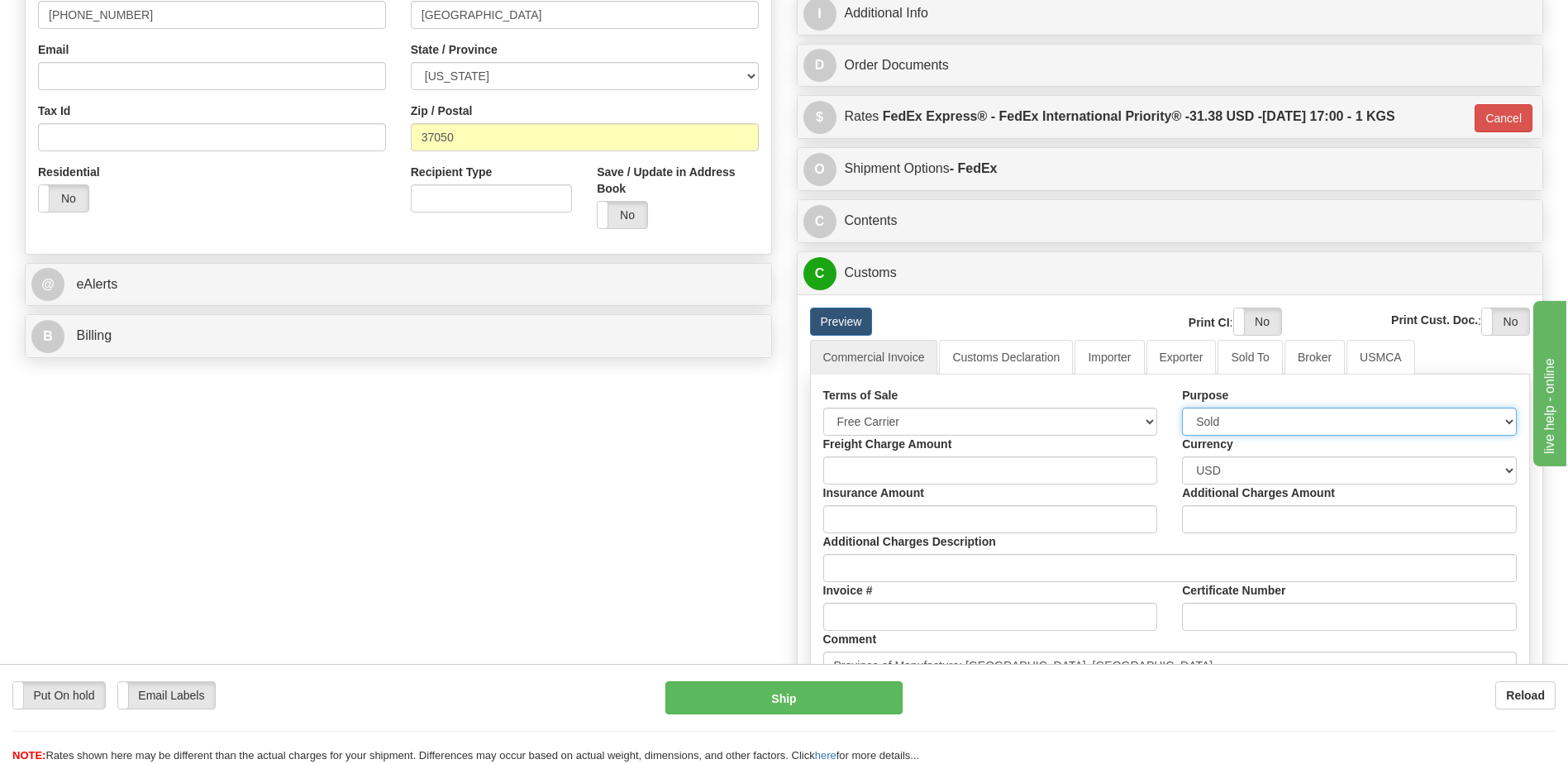
click at [1242, 427] on select "Sold Not Sold Gift Sample Repair and Return Personal Effects Merchandise Danger…" at bounding box center [1348, 421] width 334 height 28
select select "2"
click at [1181, 408] on select "Sold Not Sold Gift Sample Repair and Return Personal Effects Merchandise Danger…" at bounding box center [1348, 421] width 334 height 28
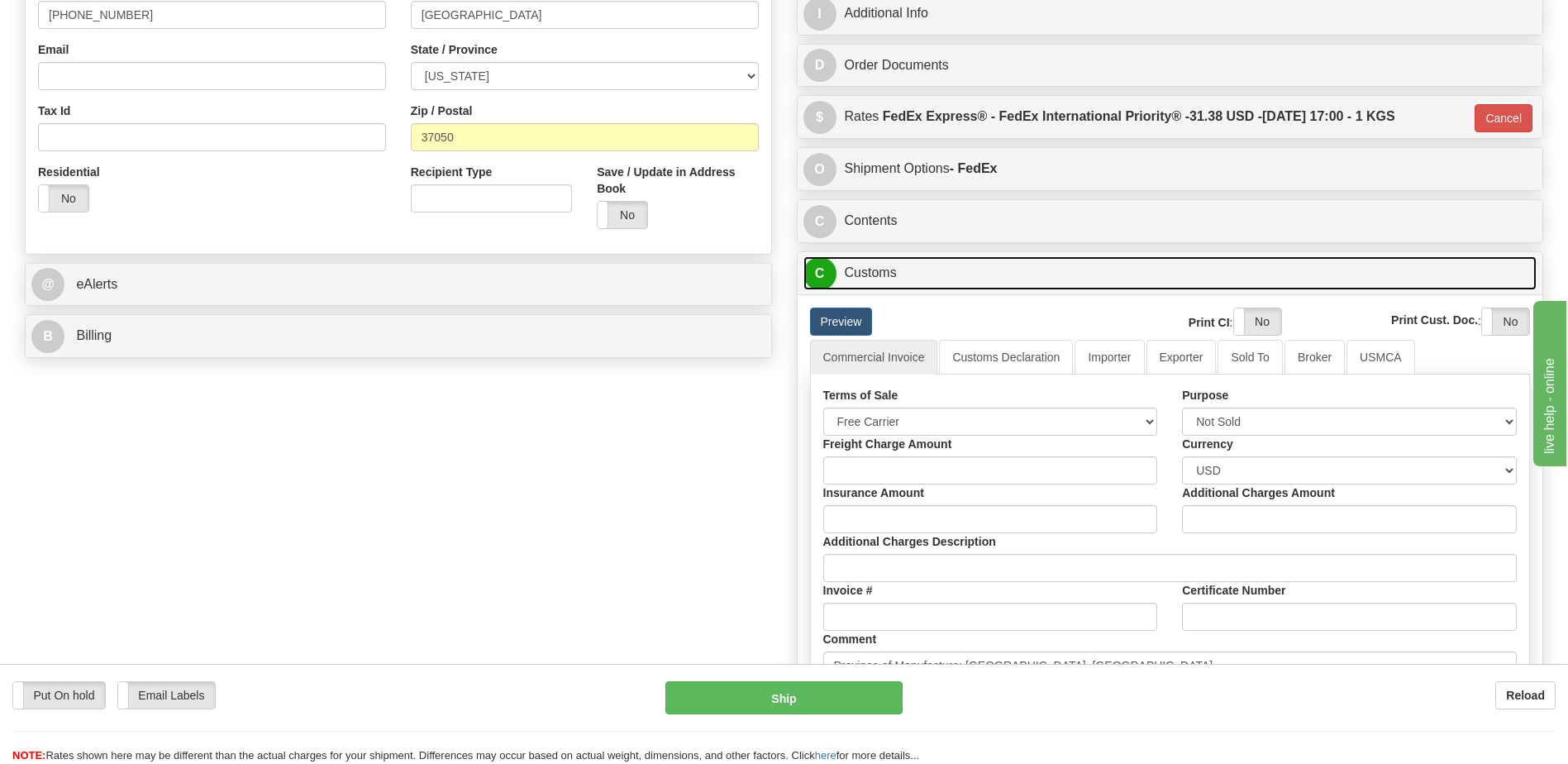
click at [905, 269] on link "C Customs" at bounding box center [1170, 272] width 733 height 33
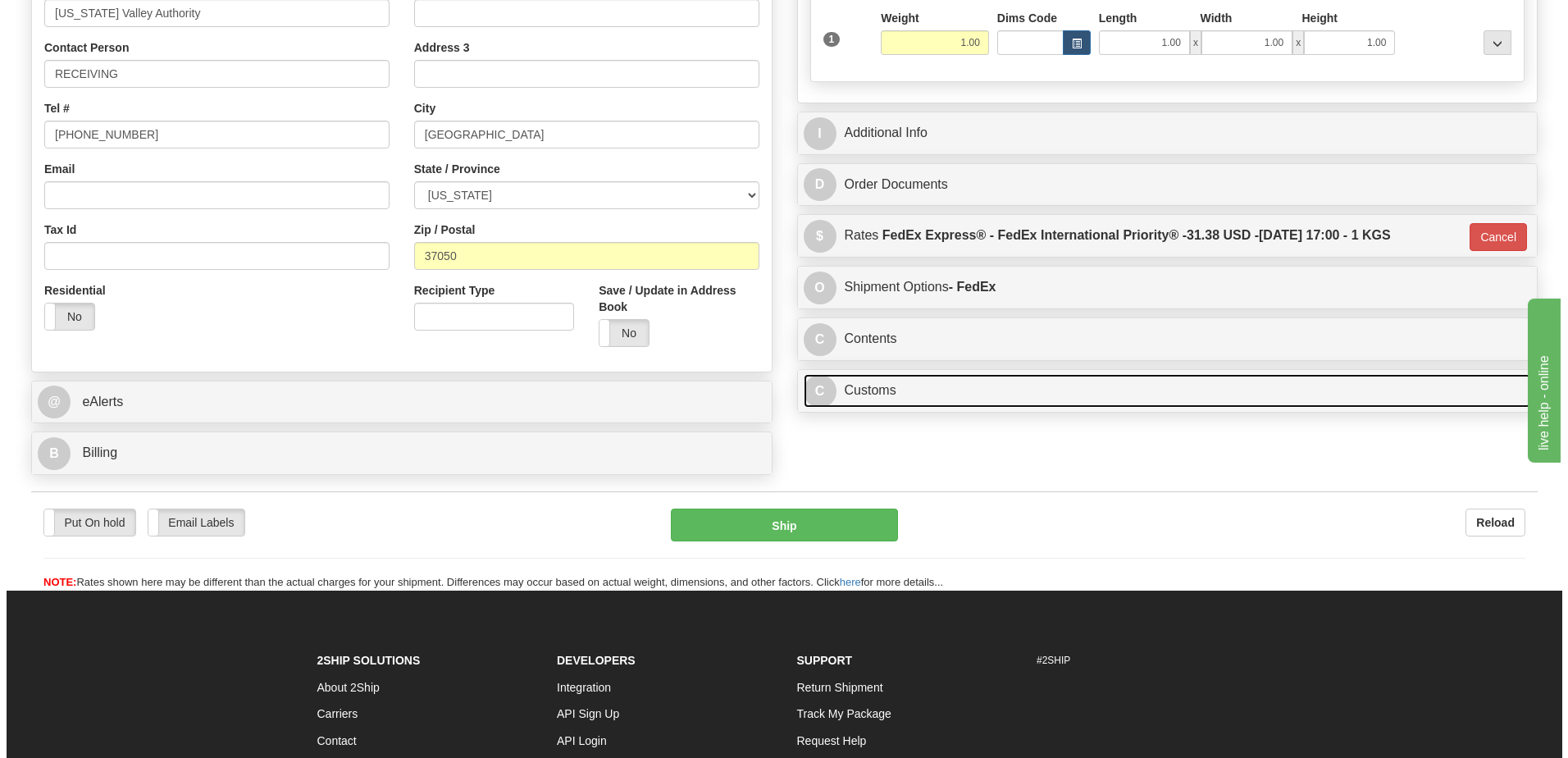
scroll to position [231, 0]
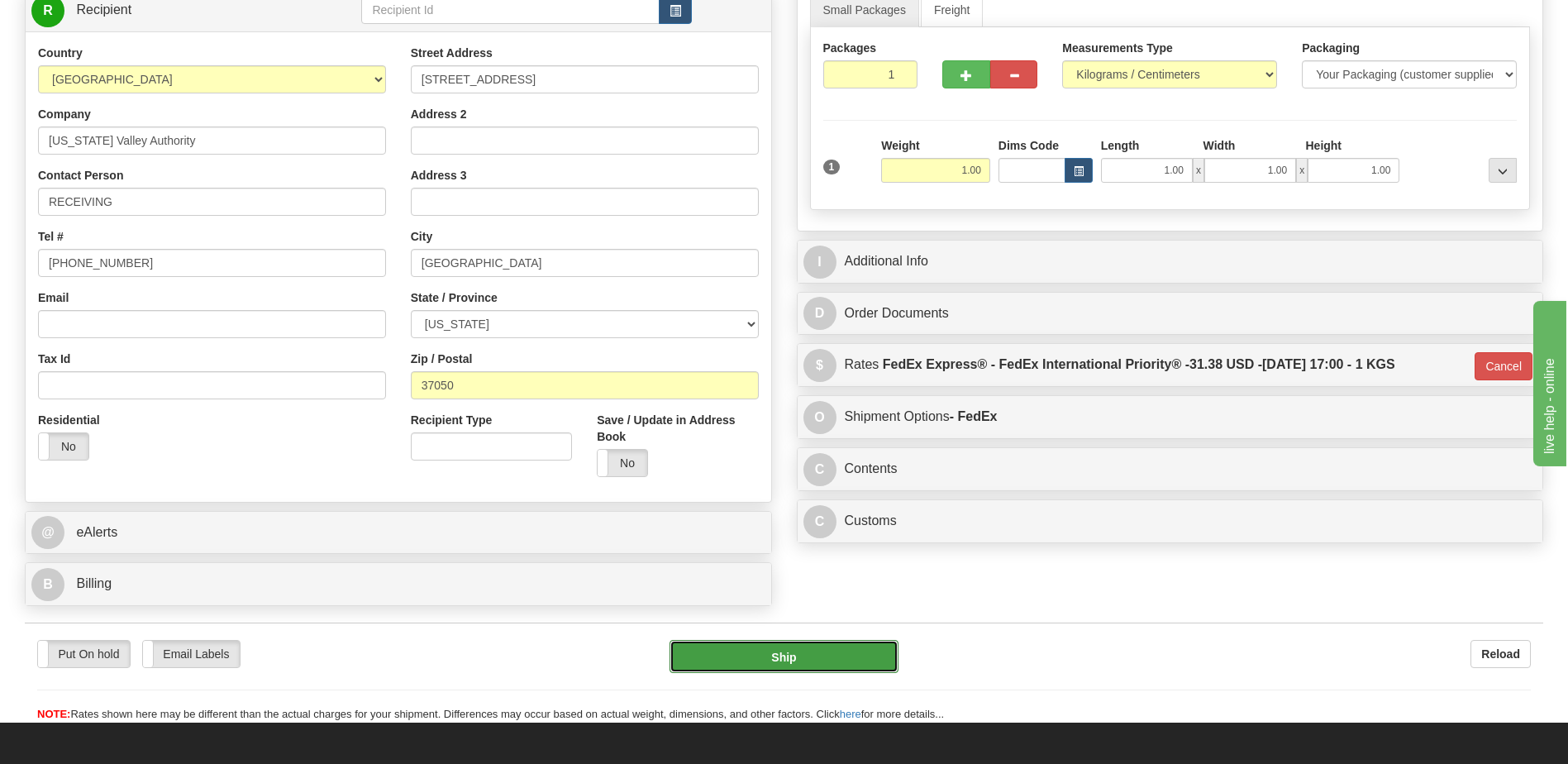
click at [855, 647] on button "Ship" at bounding box center [783, 656] width 228 height 33
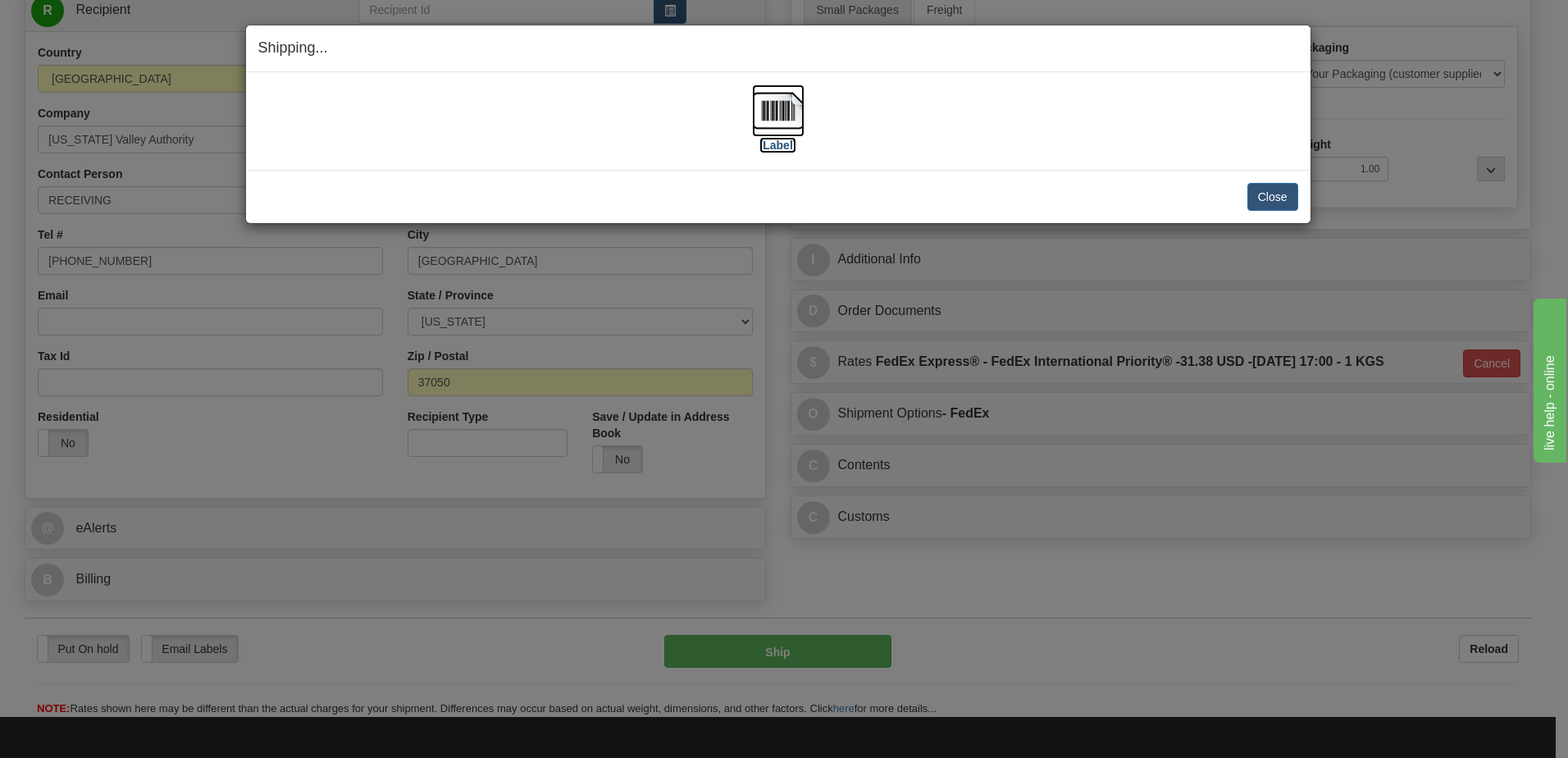
click at [778, 117] on img at bounding box center [778, 110] width 52 height 52
click at [1264, 198] on button "Close" at bounding box center [1272, 196] width 51 height 27
